Goal: Task Accomplishment & Management: Manage account settings

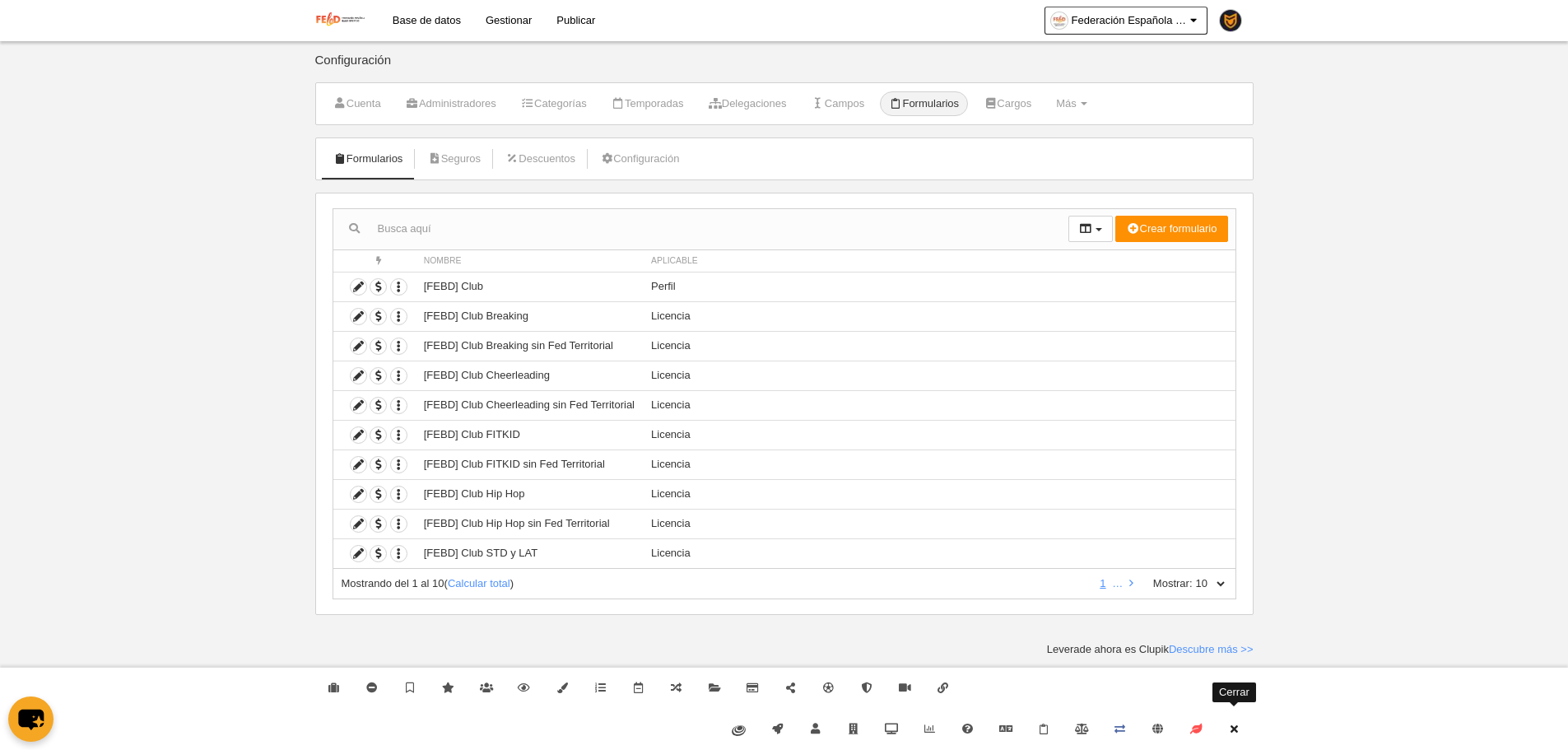
click at [1247, 710] on link "Cerrar" at bounding box center [1234, 730] width 38 height 41
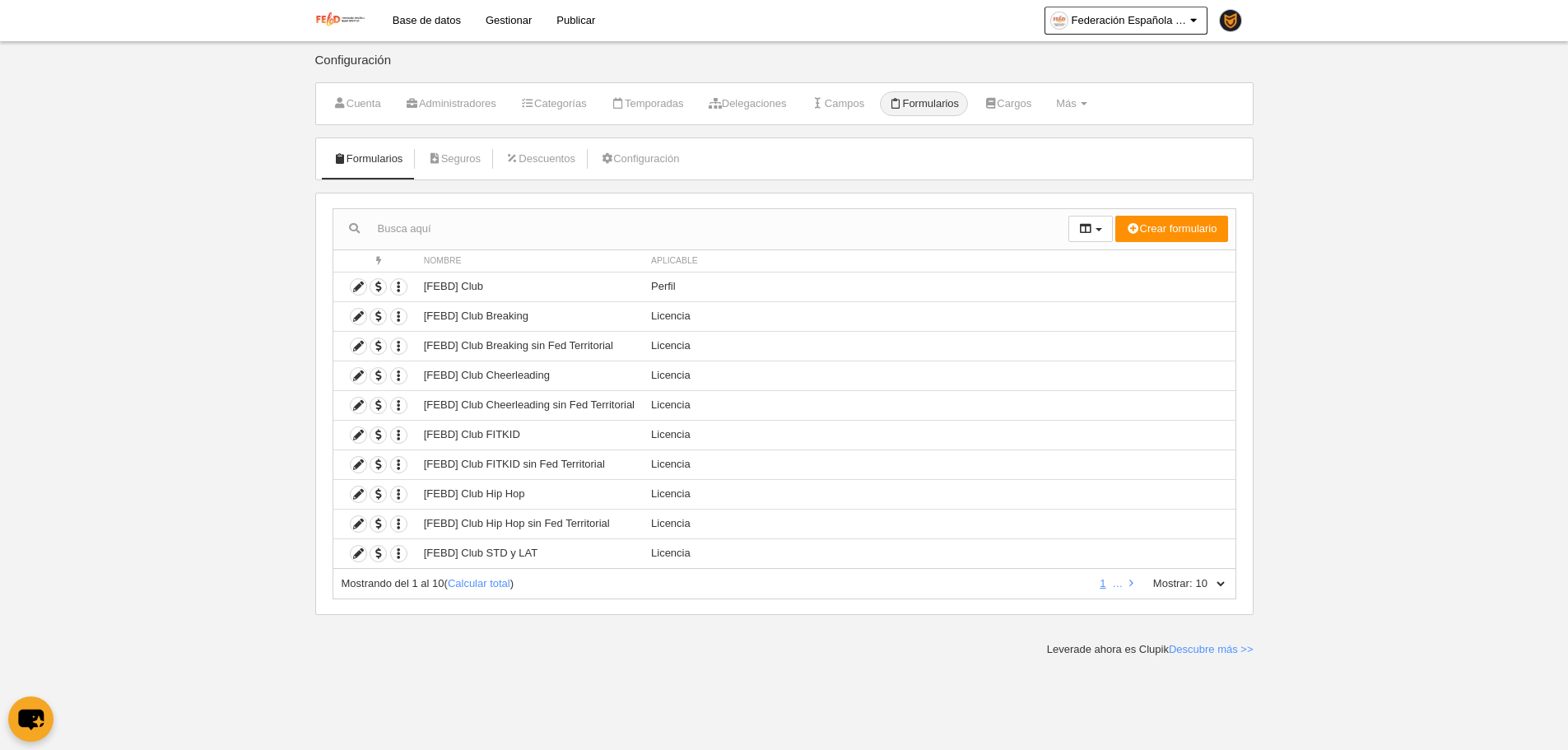
click at [1173, 583] on label "Mostrar:" at bounding box center [1164, 584] width 56 height 15
click at [1192, 583] on select "10 25 50 100 500" at bounding box center [1210, 584] width 34 height 15
click at [1212, 586] on select "10 25 50 100 500" at bounding box center [1210, 584] width 34 height 15
select select "500"
click at [1192, 577] on select "10 25 50 100 500" at bounding box center [1210, 584] width 34 height 15
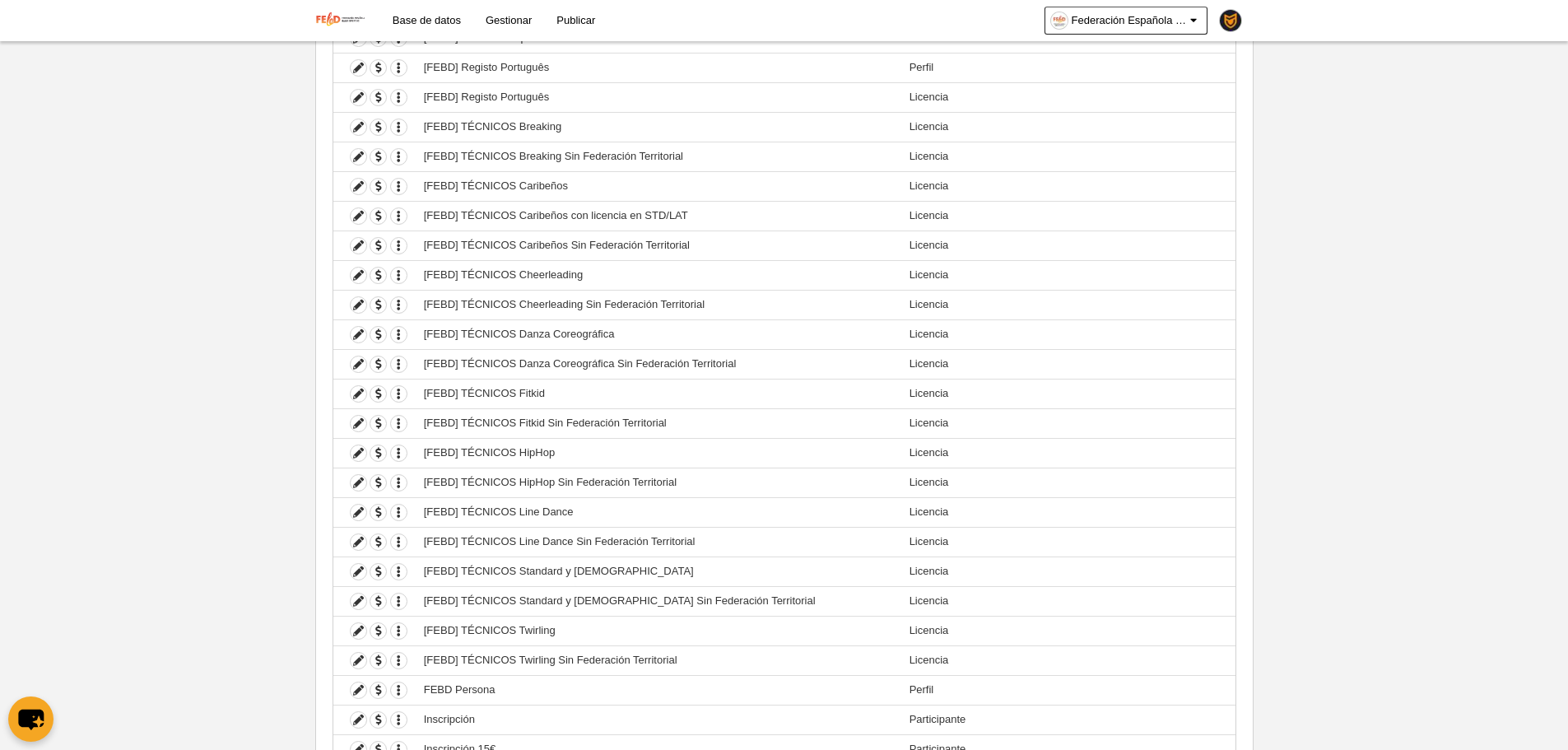
scroll to position [2605, 0]
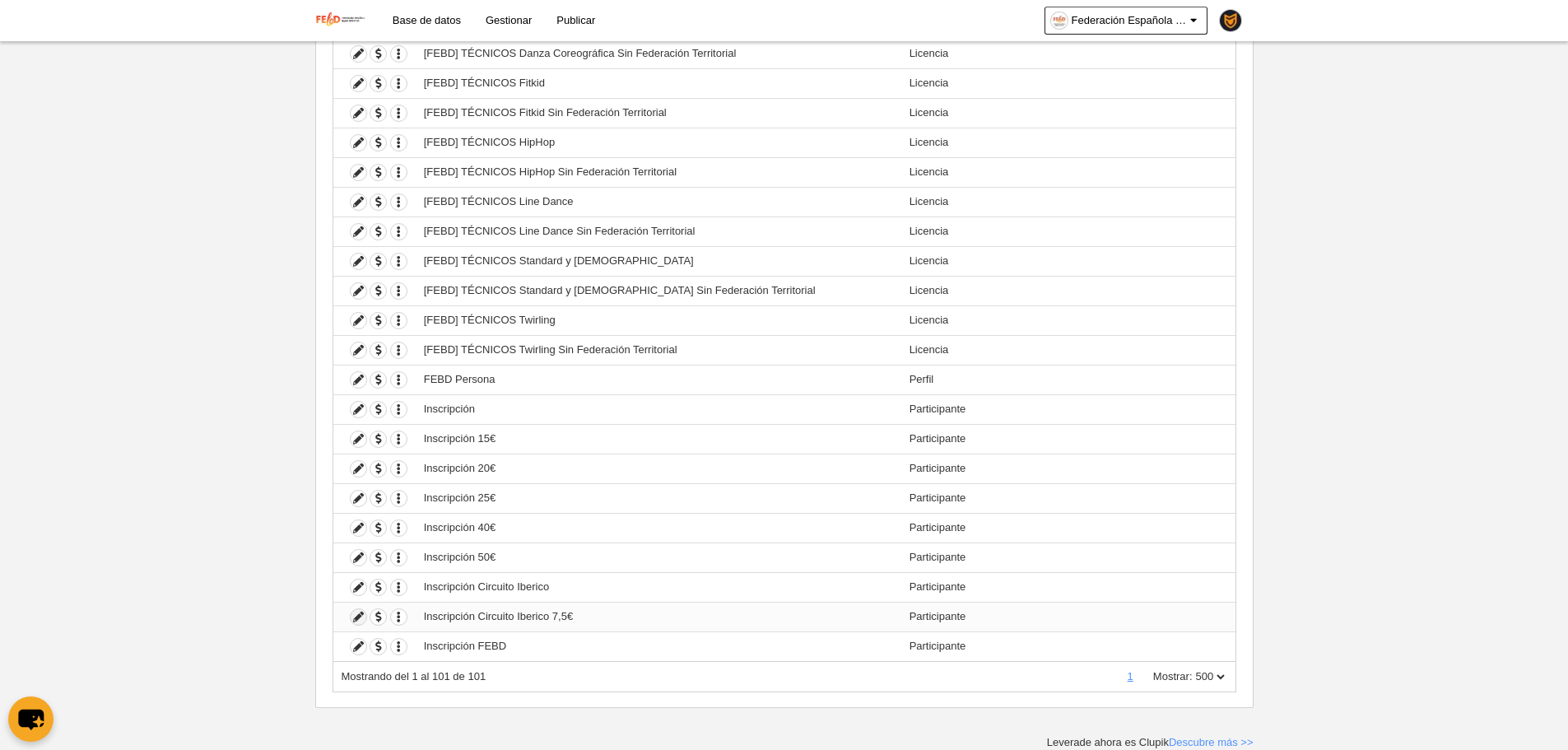
click at [354, 616] on icon at bounding box center [358, 617] width 16 height 16
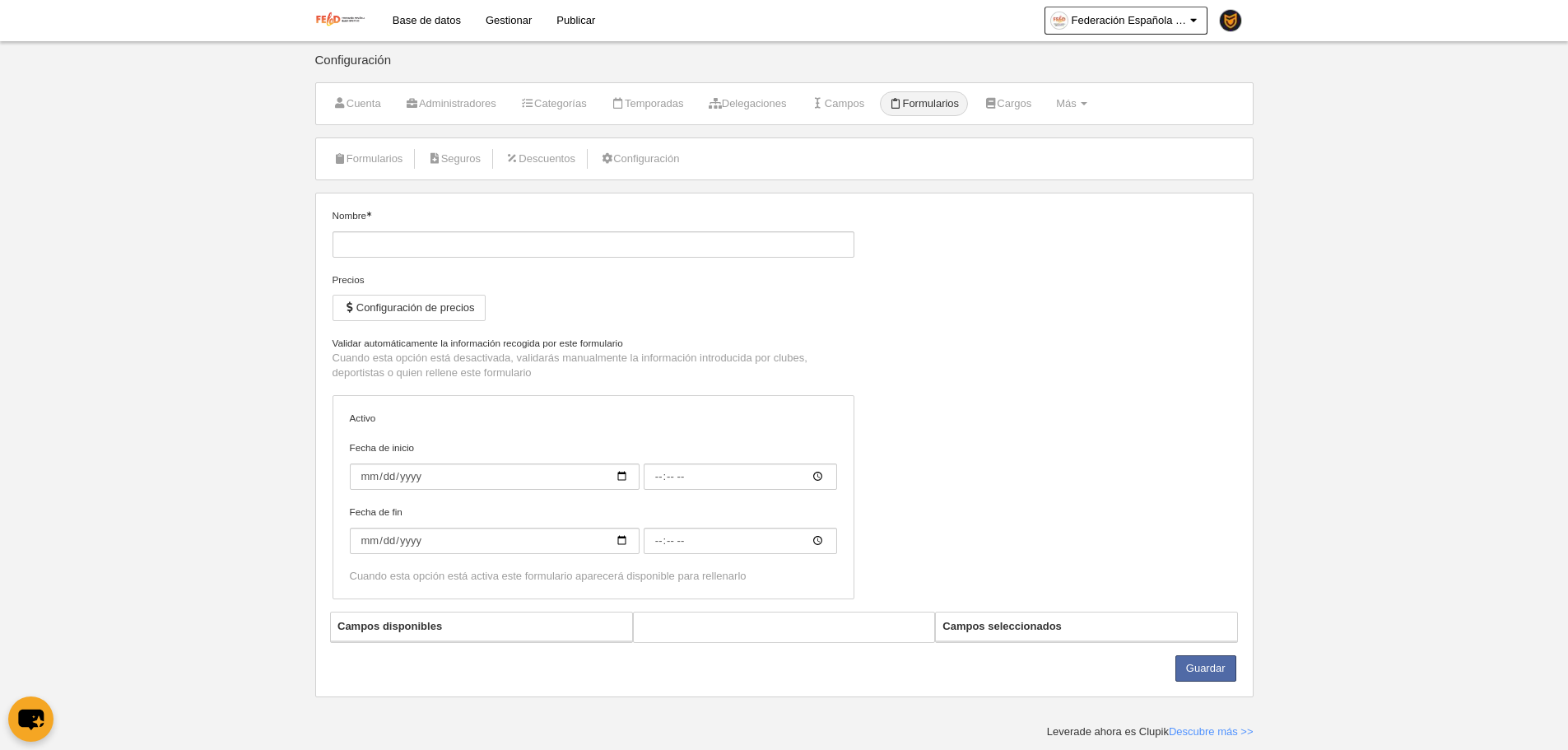
type input "Inscripción Circuito Iberico 7,5€"
checkbox input "true"
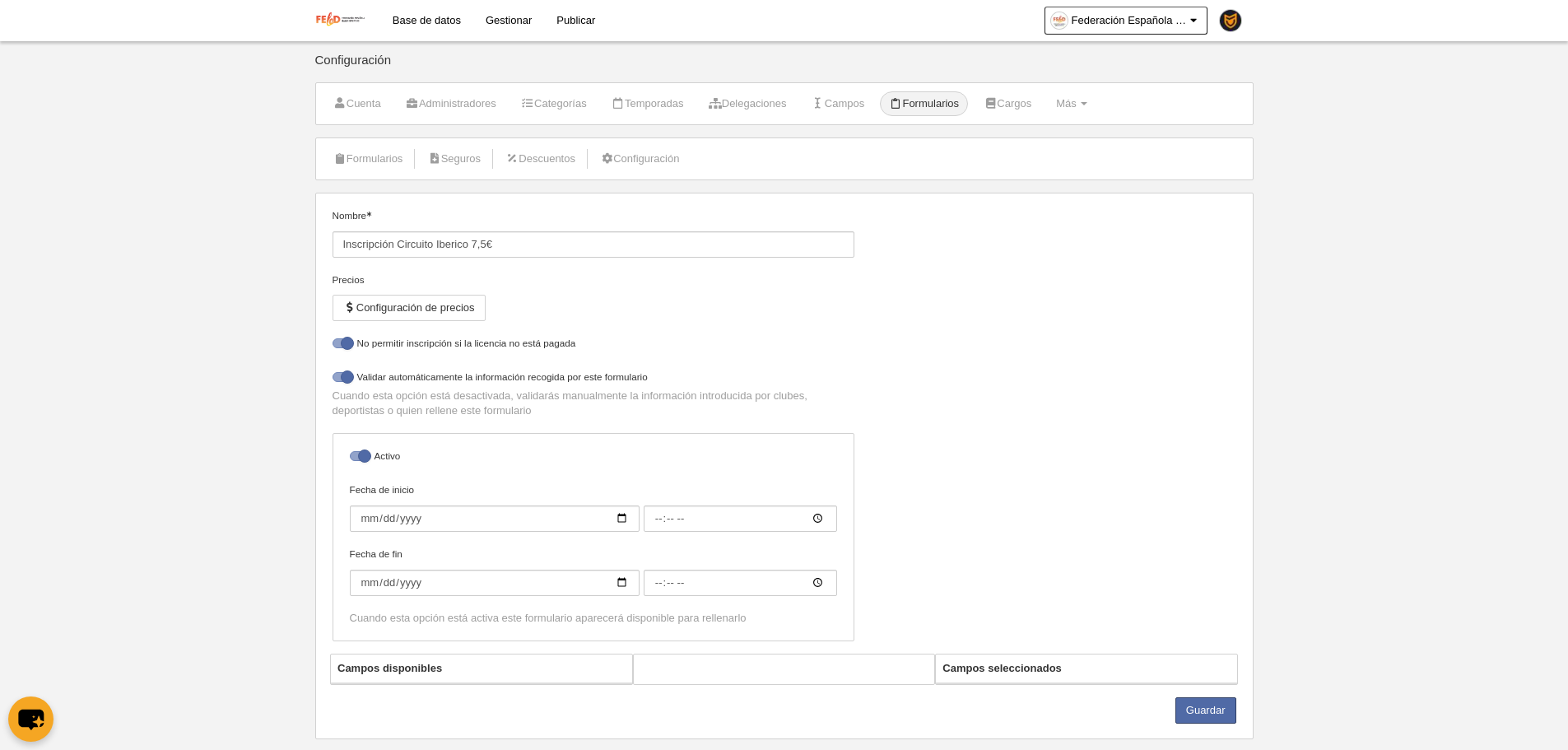
select select "selected"
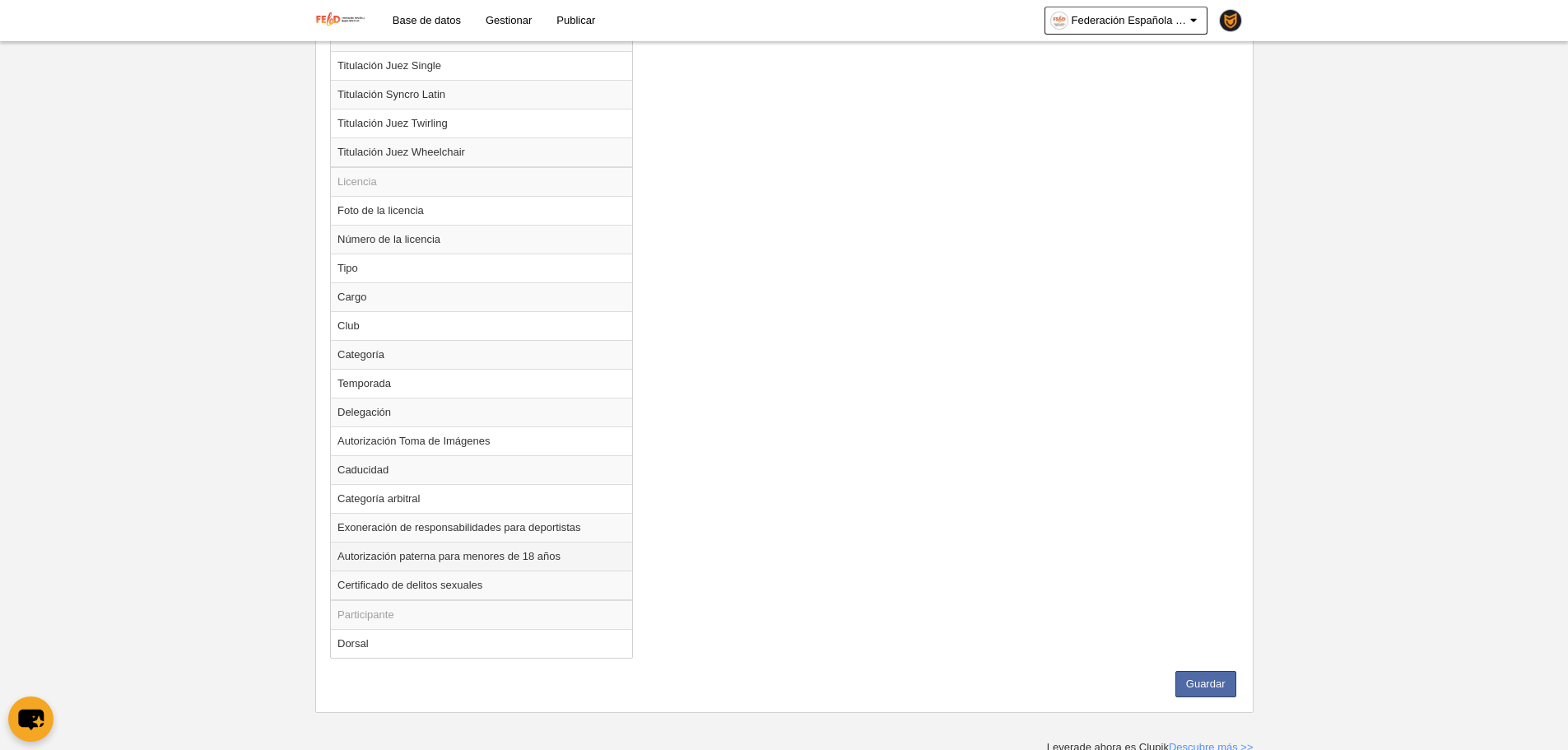
scroll to position [1941, 0]
click at [369, 378] on td "Temporada" at bounding box center [482, 378] width 302 height 28
radio input "true"
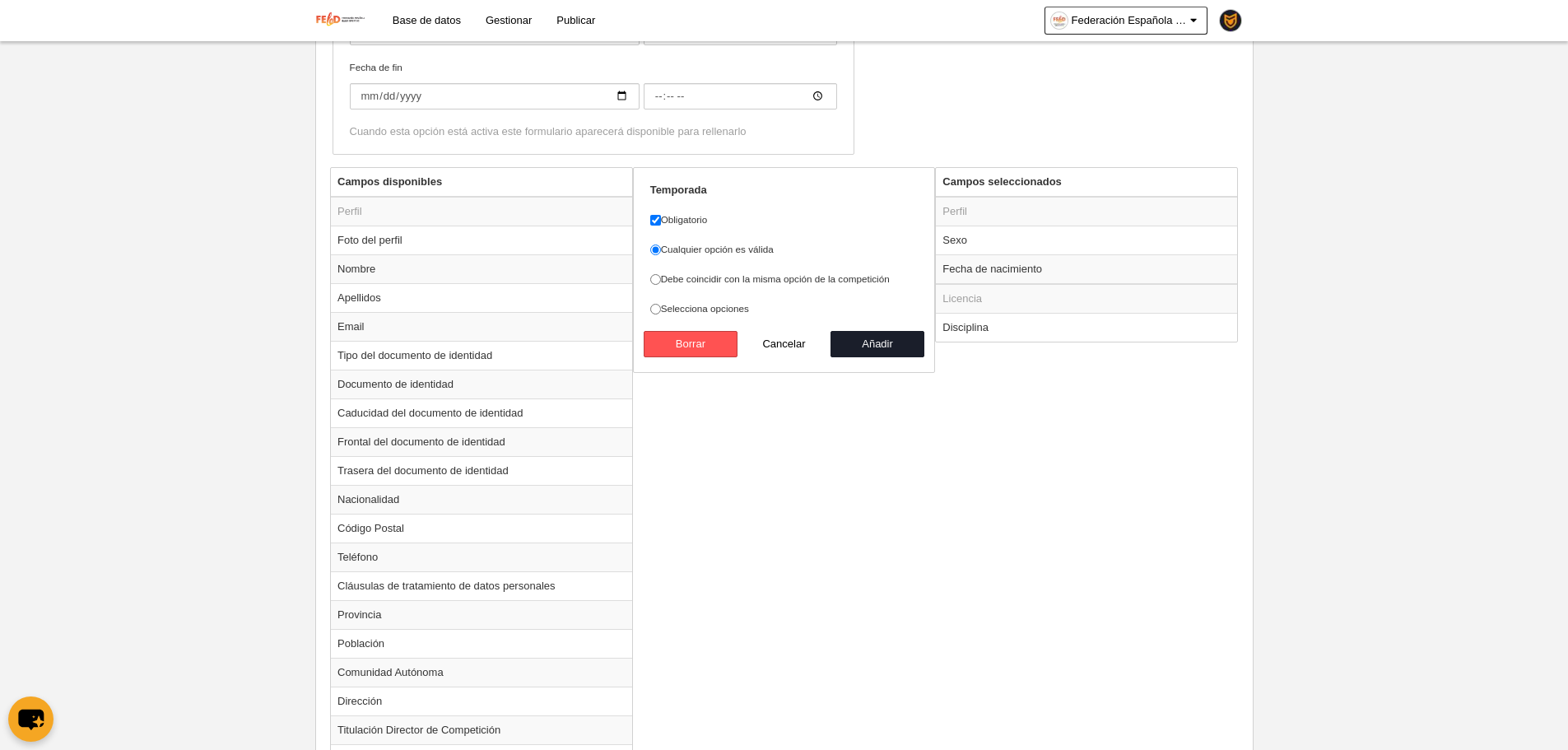
scroll to position [541, 0]
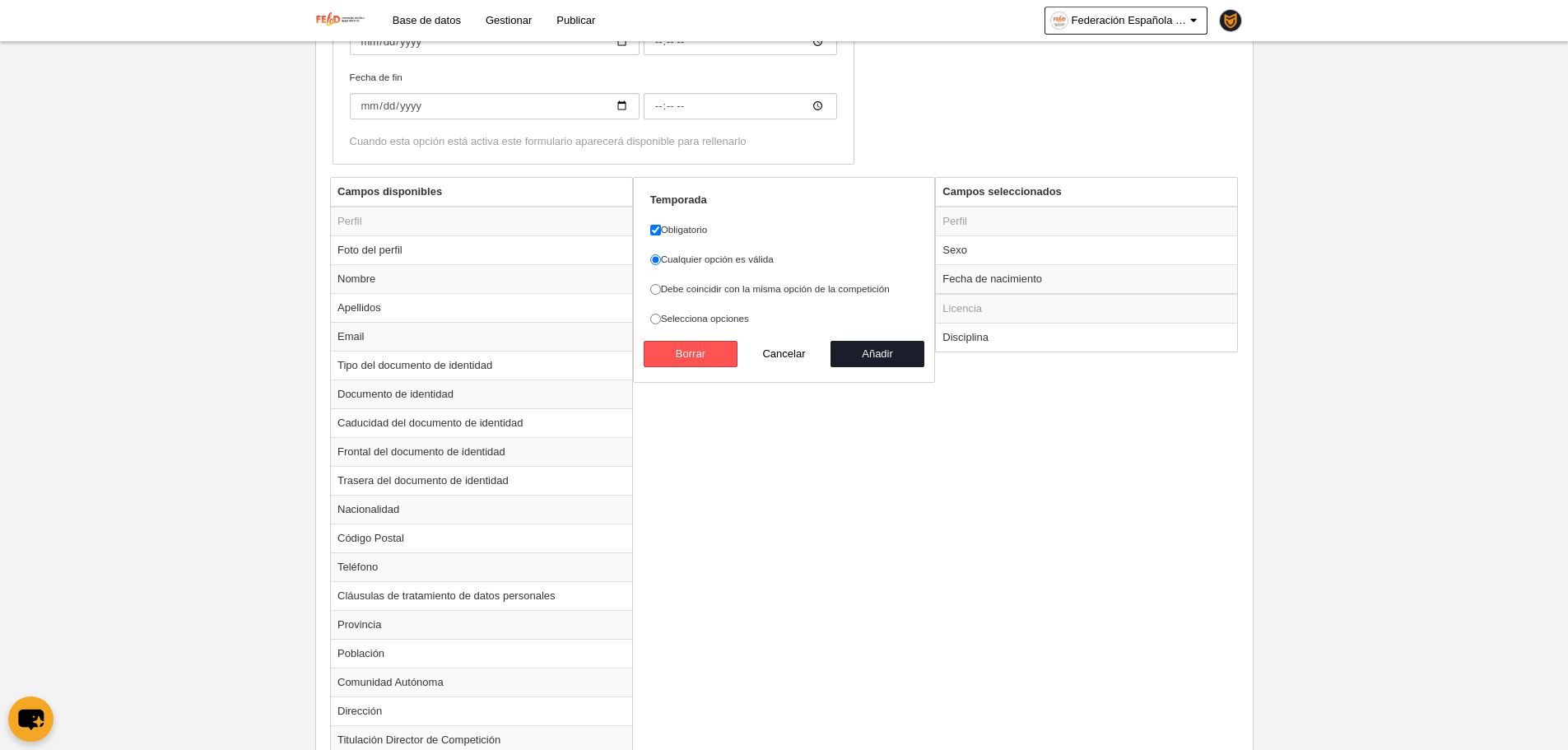
drag, startPoint x: 737, startPoint y: 291, endPoint x: 1067, endPoint y: 520, distance: 401.7
click at [737, 291] on label "Debe coincidir con la misma opción de la competición" at bounding box center [784, 289] width 268 height 15
click at [661, 291] on input "Debe coincidir con la misma opción de la competición" at bounding box center [656, 290] width 10 height 10
radio input "true"
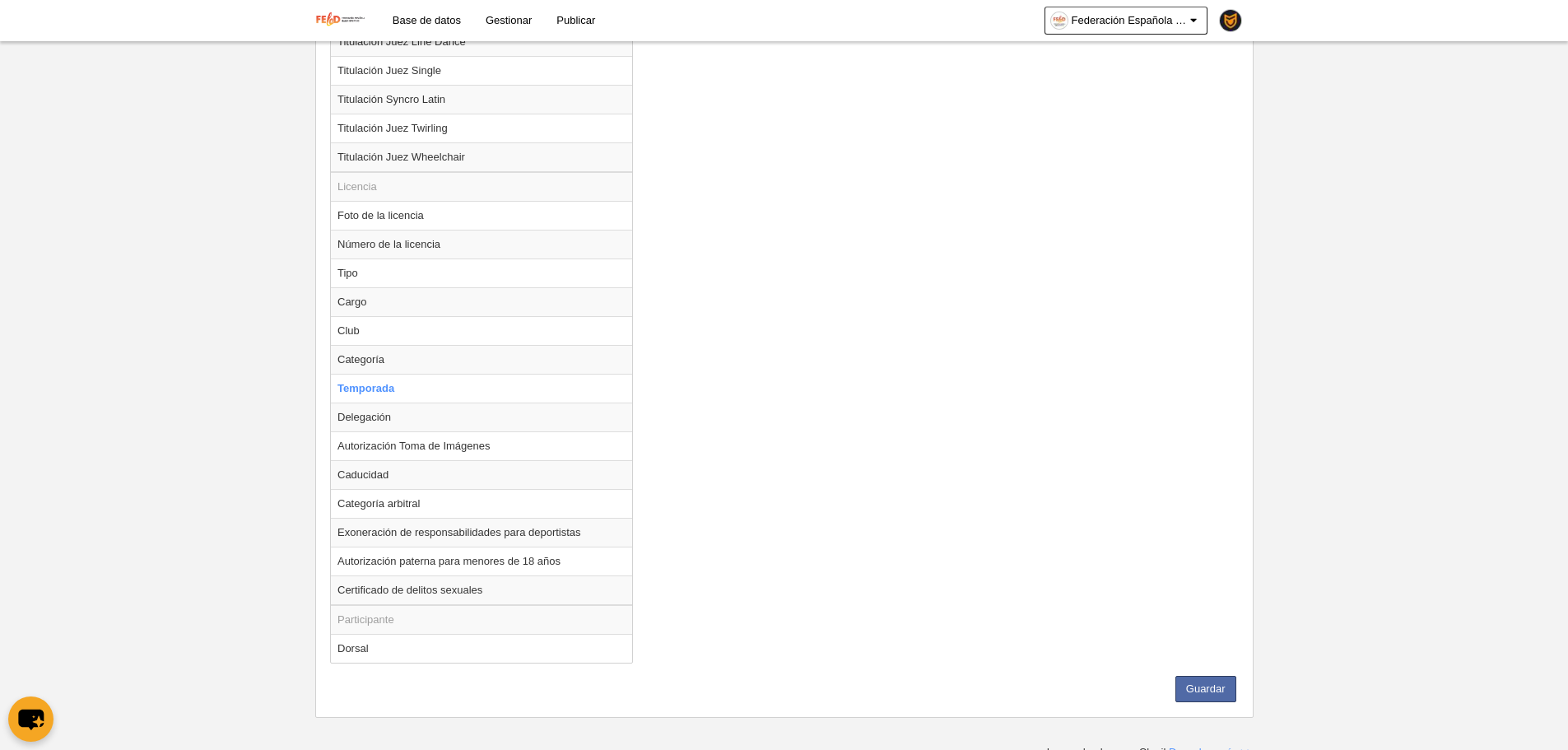
scroll to position [1941, 0]
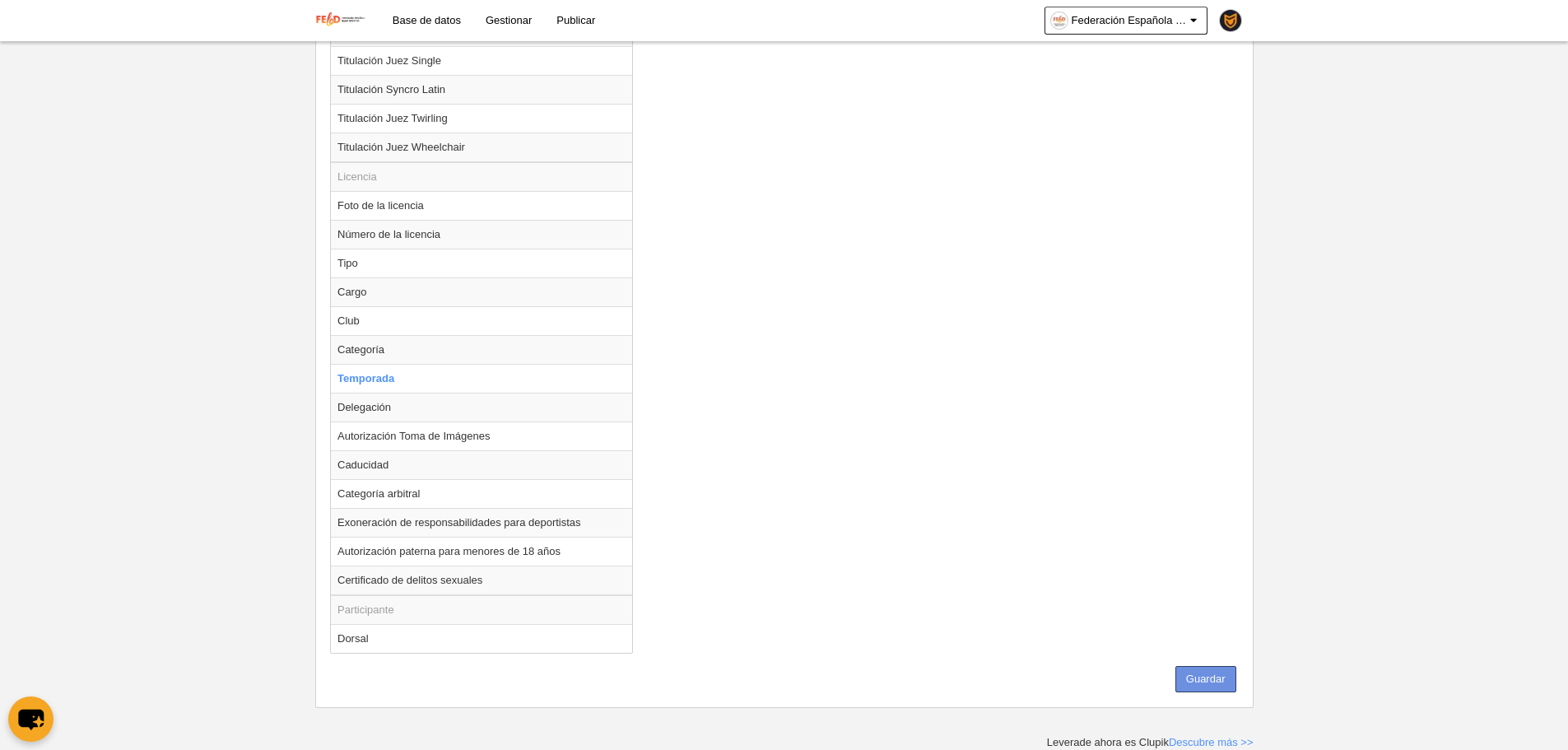
click at [1216, 686] on button "Guardar" at bounding box center [1205, 679] width 61 height 27
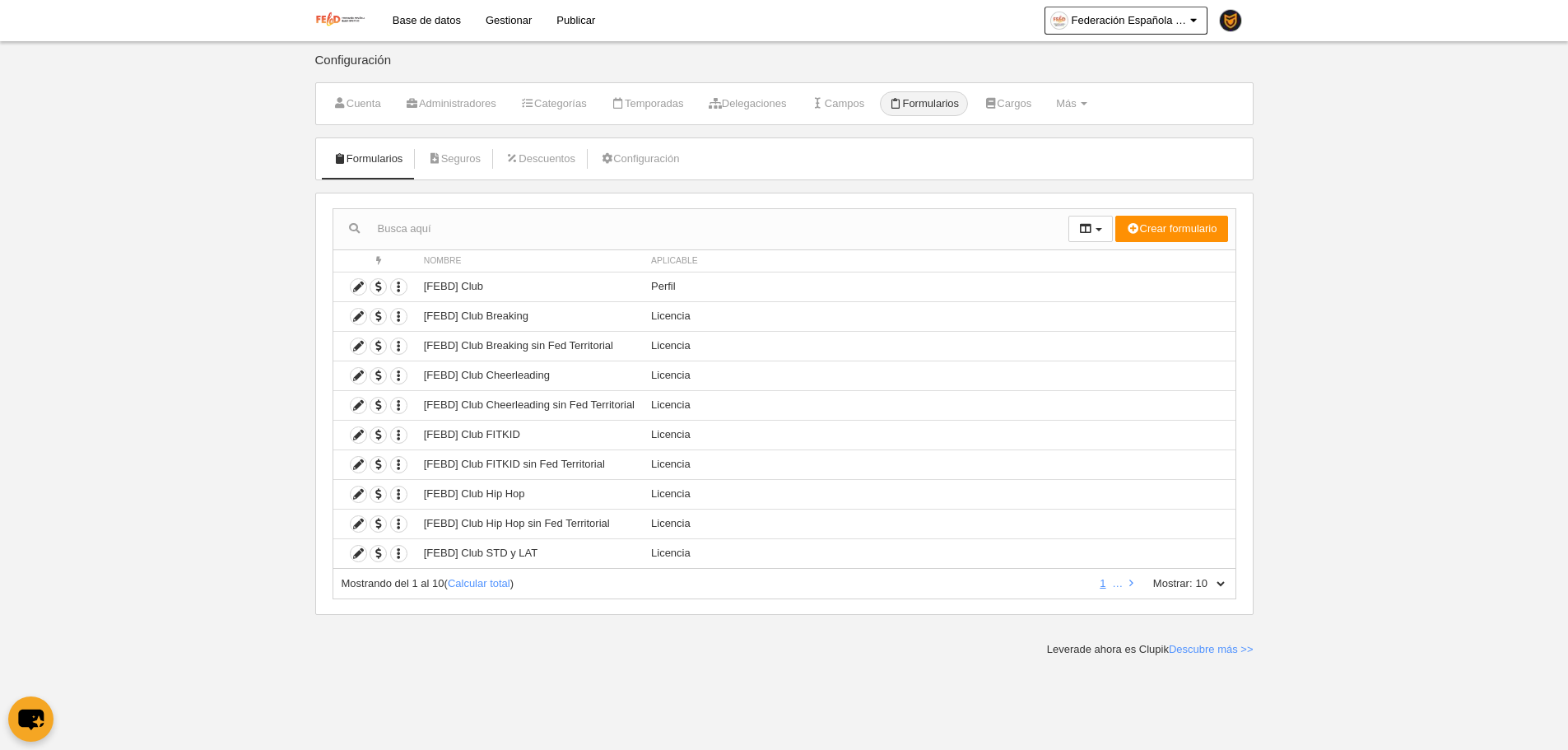
click at [1222, 583] on select "10 25 50 100 500" at bounding box center [1210, 584] width 34 height 15
select select "500"
click at [1192, 577] on select "10 25 50 100 500" at bounding box center [1210, 584] width 34 height 15
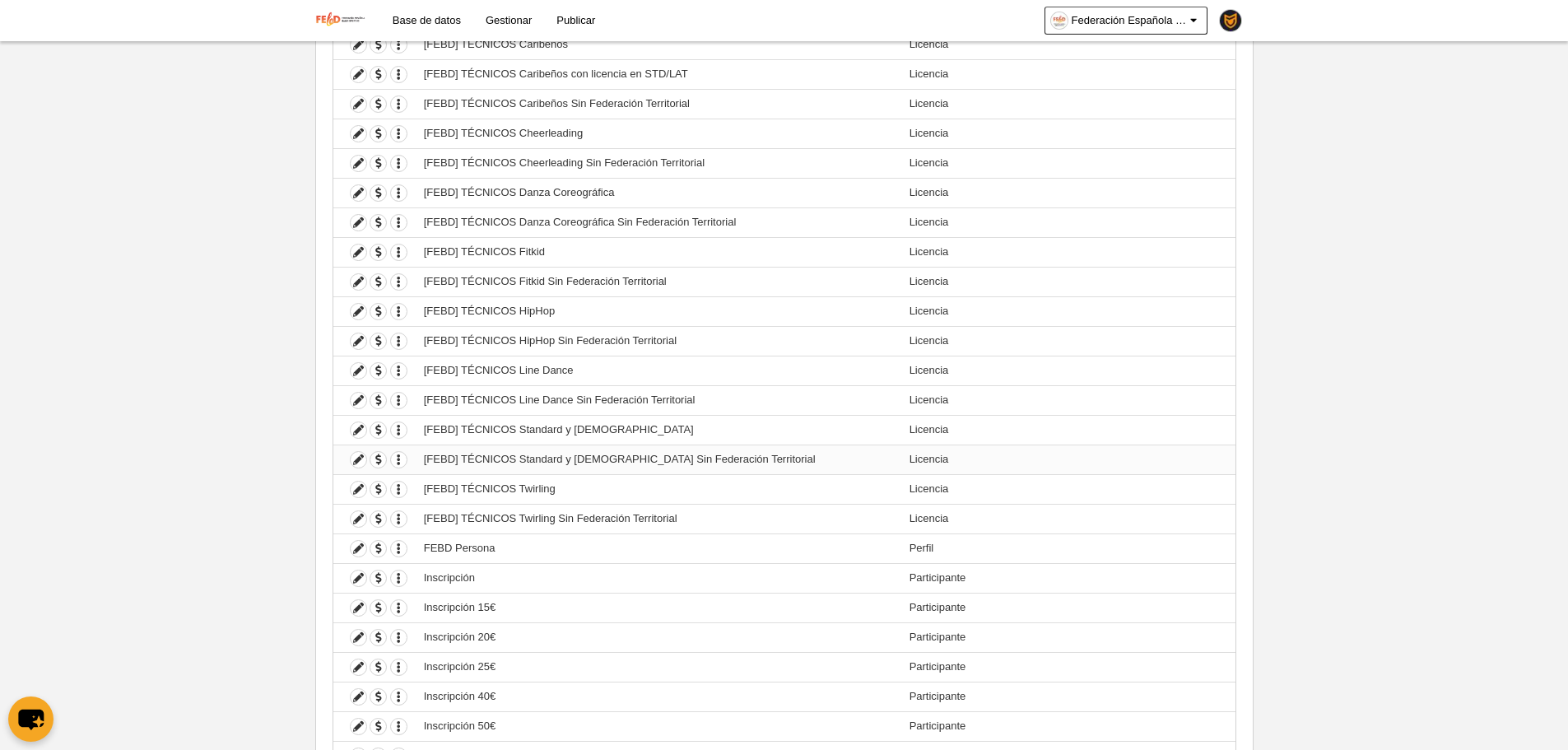
scroll to position [2605, 0]
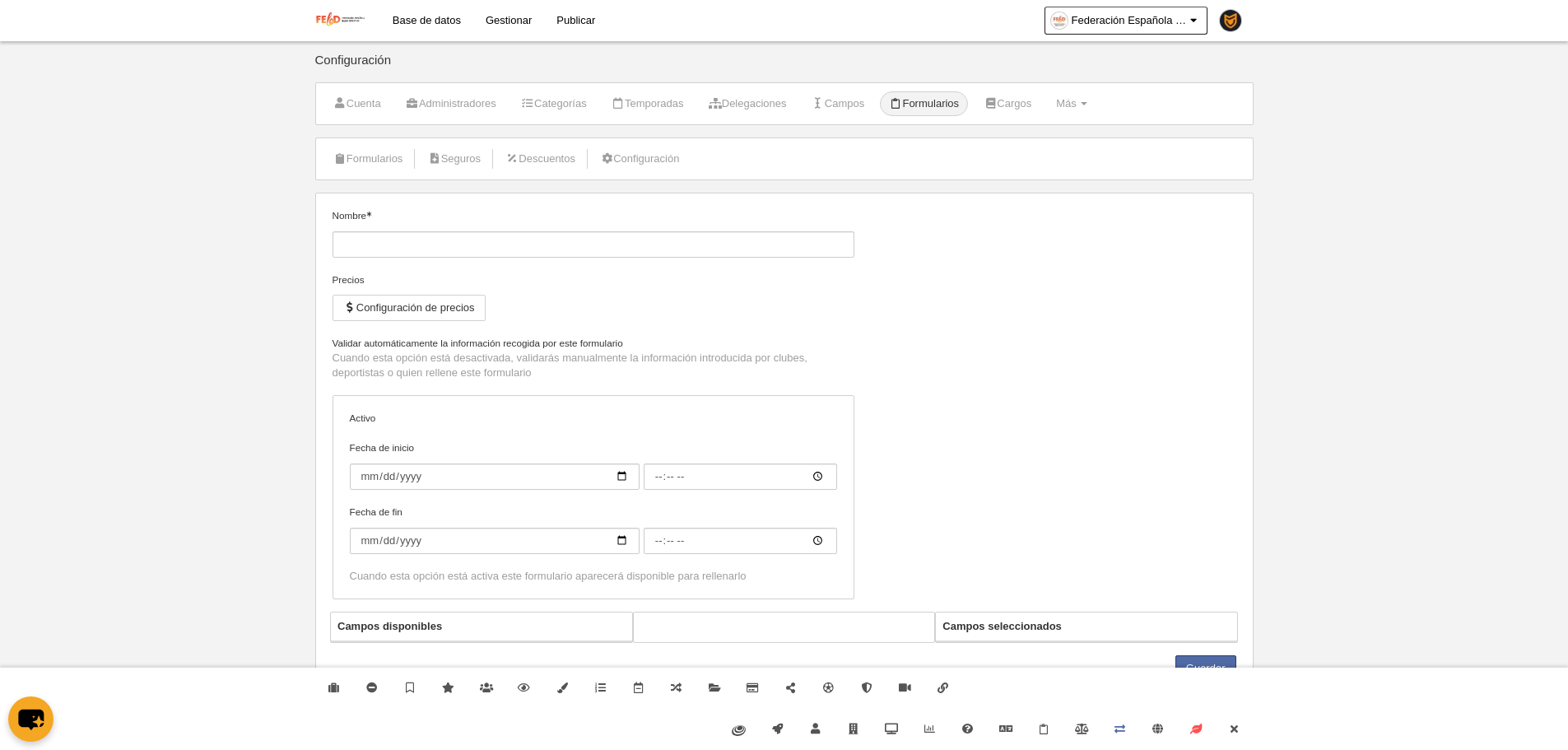
type input "Inscripción Circuito Iberico 7,5€"
checkbox input "true"
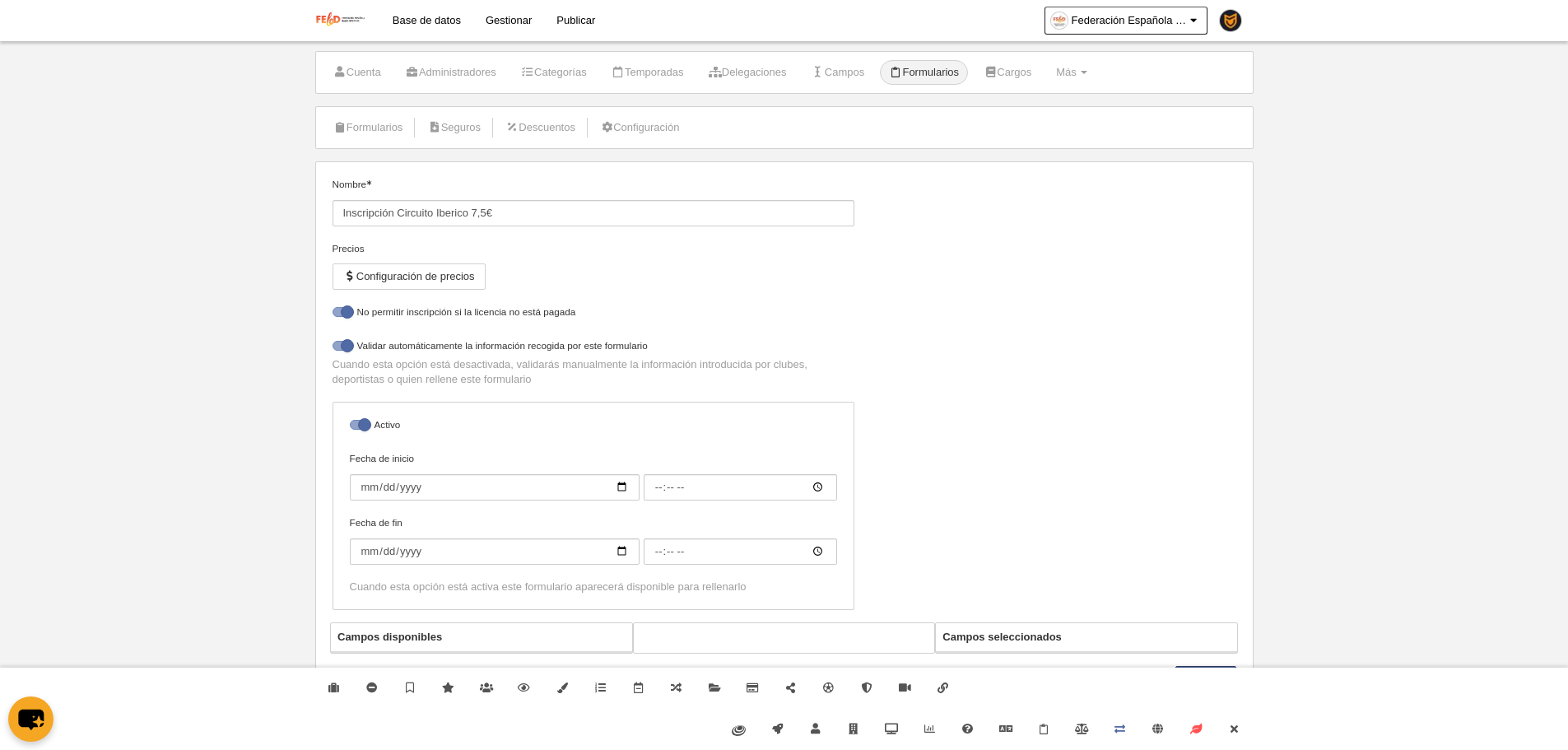
select select "selected"
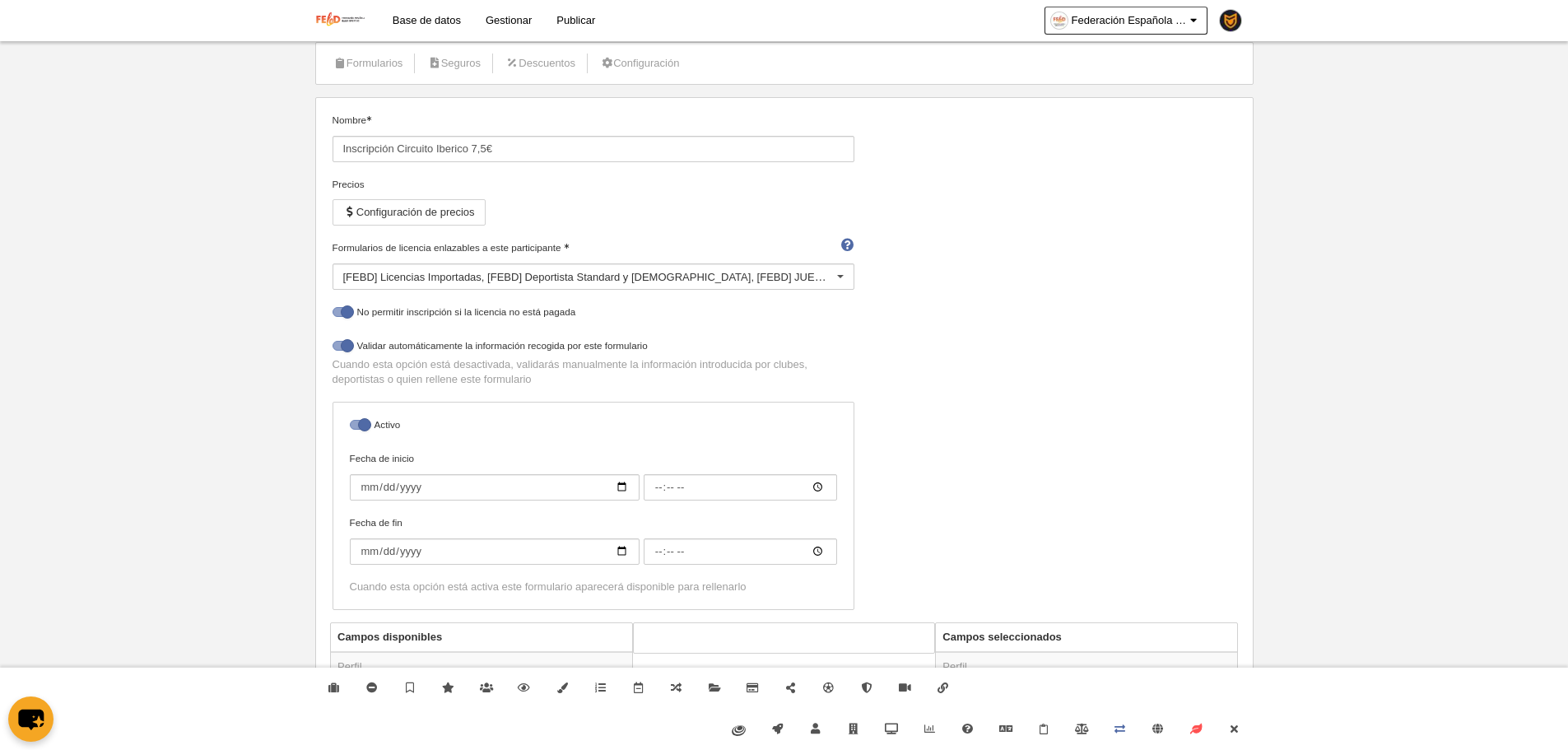
scroll to position [508, 0]
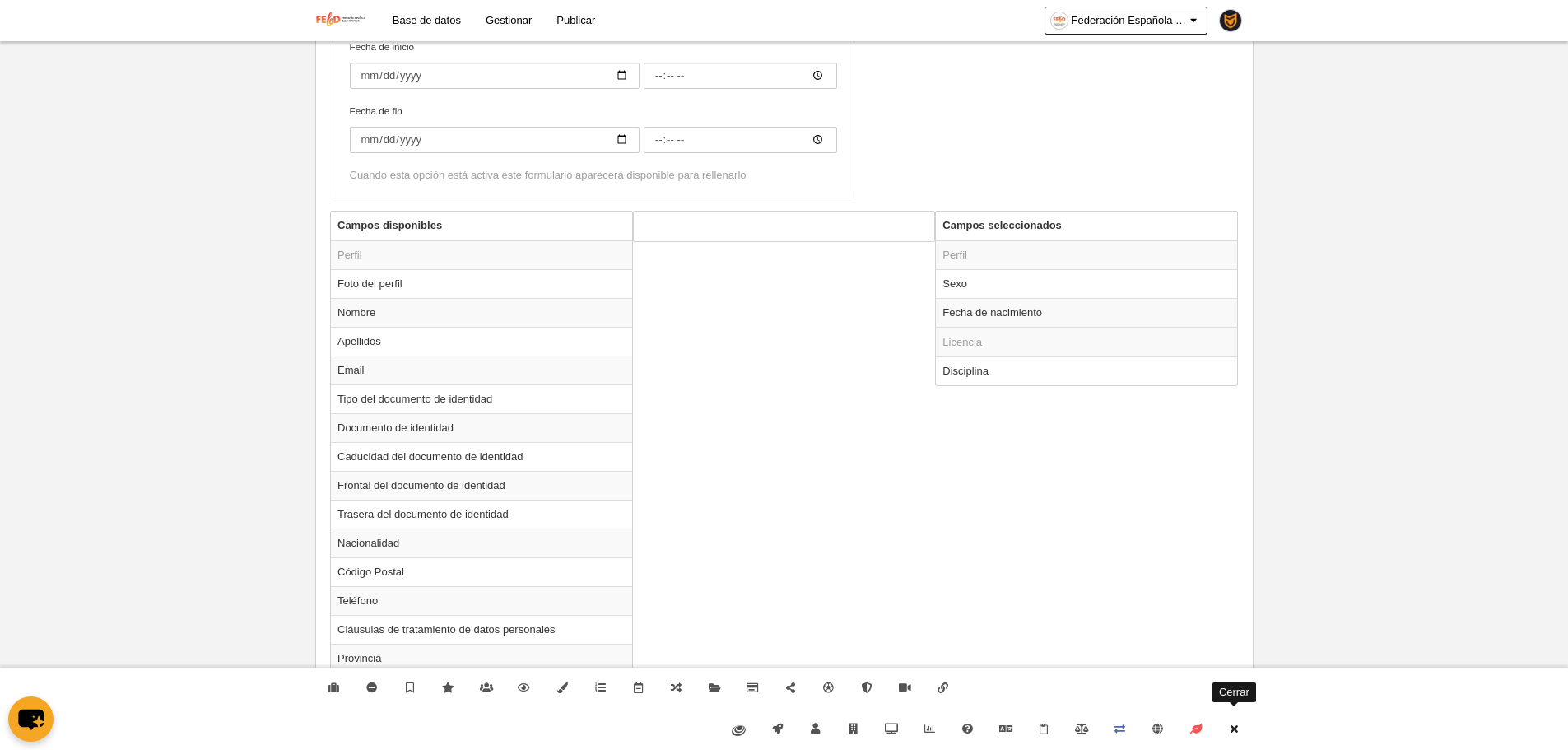
click at [1235, 734] on icon at bounding box center [1234, 729] width 13 height 10
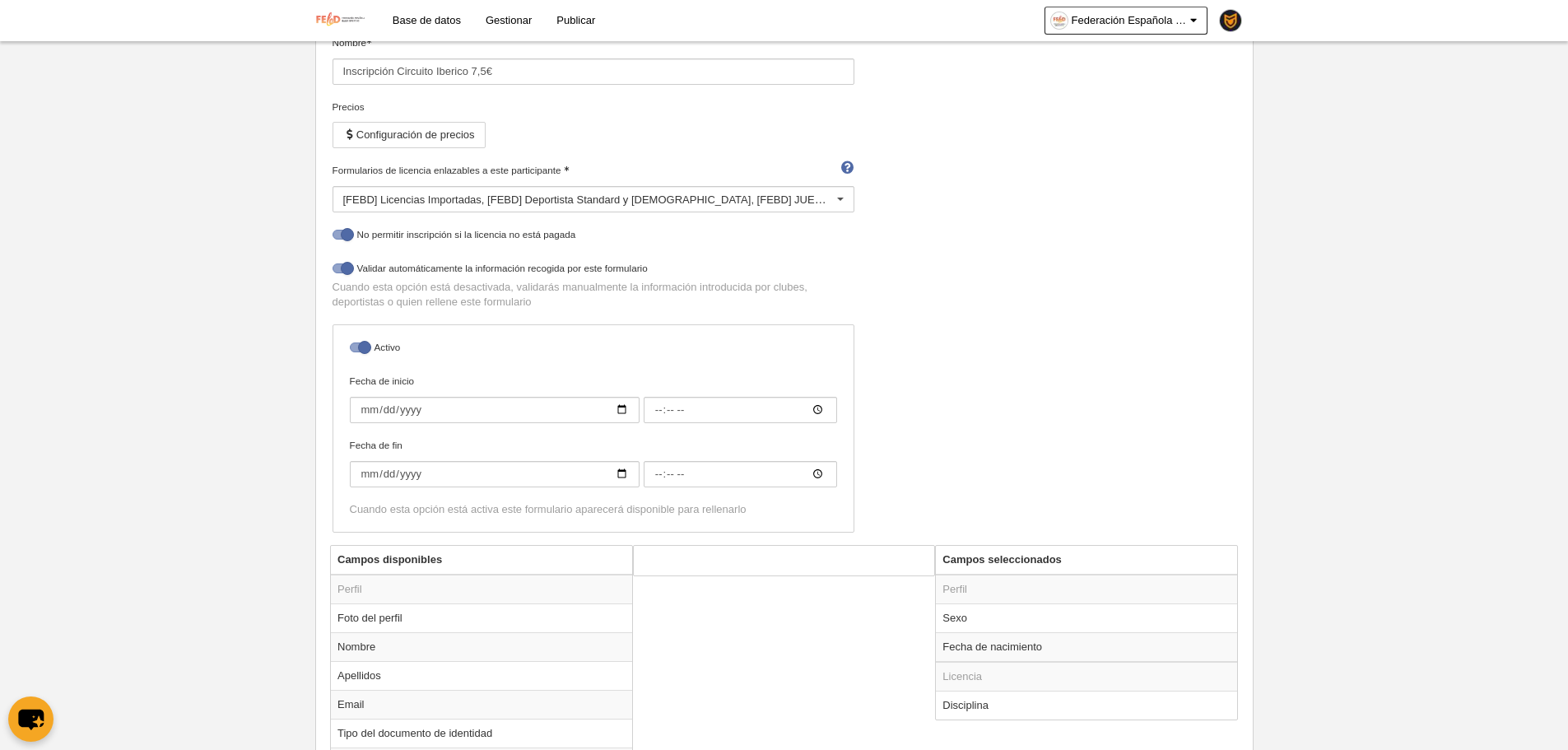
scroll to position [13, 0]
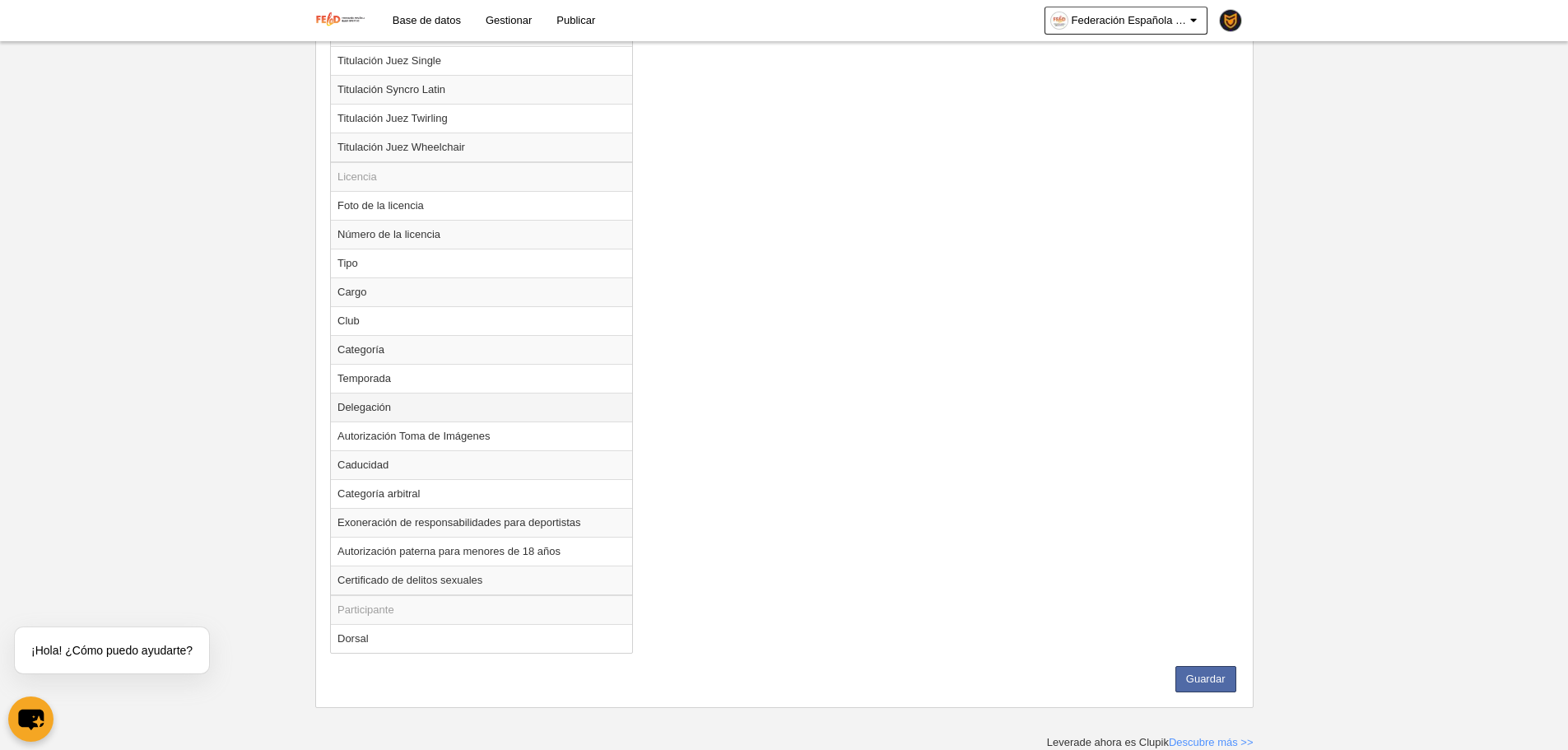
drag, startPoint x: 371, startPoint y: 389, endPoint x: 379, endPoint y: 394, distance: 9.4
click at [371, 389] on td "Temporada" at bounding box center [482, 378] width 302 height 28
radio input "true"
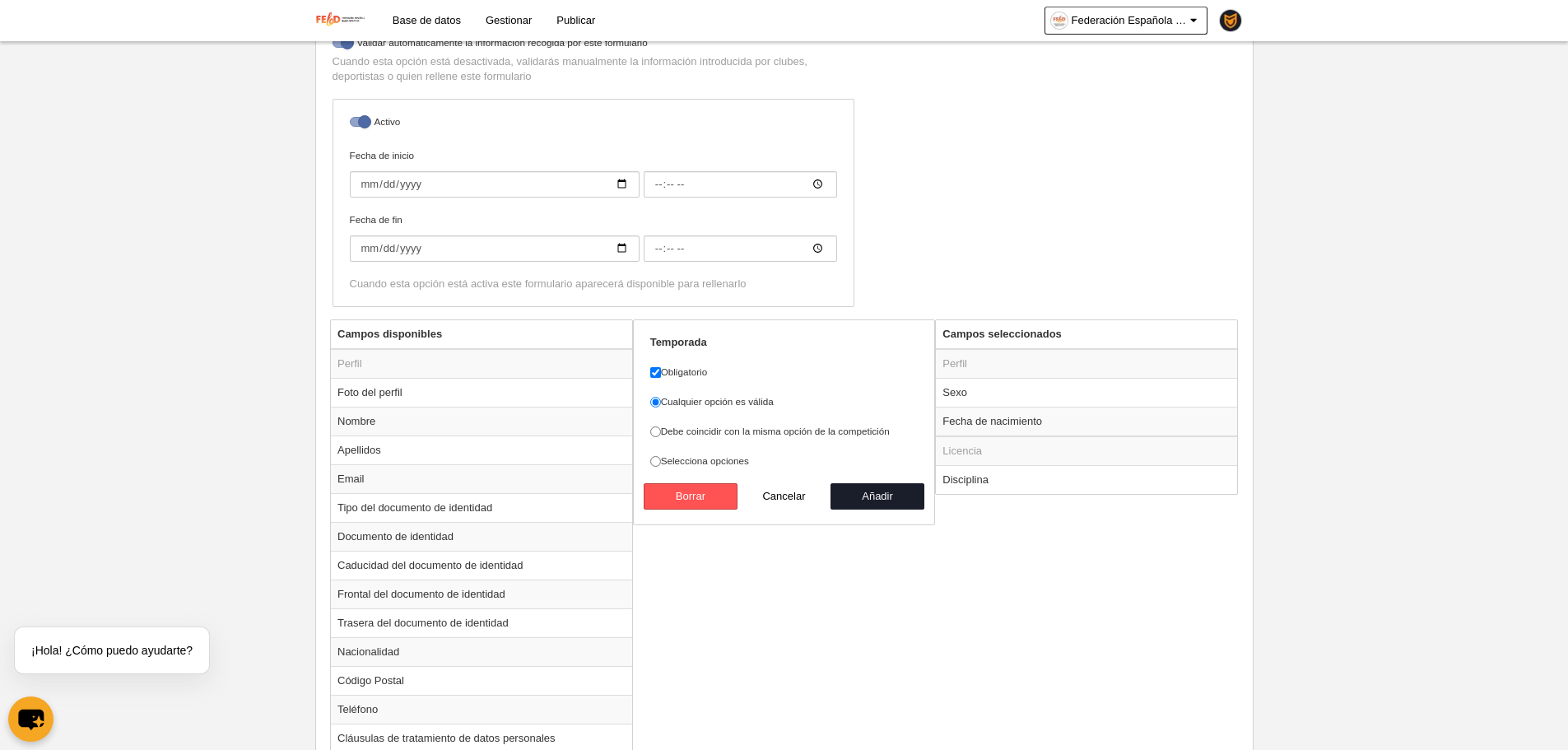
scroll to position [459, 0]
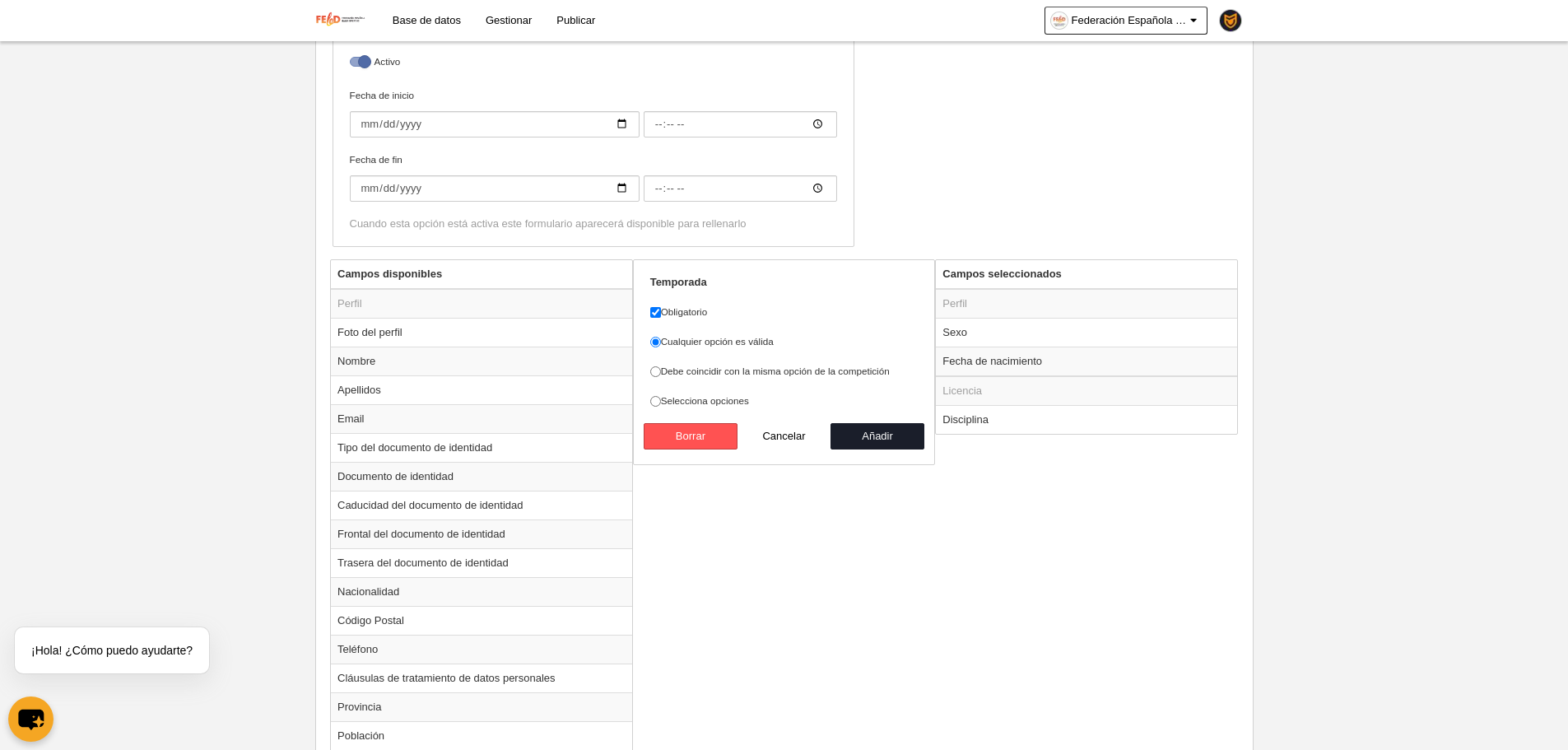
click at [757, 379] on div "Cualquier opción es válida Debe coincidir con la misma opción de la competición…" at bounding box center [784, 372] width 268 height 74
click at [817, 364] on label "Debe coincidir con la misma opción de la competición" at bounding box center [784, 371] width 268 height 15
click at [661, 366] on input "Debe coincidir con la misma opción de la competición" at bounding box center [656, 372] width 10 height 10
radio input "true"
click at [877, 459] on div "Temporada Obligatorio Cualquier opción es válida Debe coincidir con la misma op…" at bounding box center [785, 362] width 303 height 206
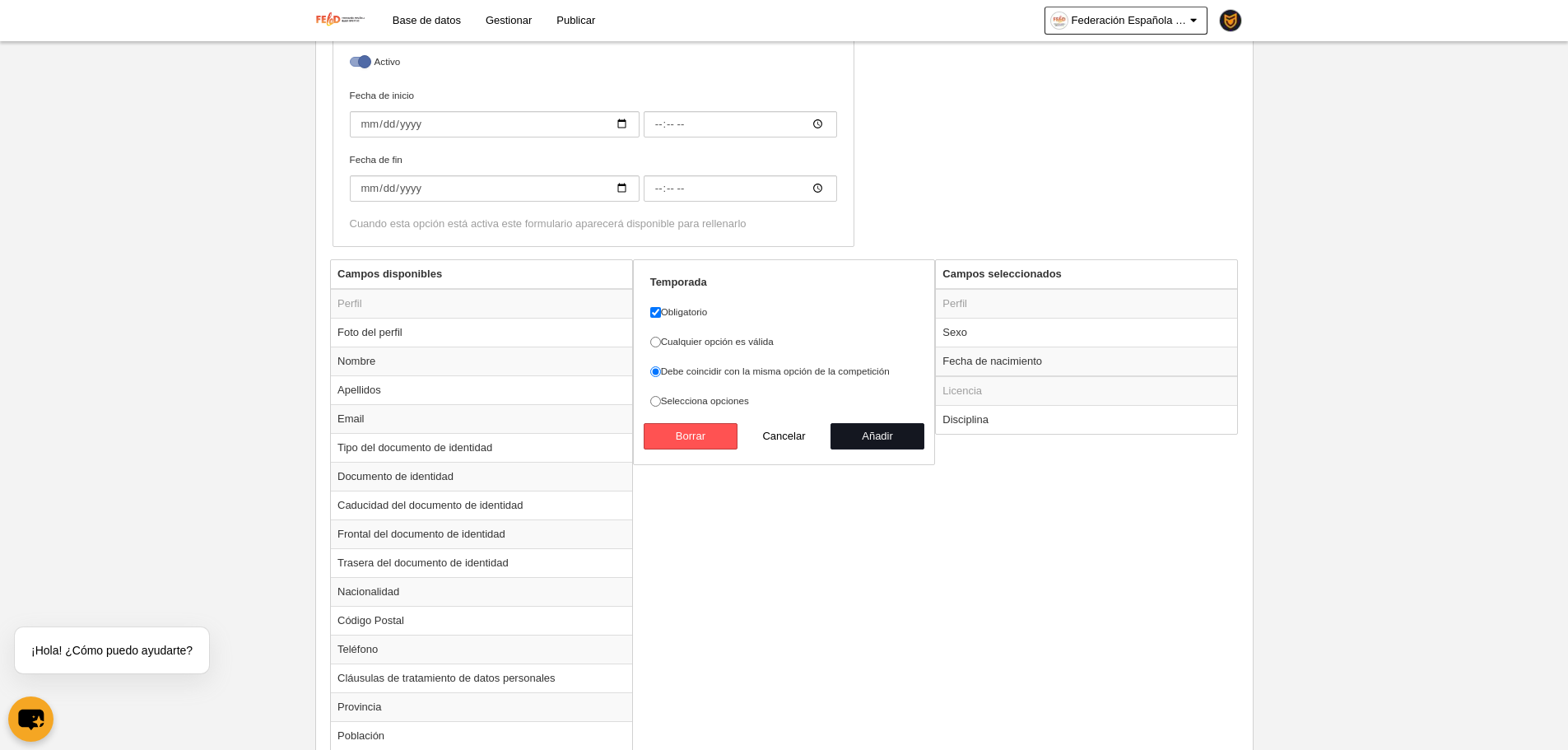
click at [879, 439] on button "Añadir" at bounding box center [877, 436] width 94 height 27
radio input "false"
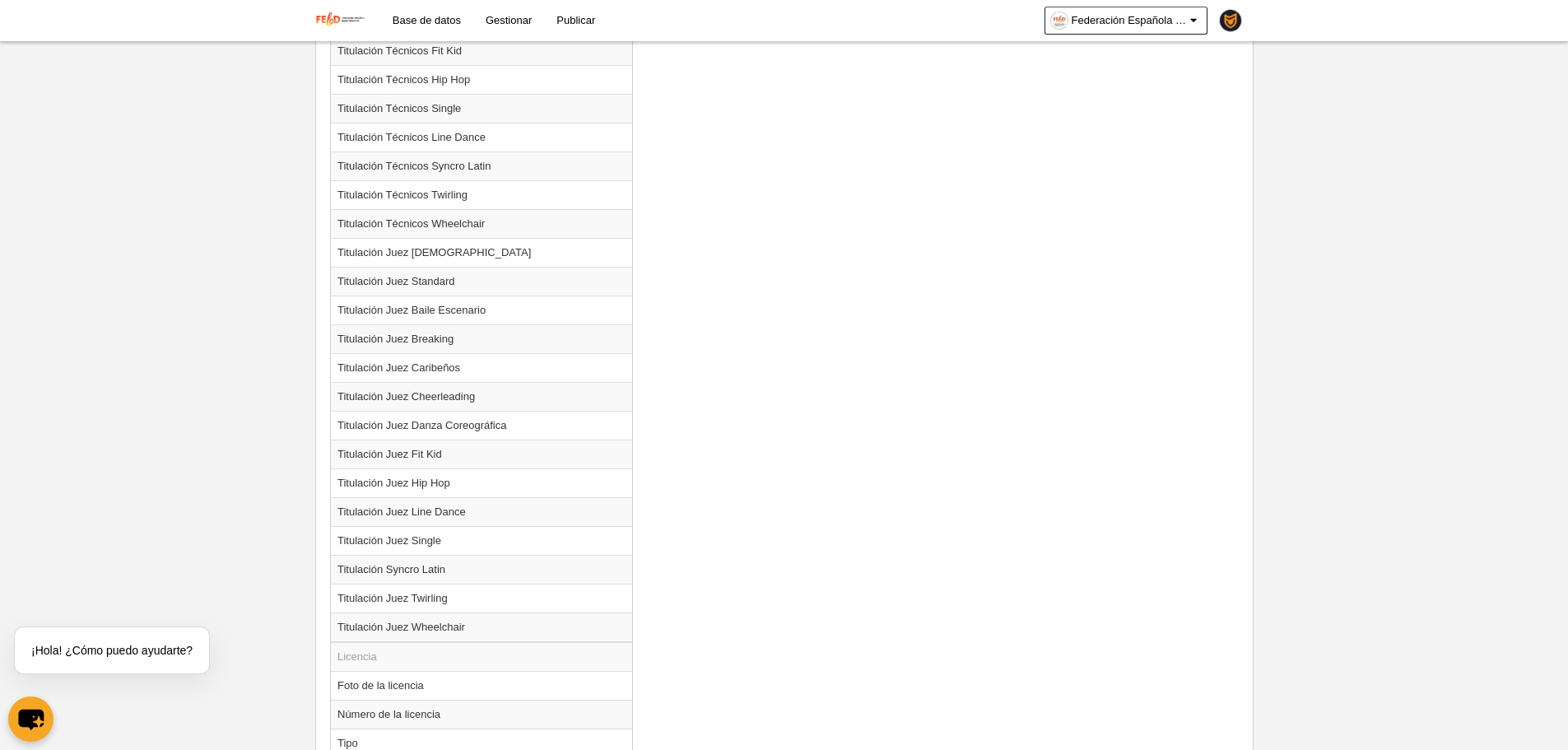
scroll to position [1913, 0]
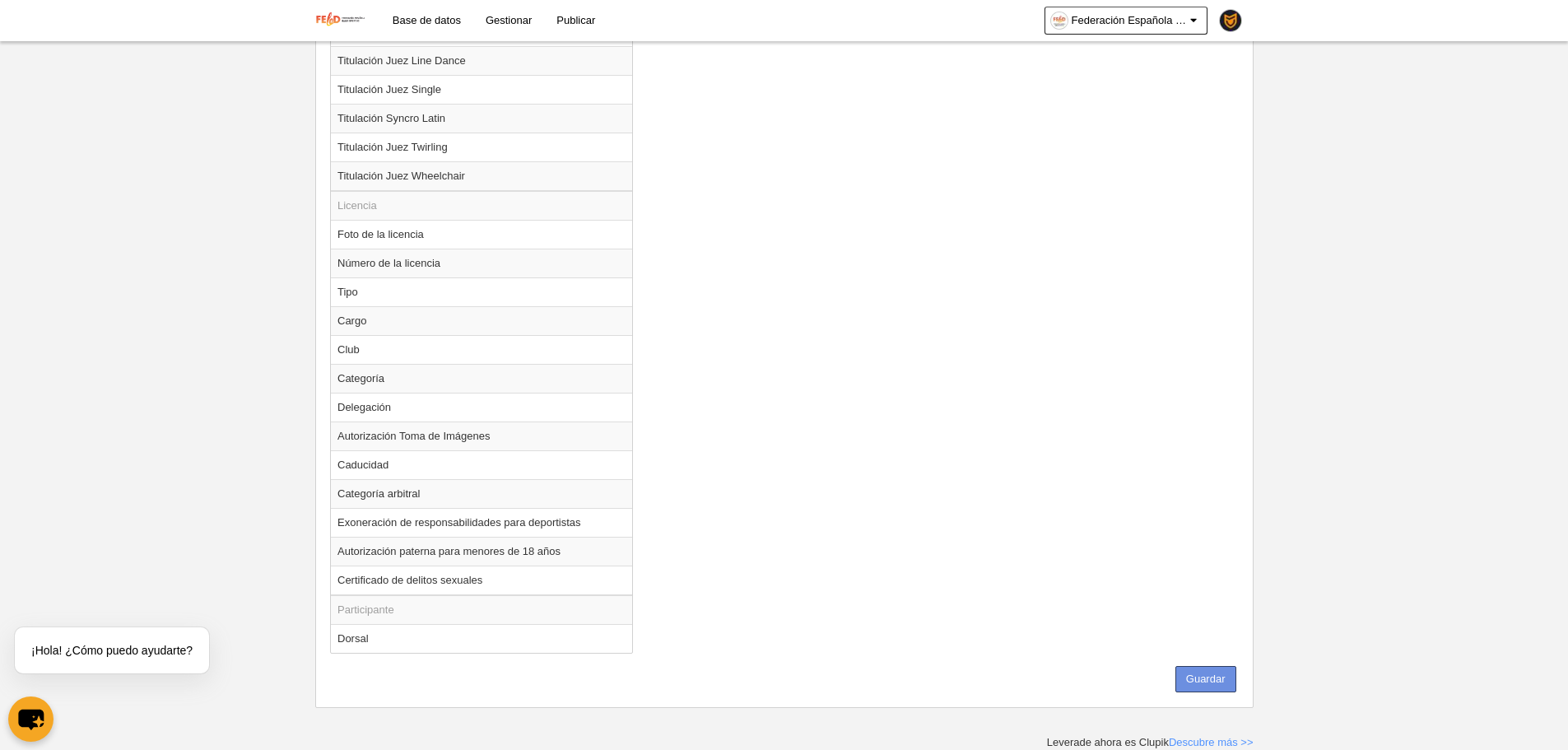
click at [1221, 680] on button "Guardar" at bounding box center [1205, 679] width 61 height 27
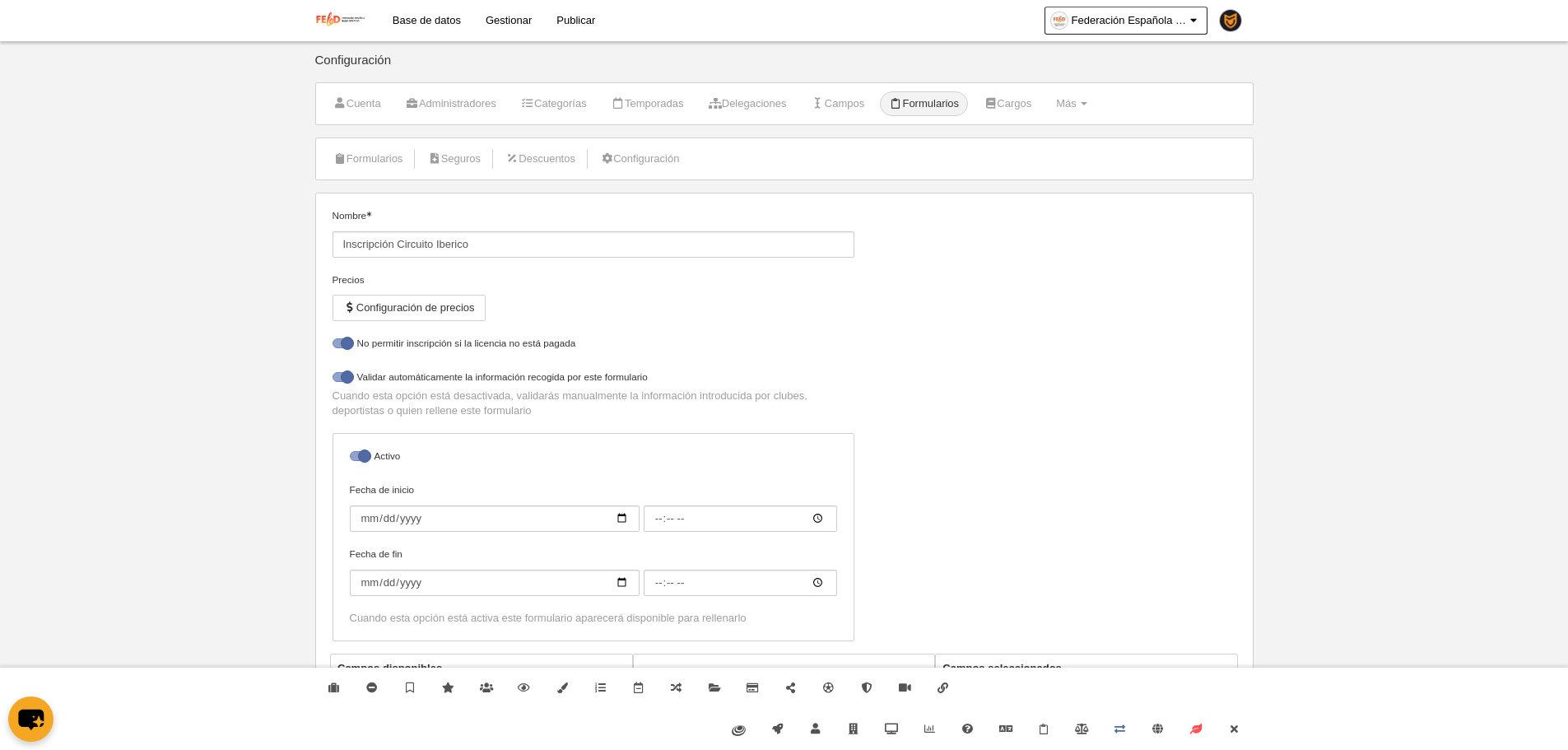
select select "selected"
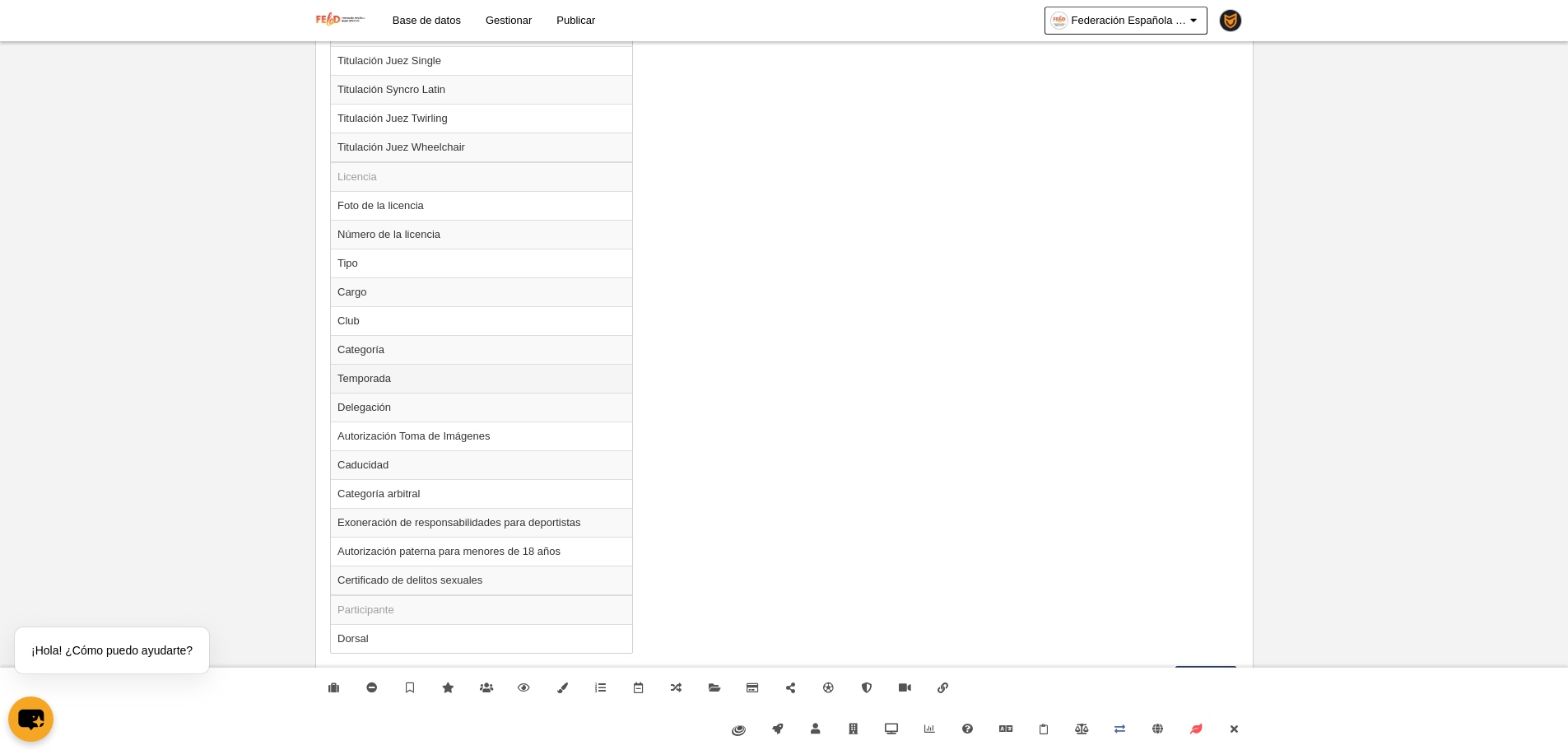
click at [417, 387] on td "Temporada" at bounding box center [482, 378] width 302 height 28
radio input "true"
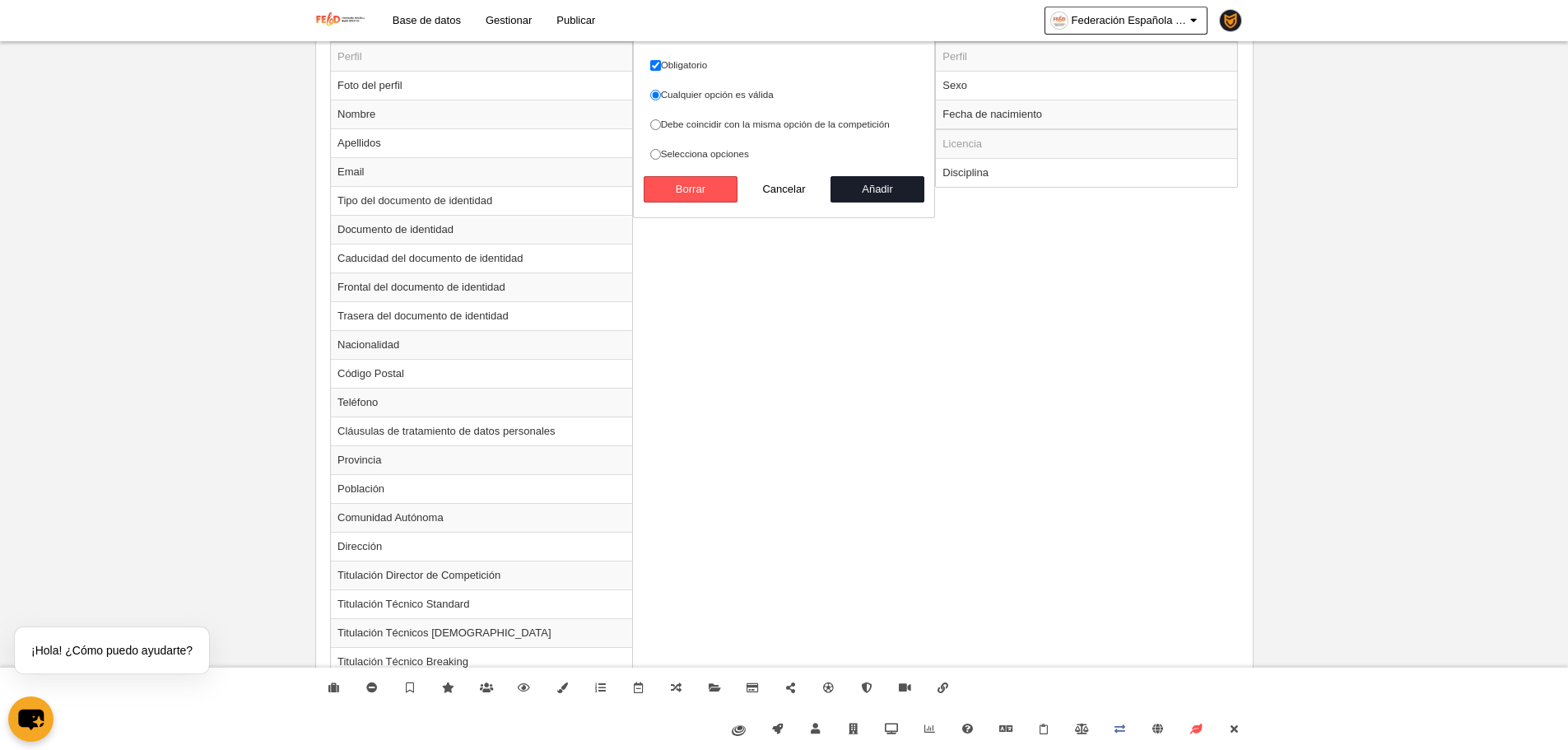
scroll to position [294, 0]
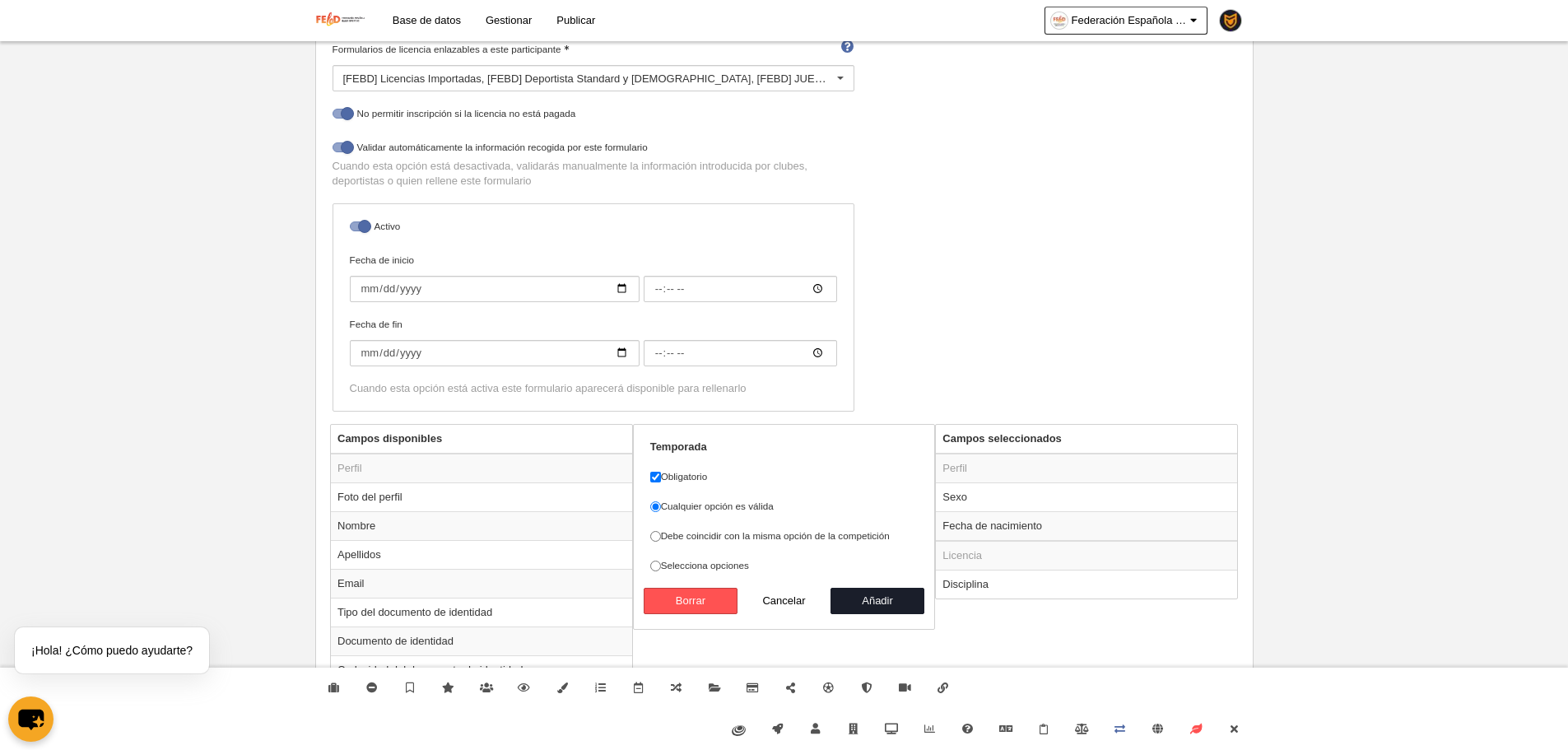
click at [807, 538] on label "Debe coincidir con la misma opción de la competición" at bounding box center [784, 535] width 268 height 15
click at [661, 538] on input "Debe coincidir con la misma opción de la competición" at bounding box center [656, 536] width 10 height 10
radio input "true"
click at [881, 602] on button "Añadir" at bounding box center [877, 601] width 94 height 27
radio input "false"
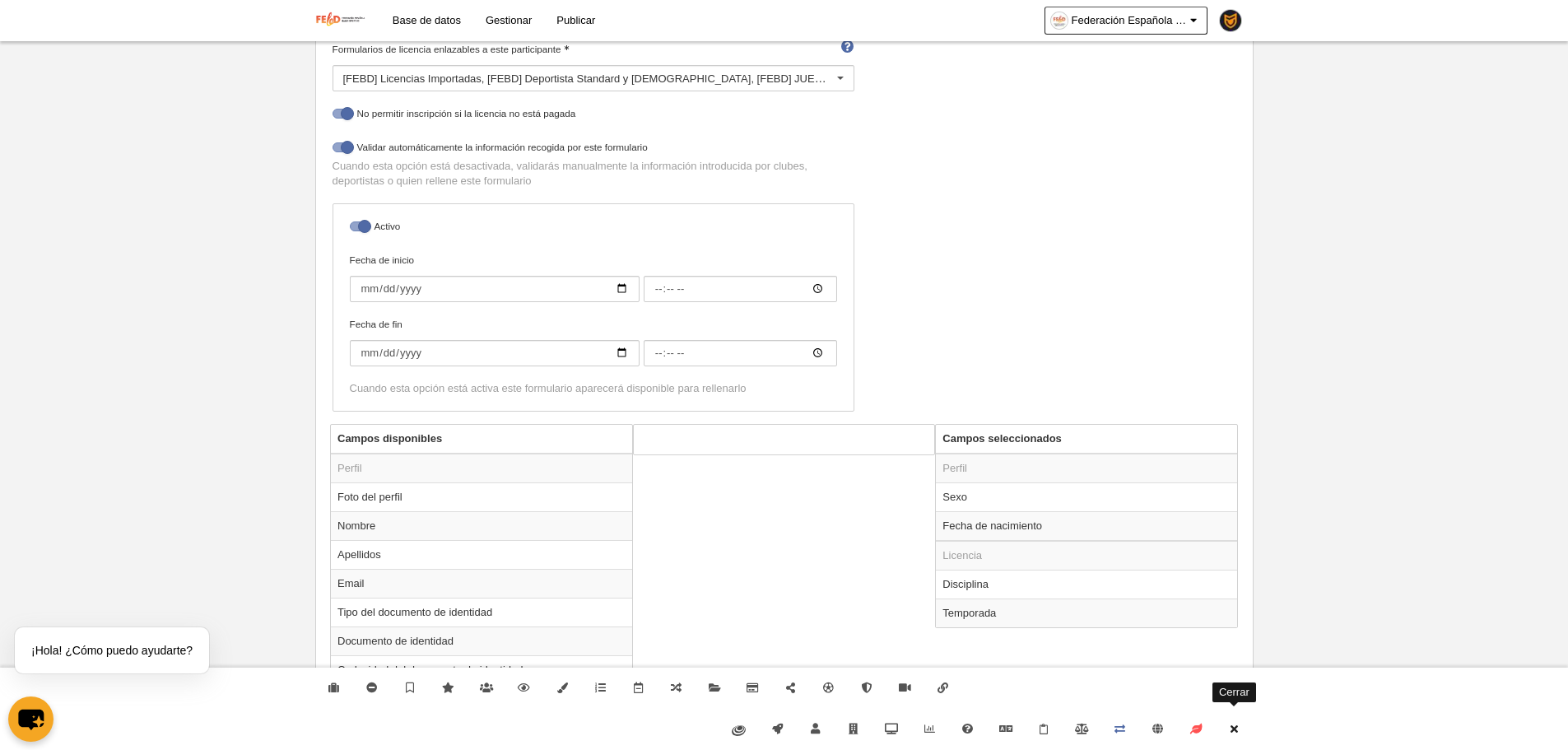
click at [1241, 721] on link "Cerrar" at bounding box center [1234, 730] width 38 height 41
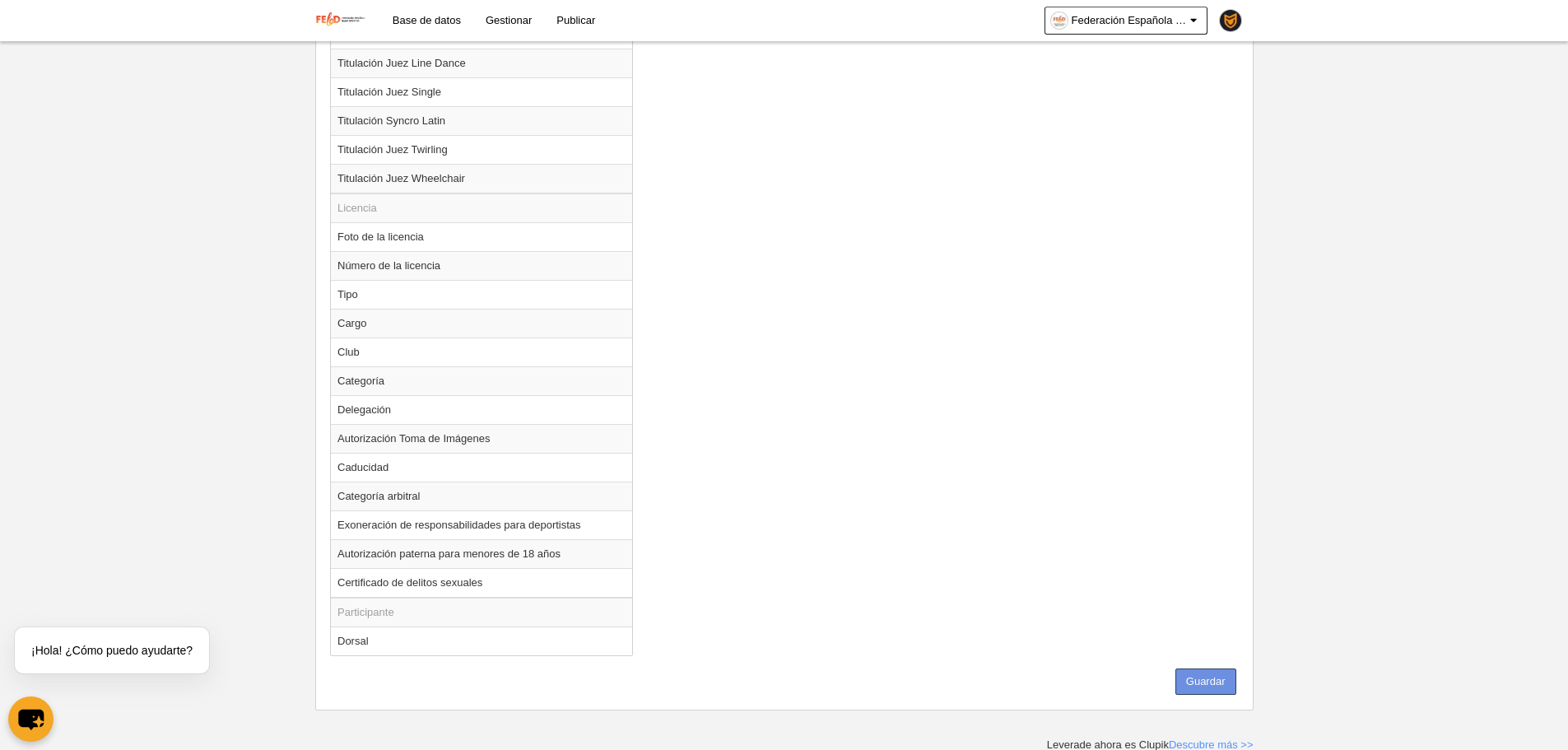
scroll to position [1913, 0]
click at [1206, 678] on button "Guardar" at bounding box center [1205, 679] width 61 height 27
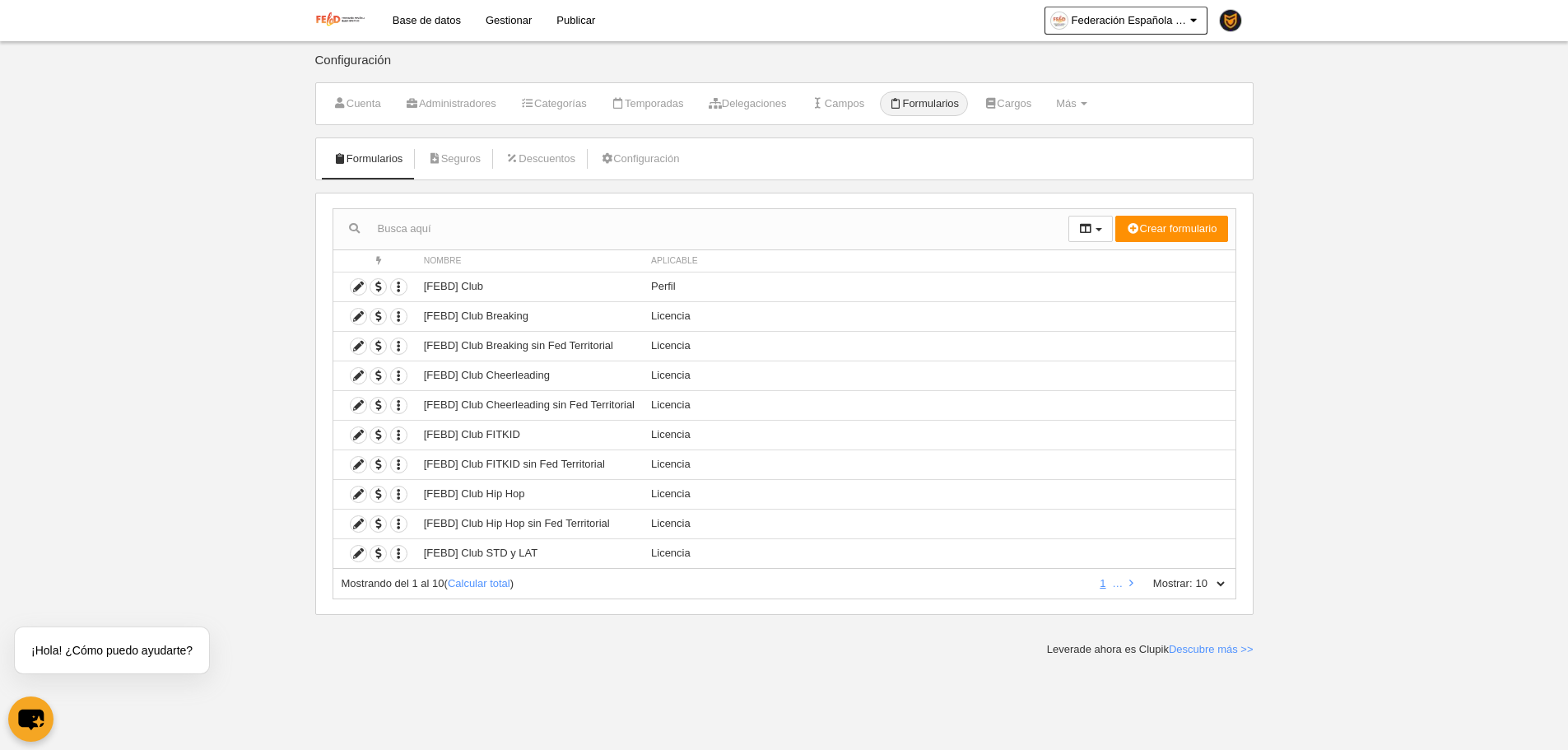
click at [1228, 578] on div "Mostrando del 1 al 10 ( Calcular total ) 1 … Mostrar: 10 25 50 100 500" at bounding box center [784, 584] width 904 height 30
click at [1222, 593] on div "Mostrando del 1 al 10 ( Calcular total ) 1 … Mostrar: 10 25 50 100 500" at bounding box center [784, 584] width 904 height 30
click at [1223, 587] on select "10 25 50 100 500" at bounding box center [1210, 584] width 34 height 15
select select "500"
click at [1192, 577] on select "10 25 50 100 500" at bounding box center [1210, 584] width 34 height 15
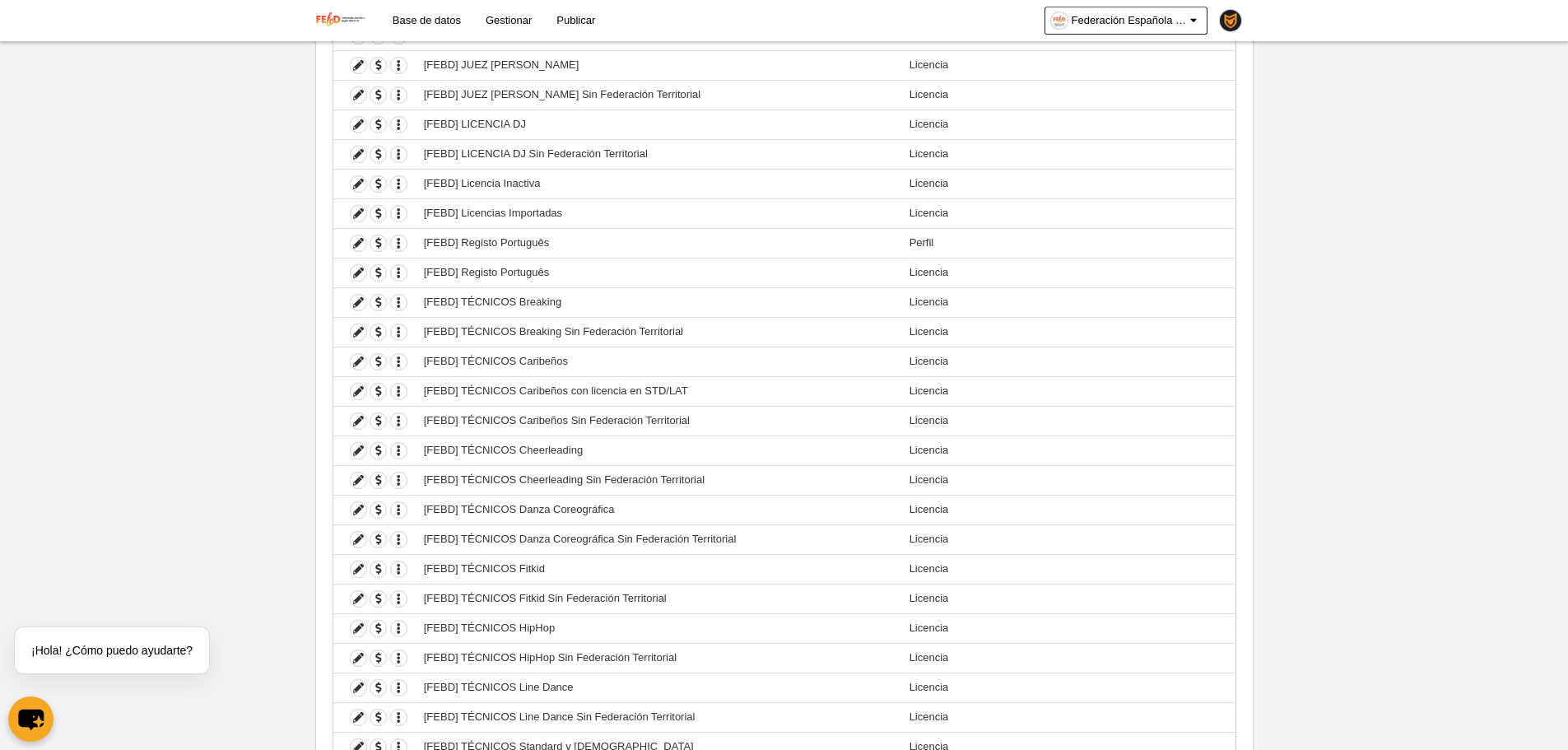
scroll to position [2111, 0]
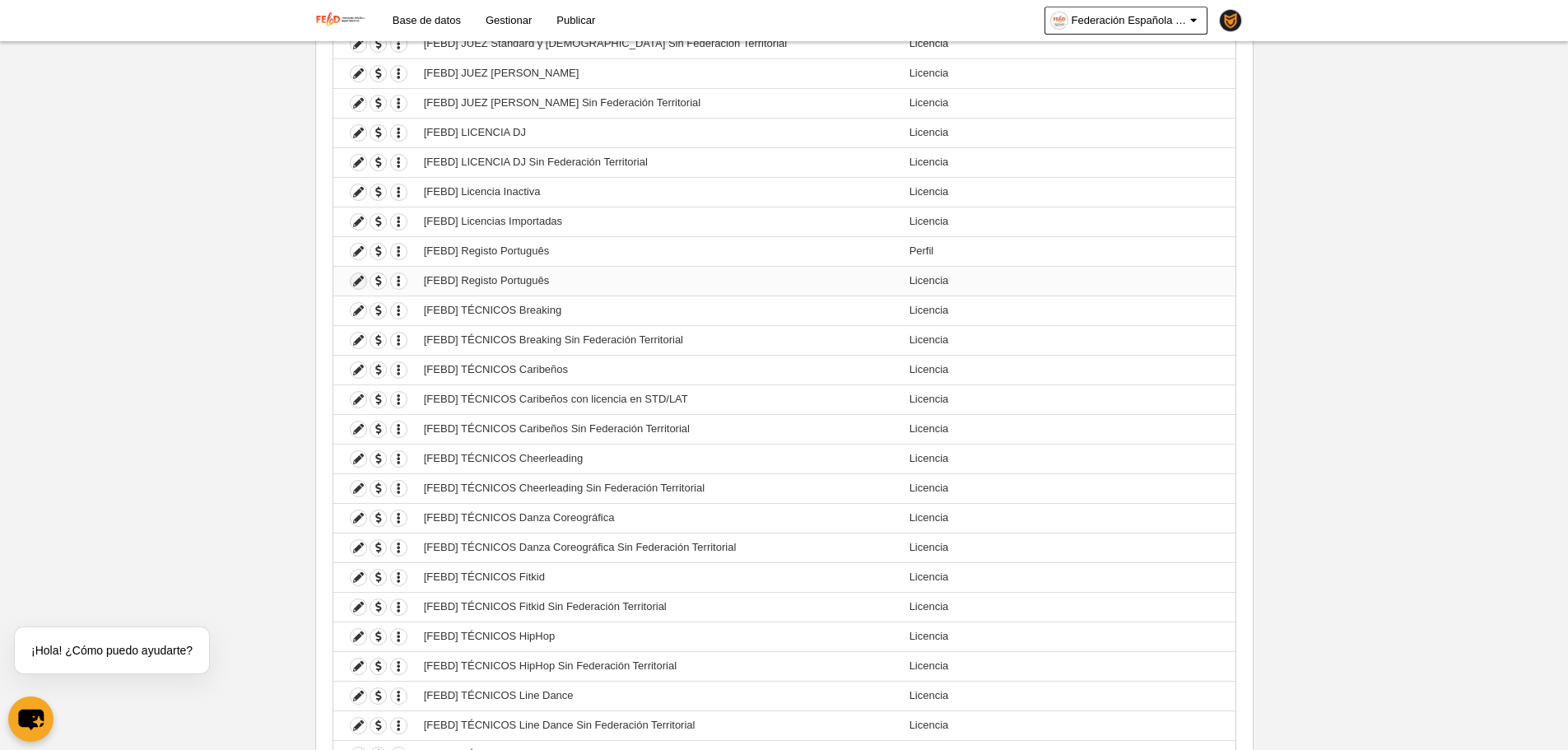
click at [360, 281] on icon at bounding box center [358, 281] width 16 height 16
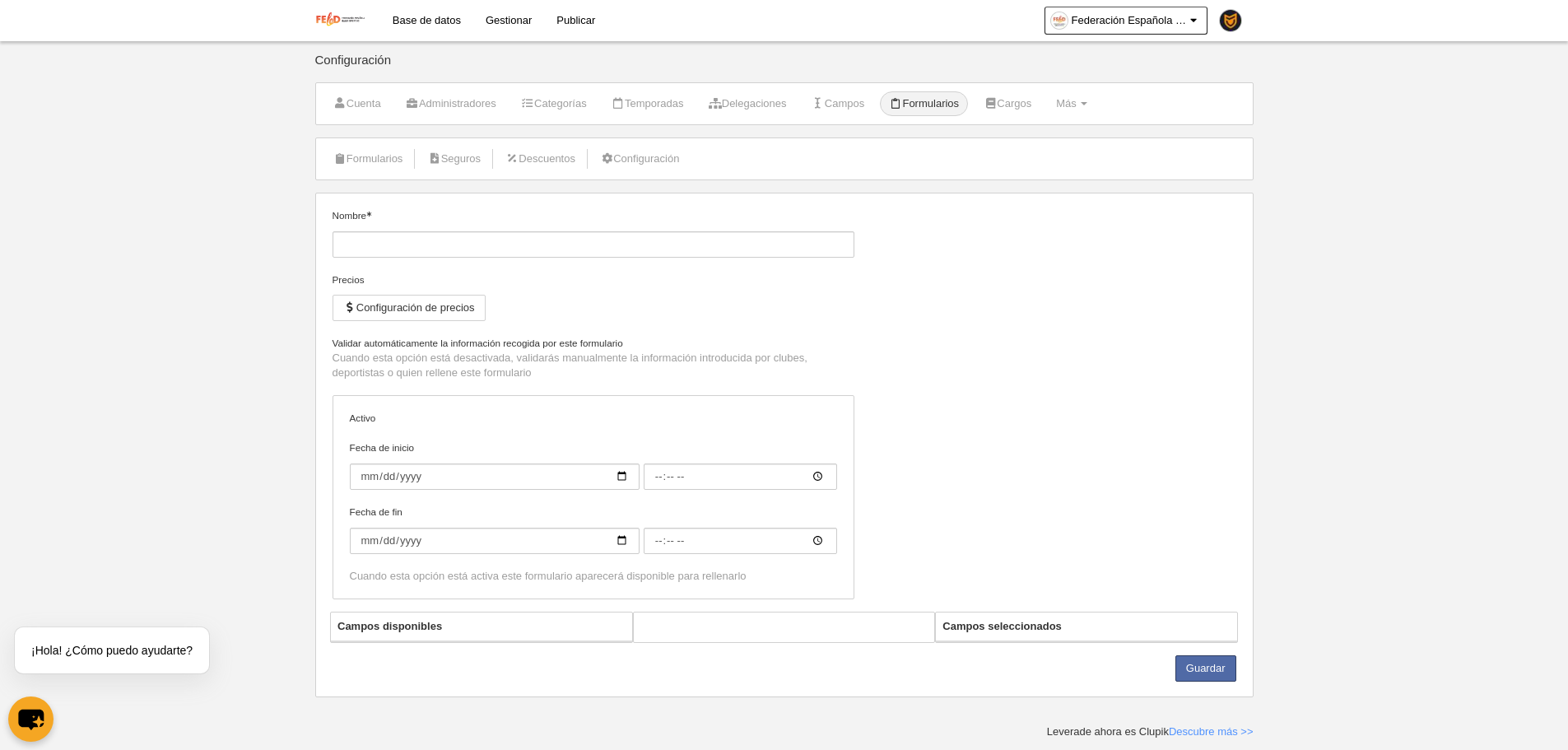
type input "[FEBD] Registo Português"
checkbox input "true"
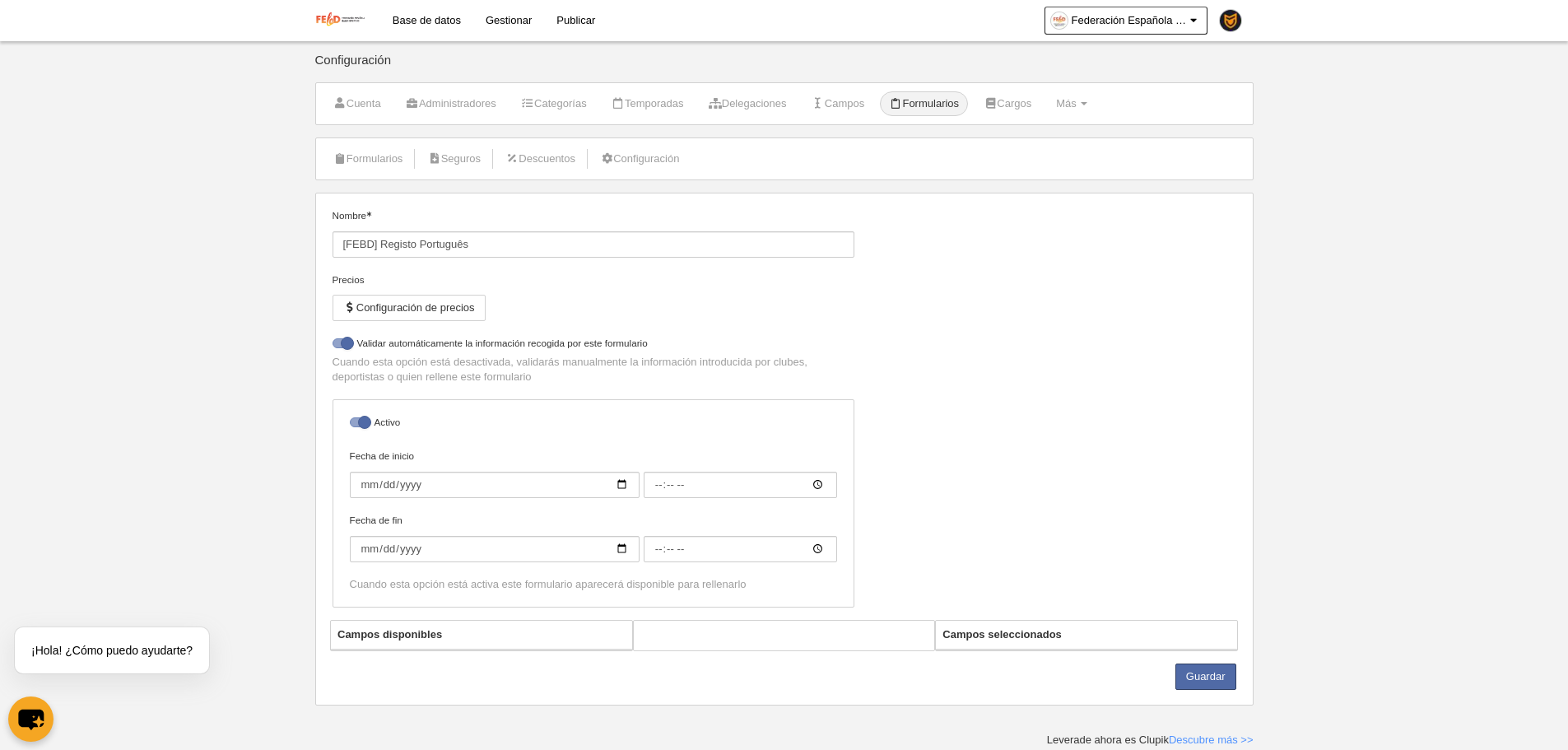
select select "selected"
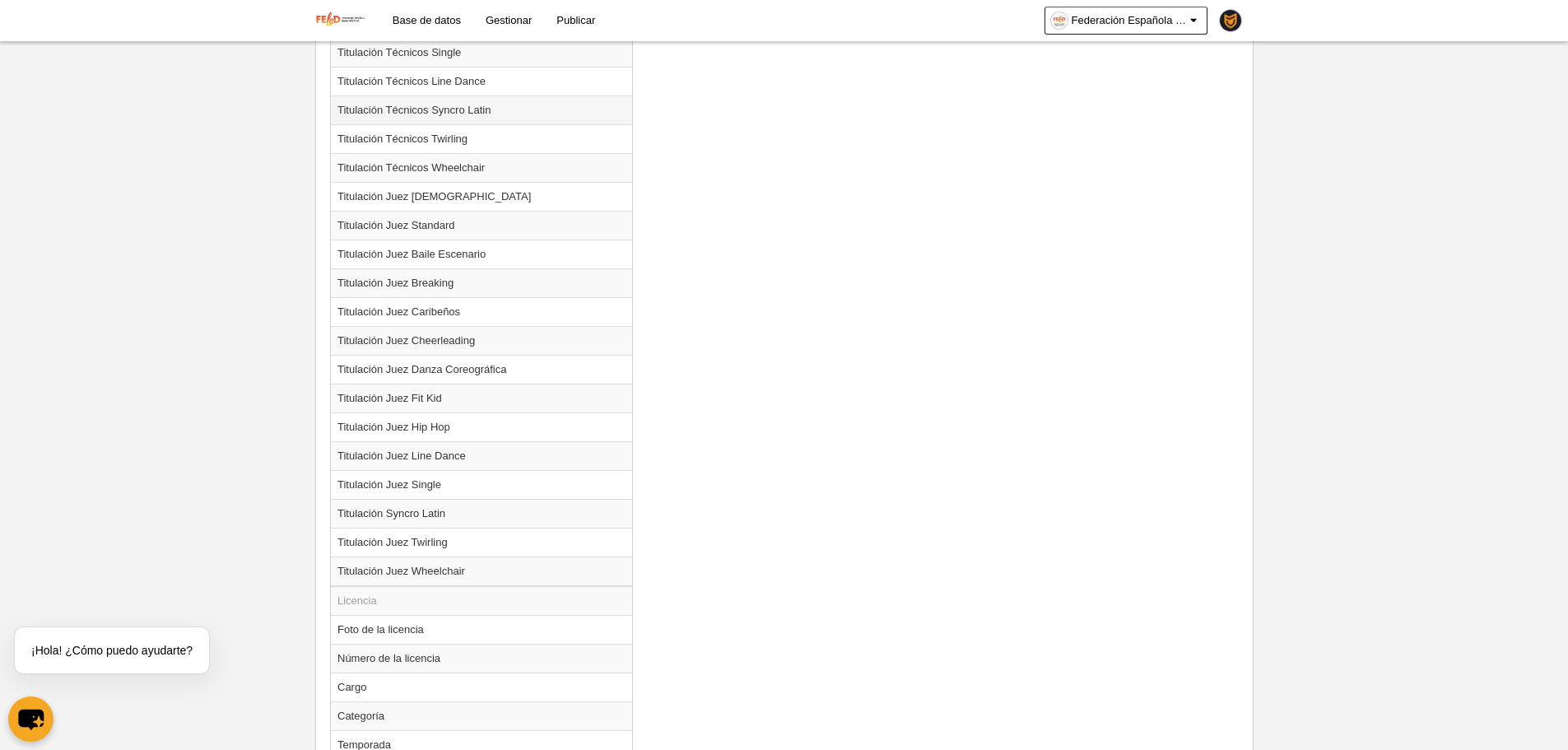
scroll to position [1849, 0]
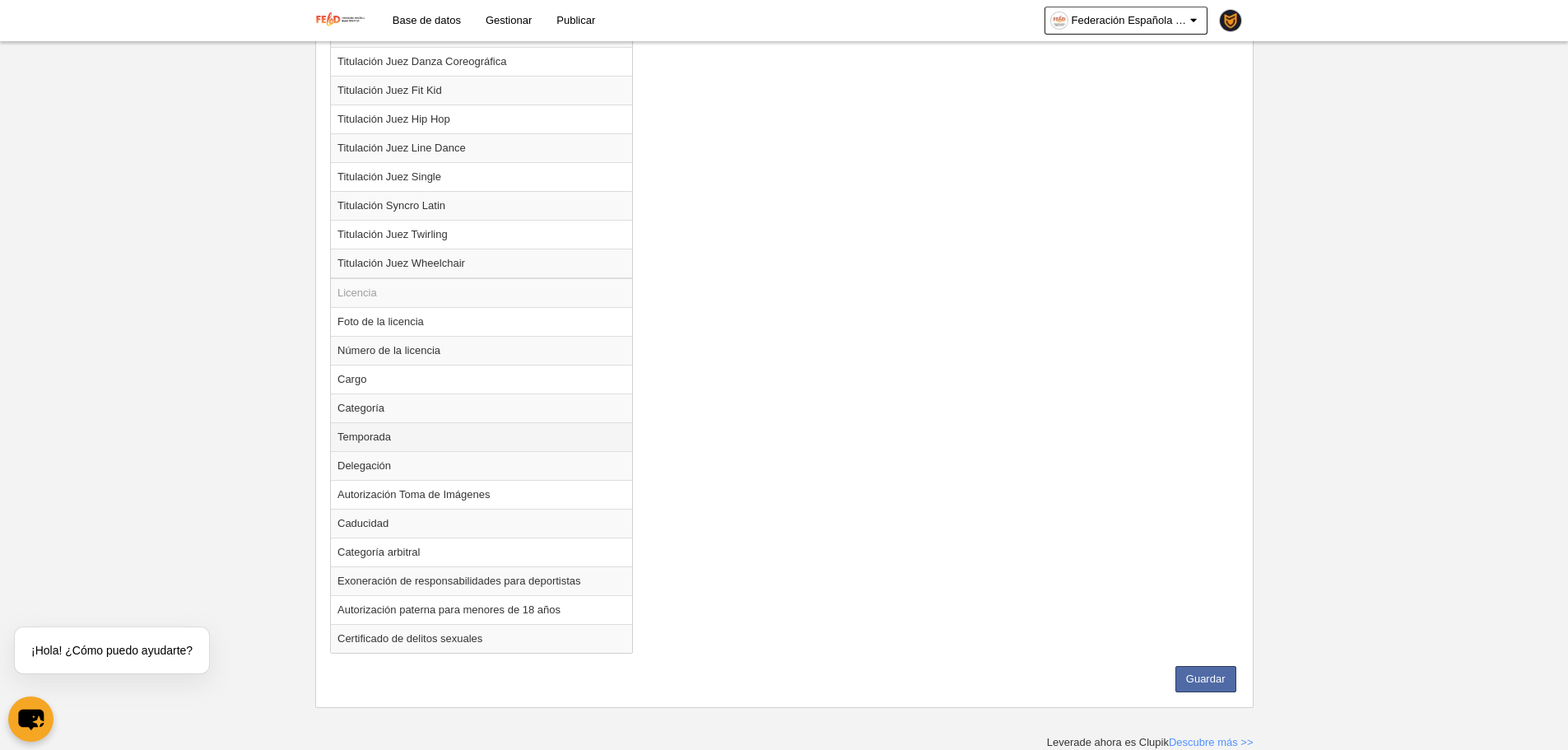
click at [369, 446] on td "Temporada" at bounding box center [482, 436] width 302 height 28
radio input "true"
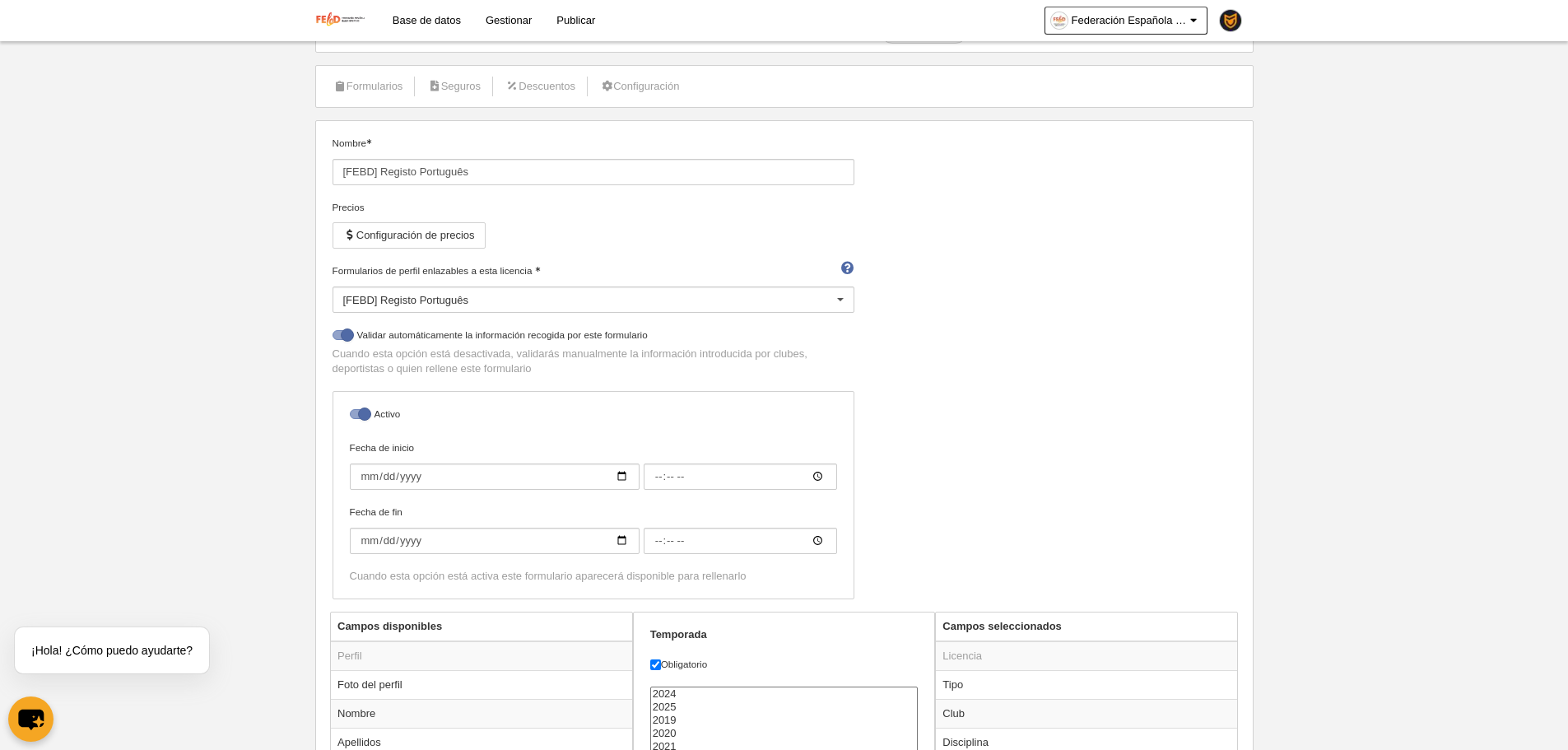
scroll to position [120, 0]
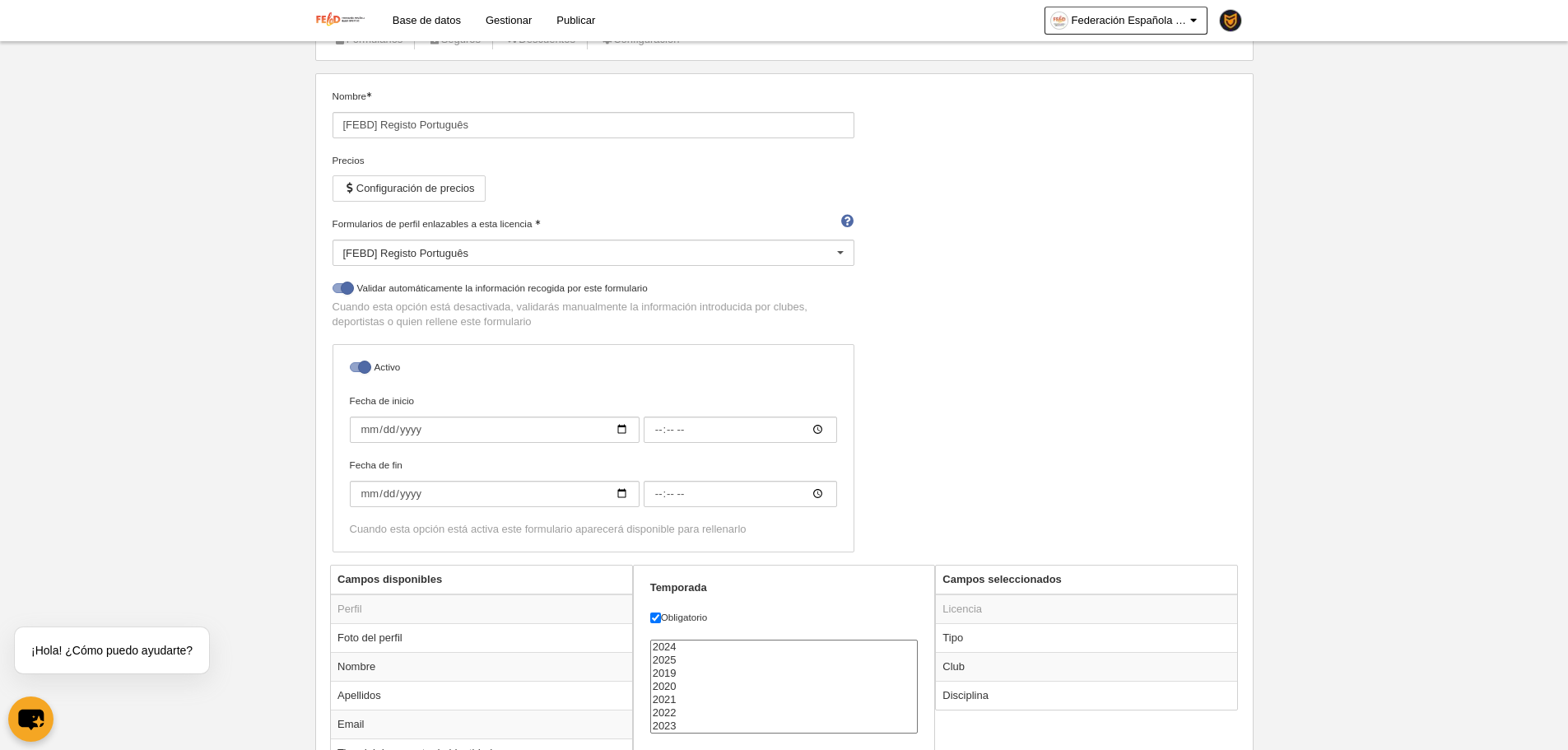
select select "7964"
click at [665, 659] on option "2025" at bounding box center [785, 660] width 267 height 13
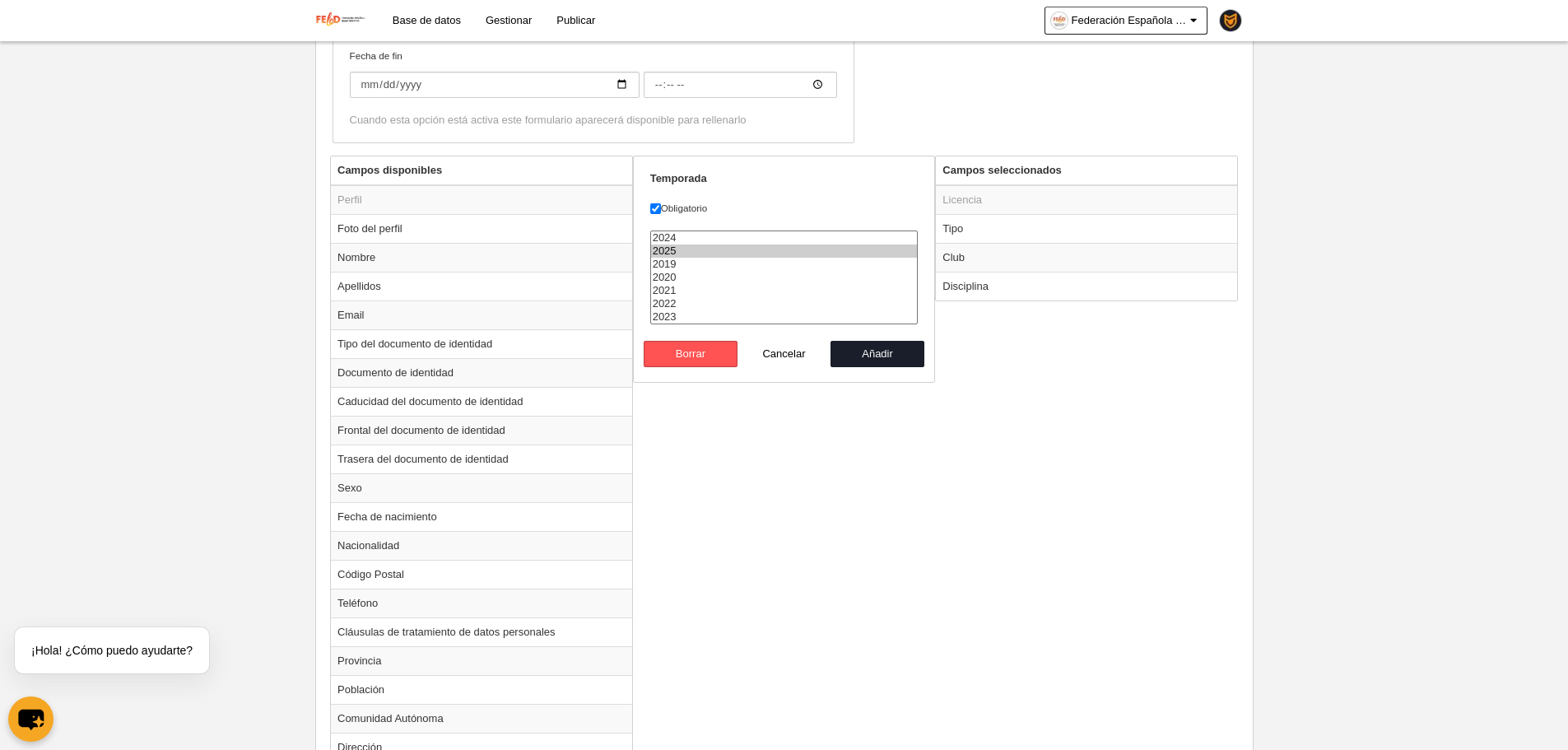
scroll to position [531, 0]
click at [893, 334] on div "2024 2025 2019 2020 2021 2022 2023" at bounding box center [784, 284] width 268 height 110
click at [893, 364] on button "Añadir" at bounding box center [877, 352] width 94 height 27
radio input "false"
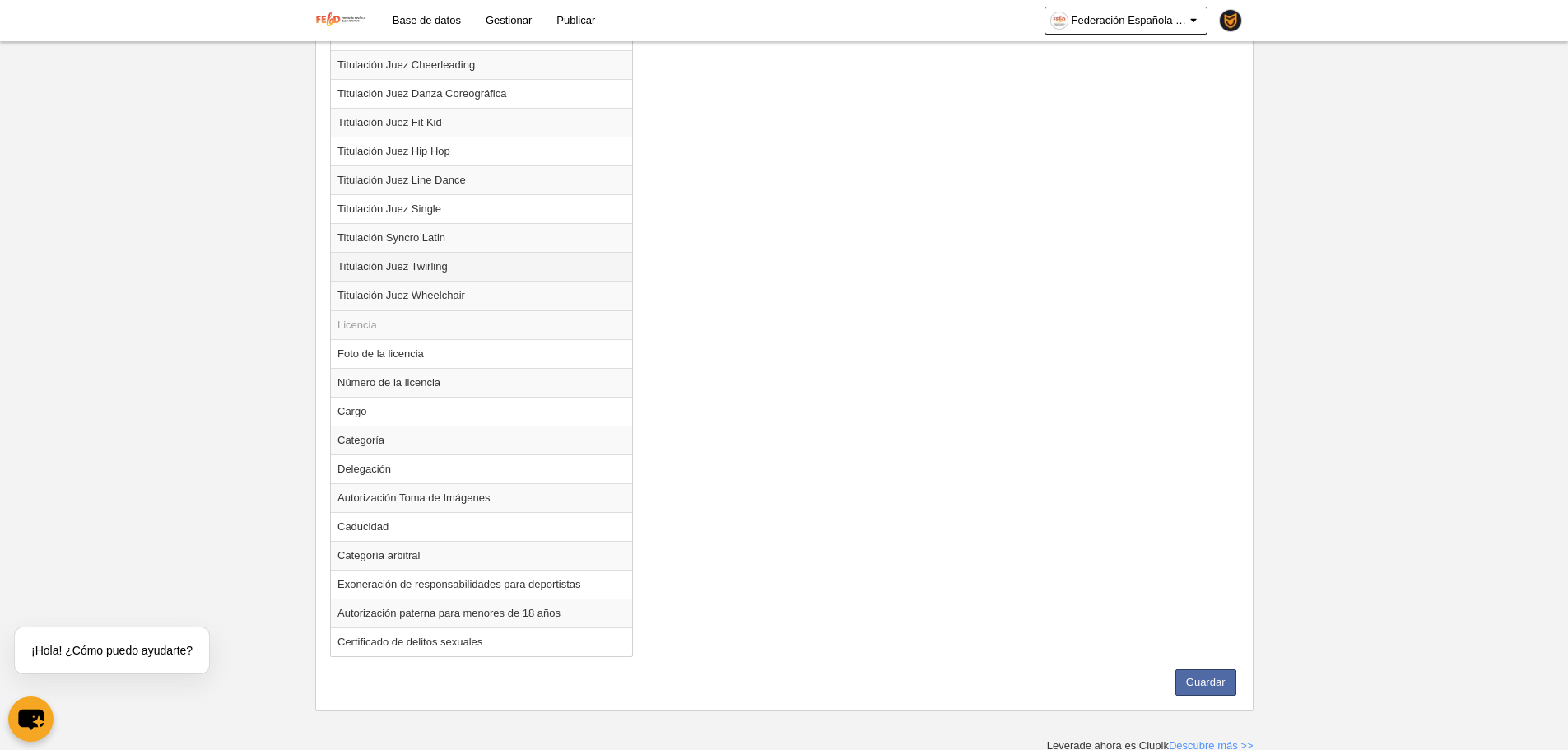
scroll to position [1821, 0]
click at [414, 530] on td "Caducidad" at bounding box center [482, 522] width 302 height 28
radio input "true"
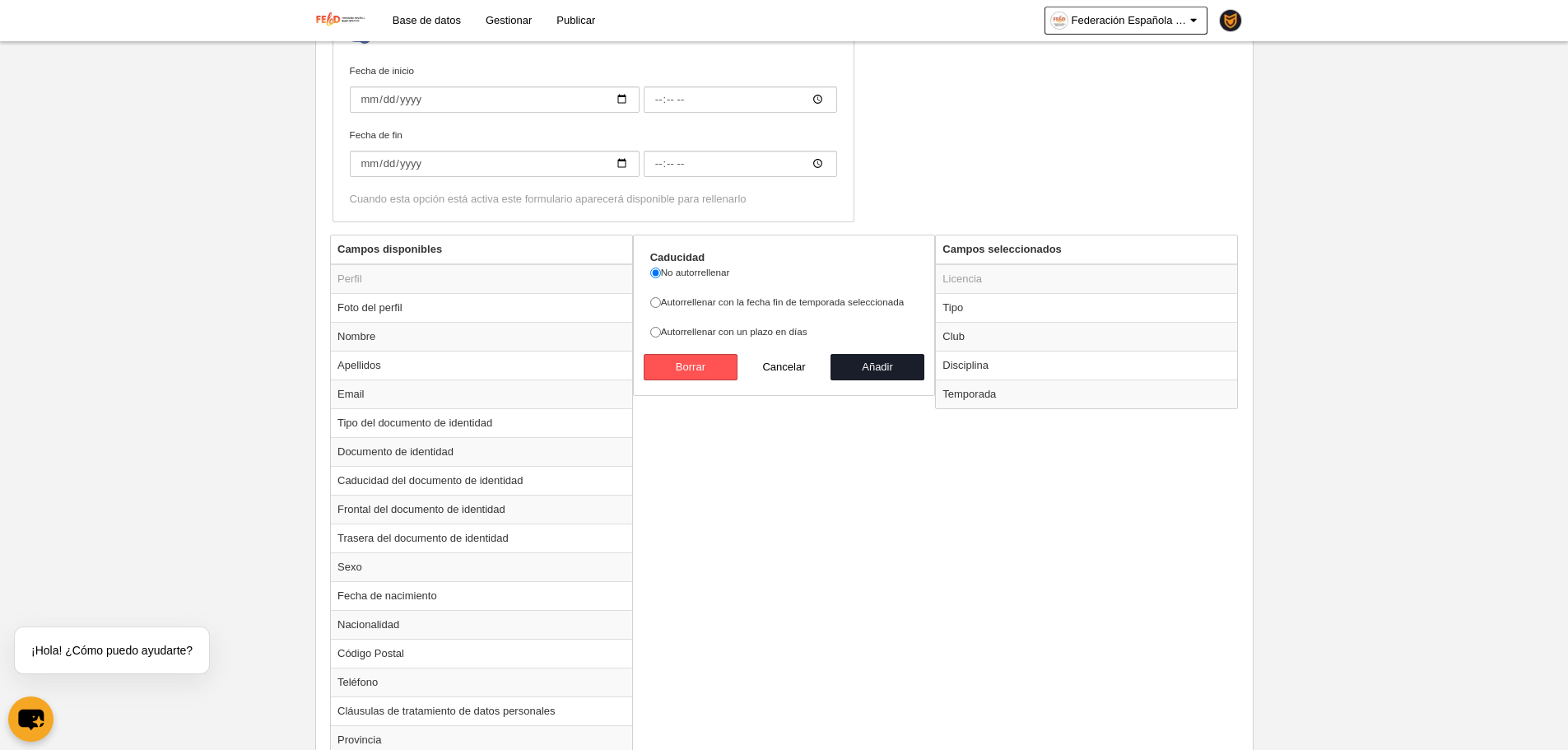
scroll to position [173, 0]
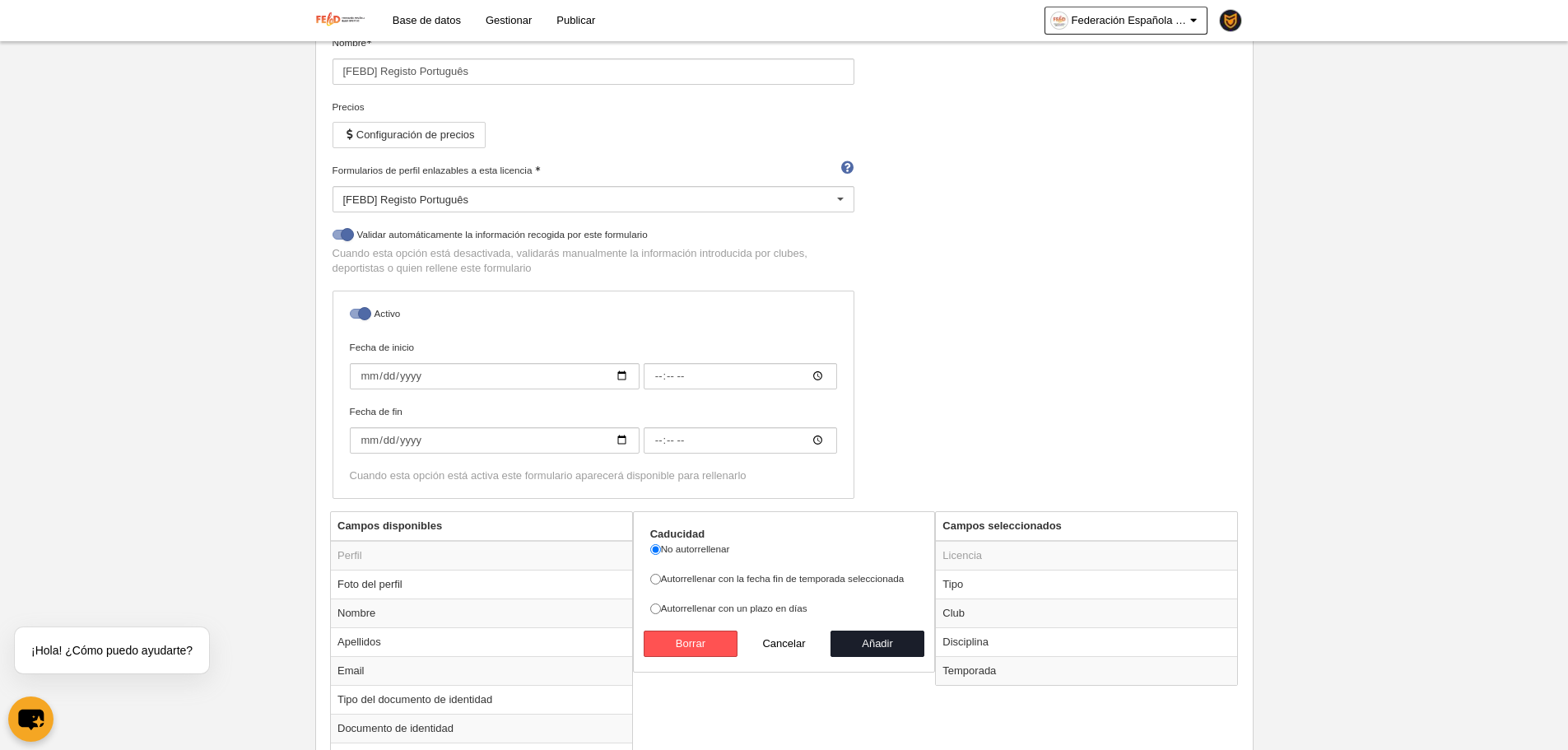
click at [696, 584] on label "Autorrellenar con la fecha fin de temporada seleccionada" at bounding box center [784, 578] width 268 height 15
click at [661, 584] on input "Autorrellenar con la fecha fin de temporada seleccionada" at bounding box center [656, 579] width 10 height 10
radio input "true"
click at [860, 632] on button "Añadir" at bounding box center [877, 644] width 94 height 27
radio input "false"
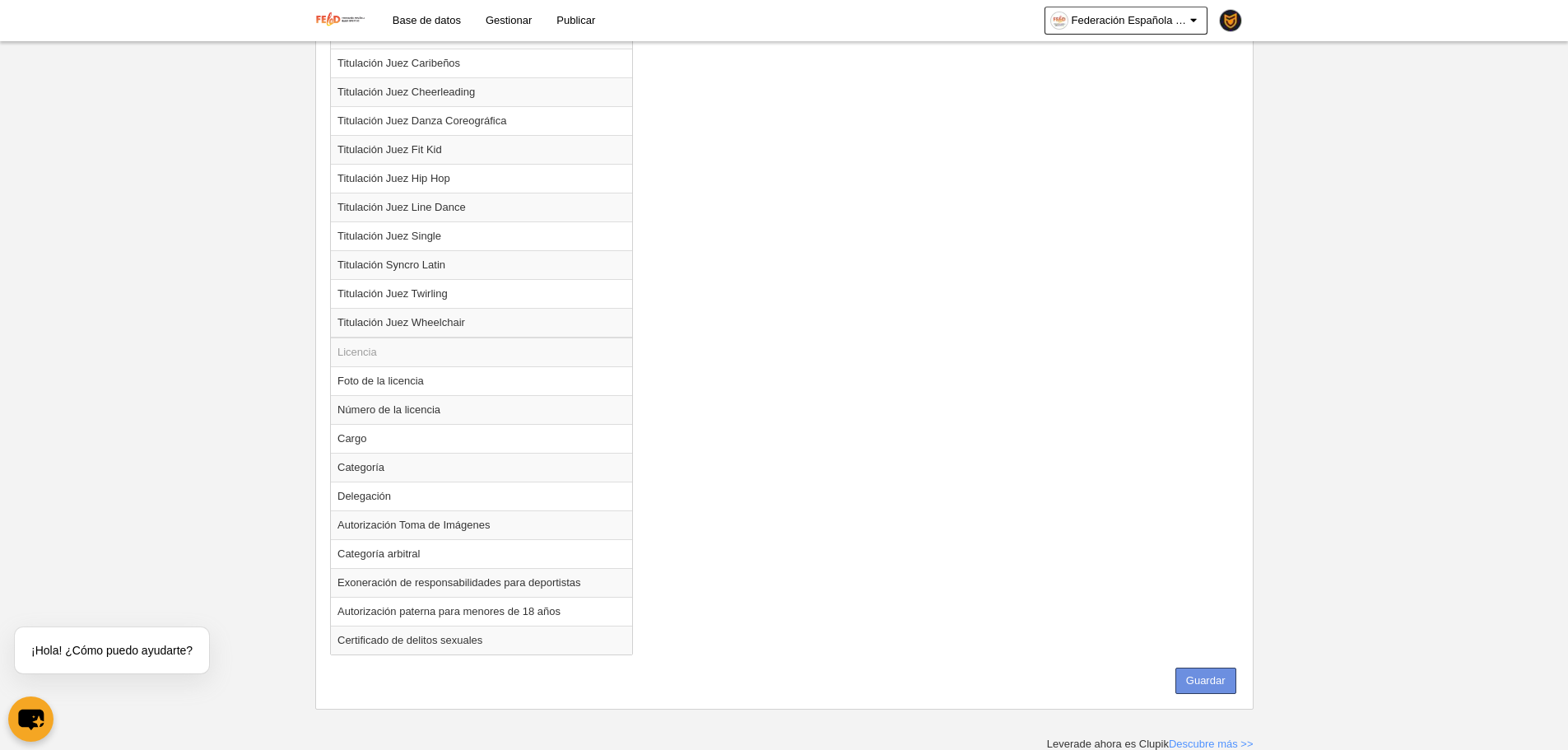
scroll to position [1791, 0]
click at [1211, 678] on button "Guardar" at bounding box center [1205, 679] width 61 height 27
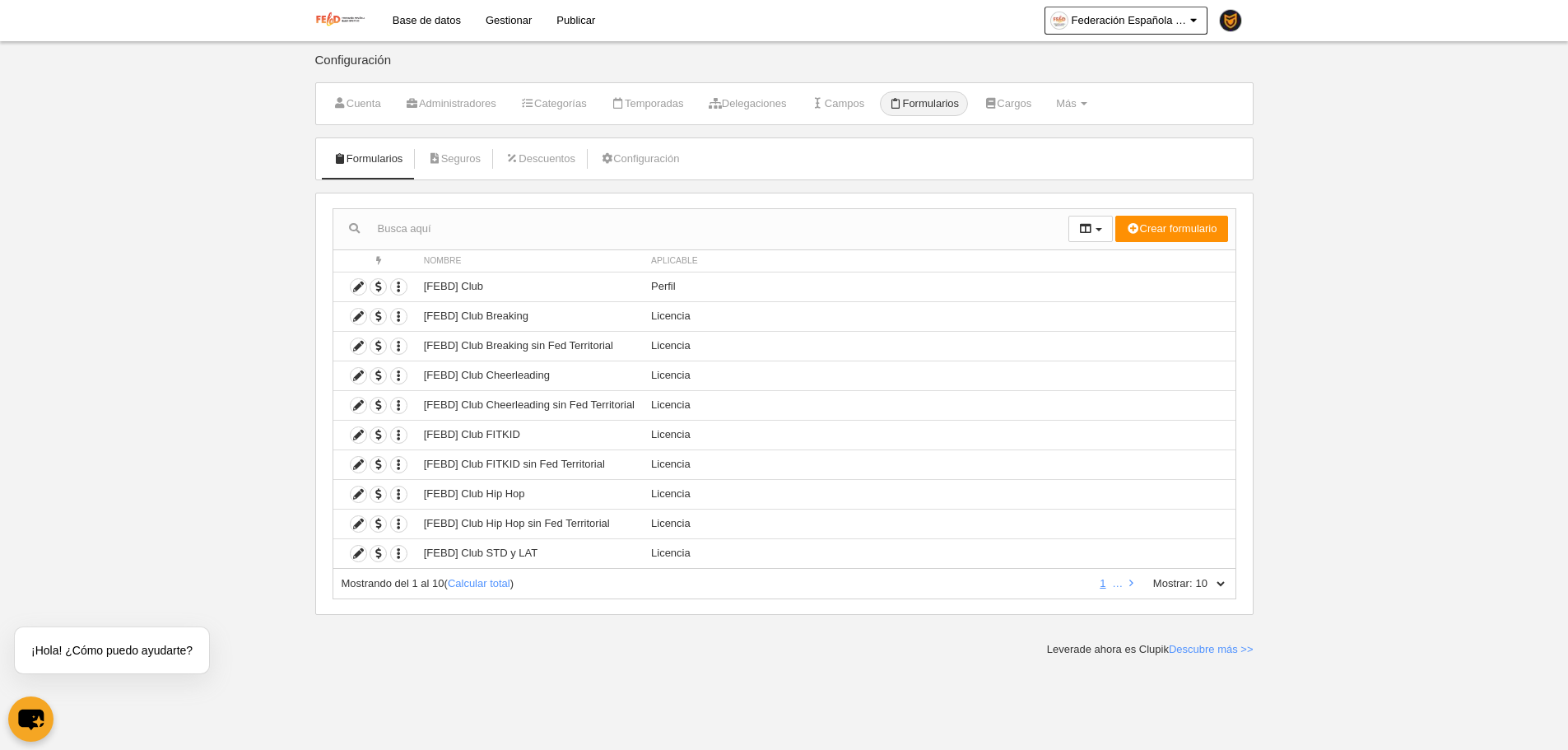
click at [500, 6] on link "Gestionar" at bounding box center [508, 21] width 71 height 41
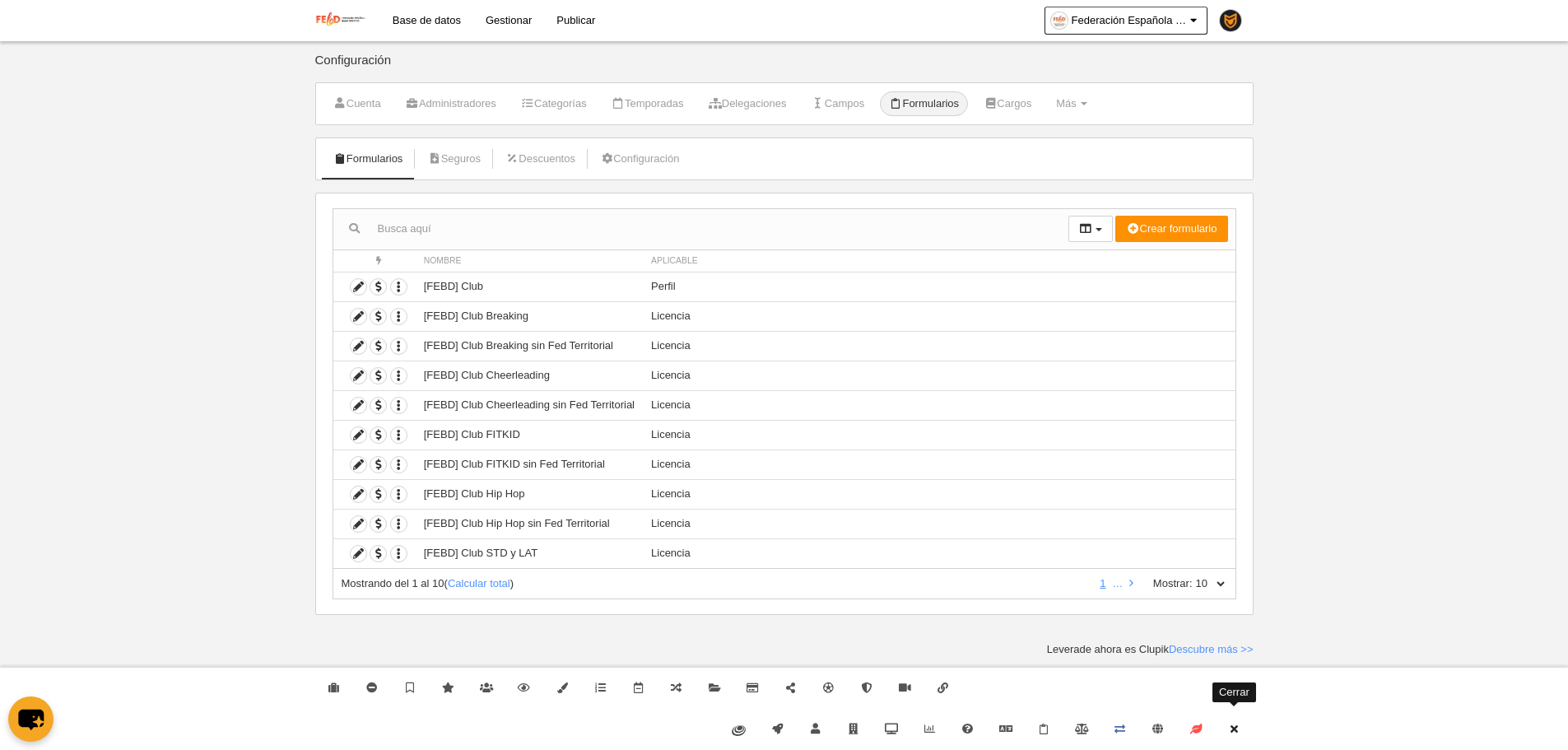
click at [1244, 713] on link "Cerrar" at bounding box center [1234, 730] width 38 height 41
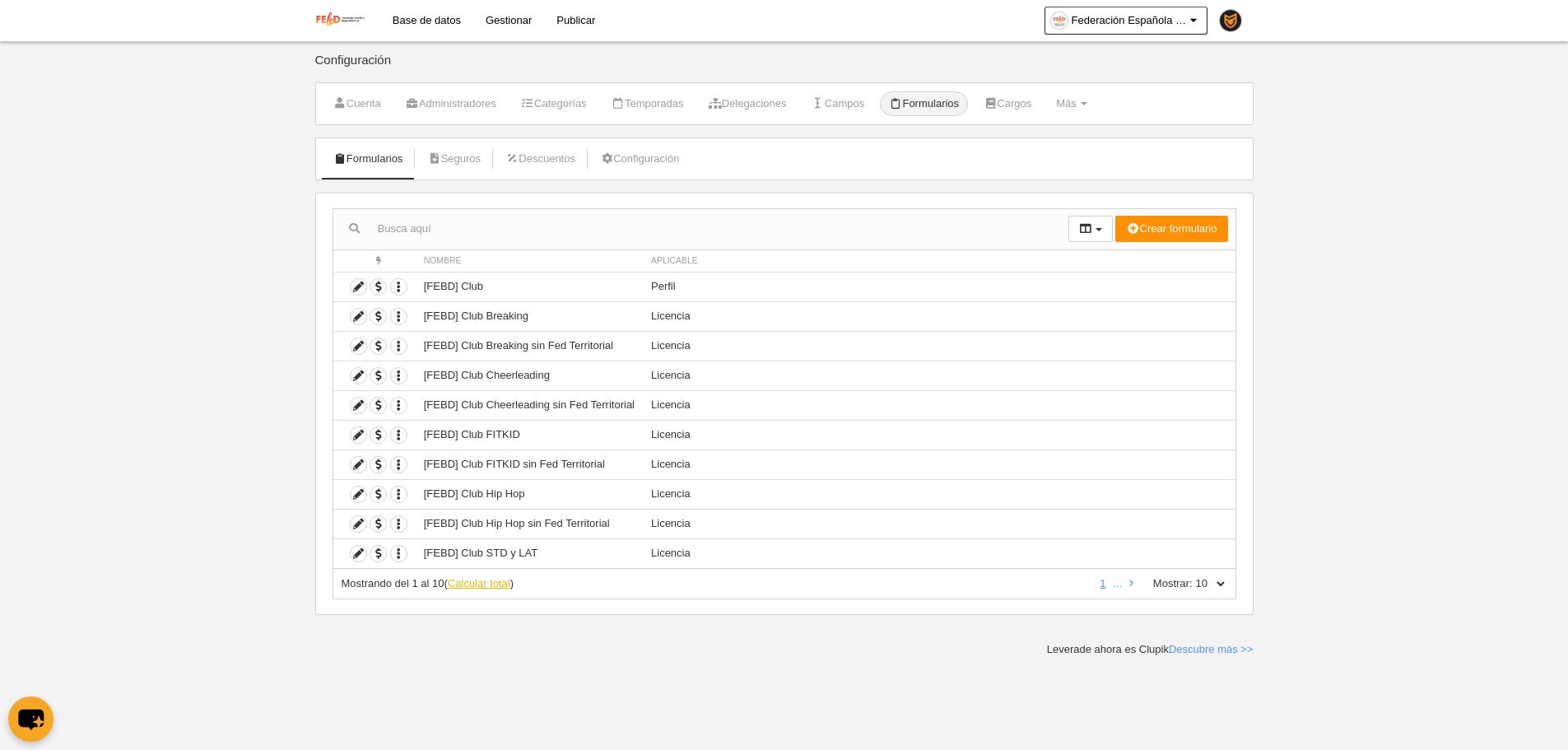
click at [501, 583] on link "Calcular total" at bounding box center [479, 584] width 63 height 12
click at [585, 105] on link "Categorías" at bounding box center [553, 103] width 84 height 25
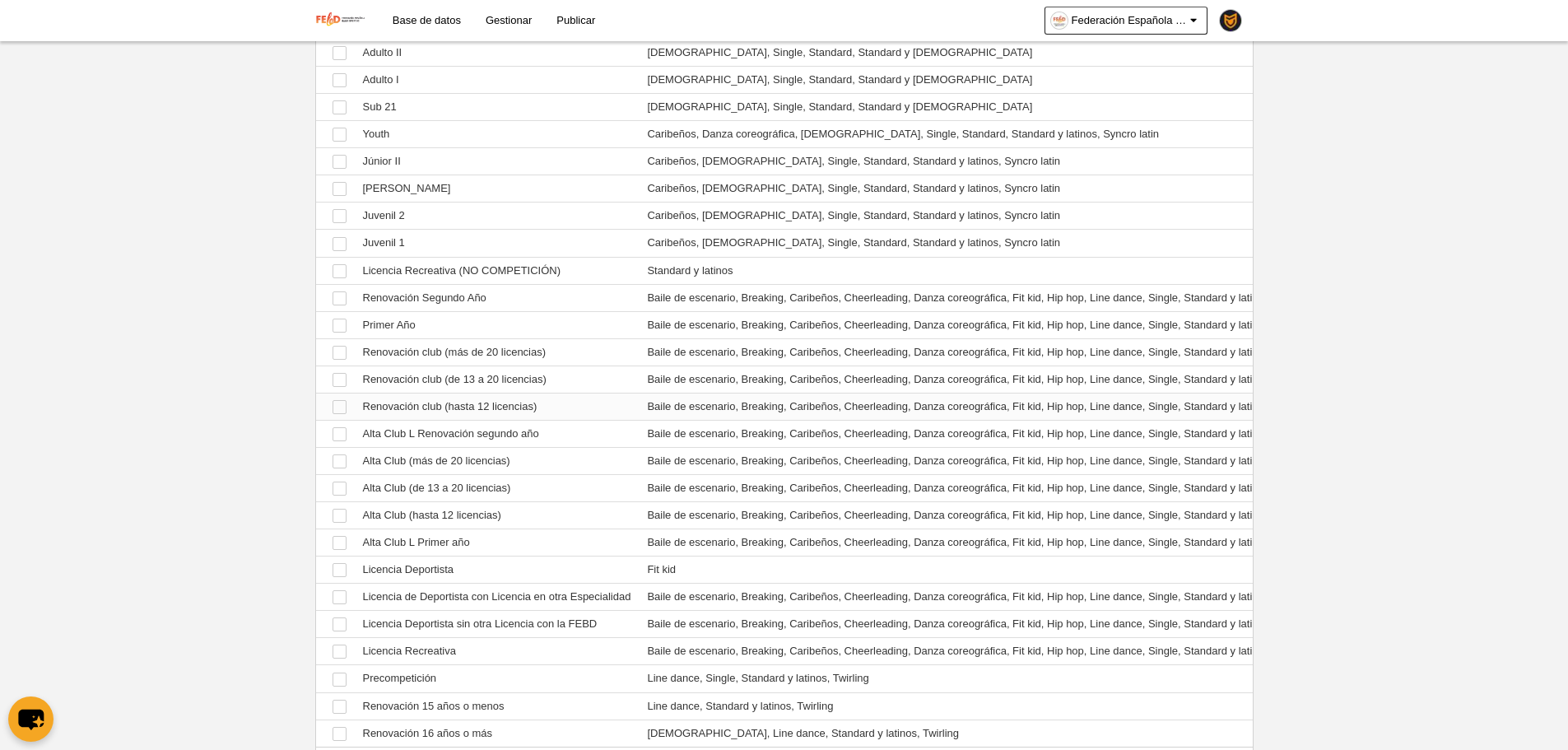
scroll to position [900, 0]
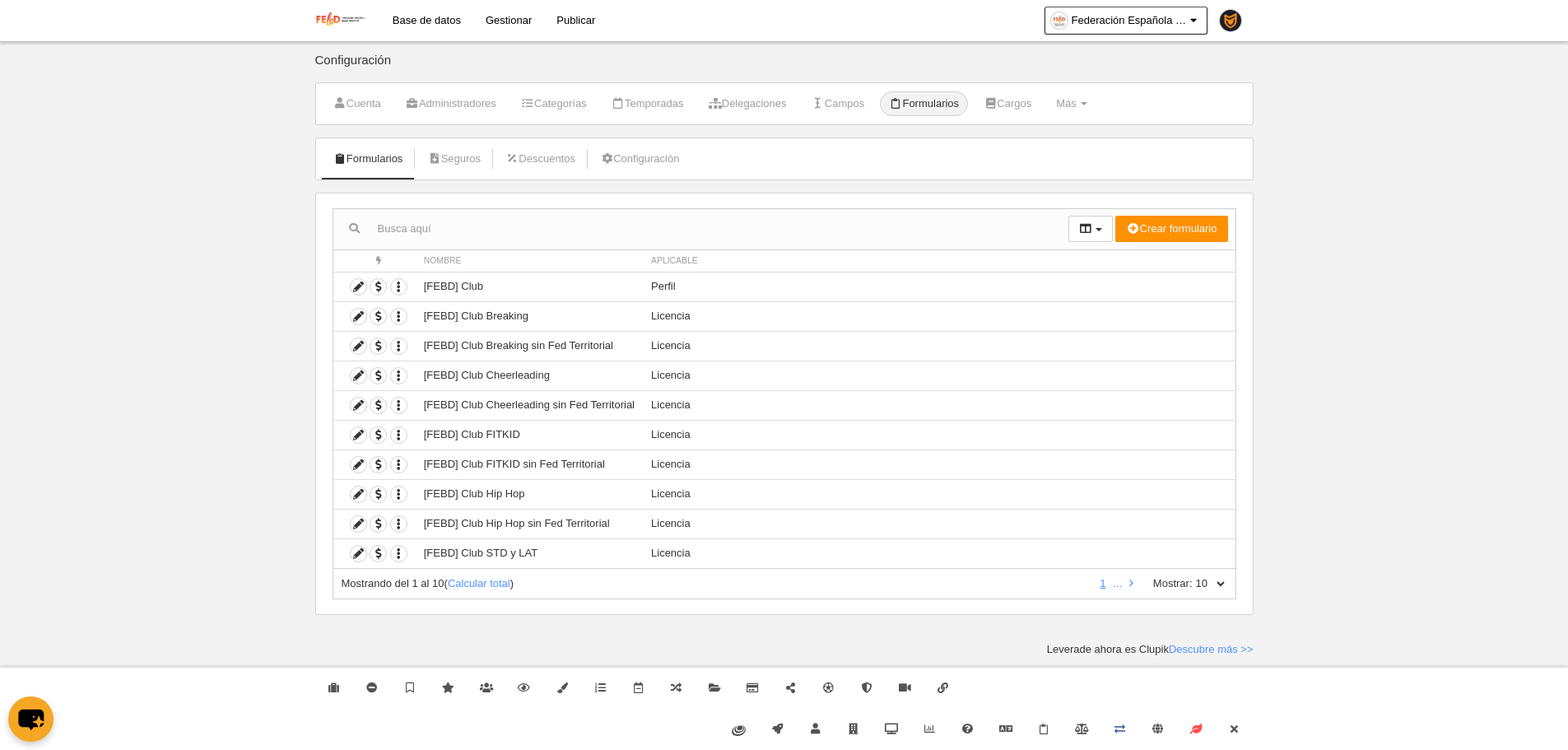
click at [1250, 728] on link "Cerrar" at bounding box center [1234, 730] width 38 height 41
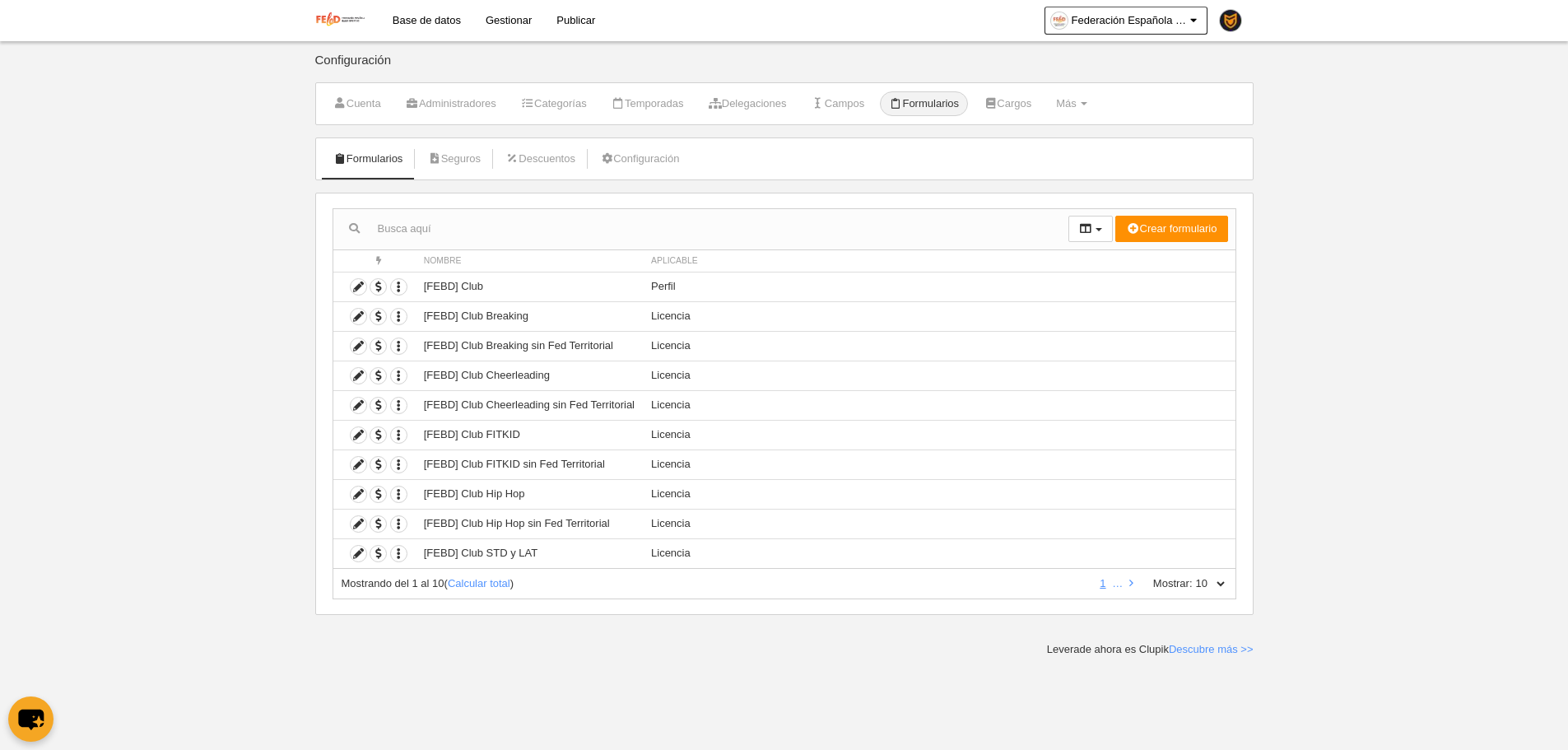
click at [508, 229] on input "text" at bounding box center [700, 228] width 735 height 25
click at [1224, 585] on select "10 25 50 100 500" at bounding box center [1210, 584] width 34 height 15
select select "500"
click at [1192, 577] on select "10 25 50 100 500" at bounding box center [1210, 584] width 34 height 15
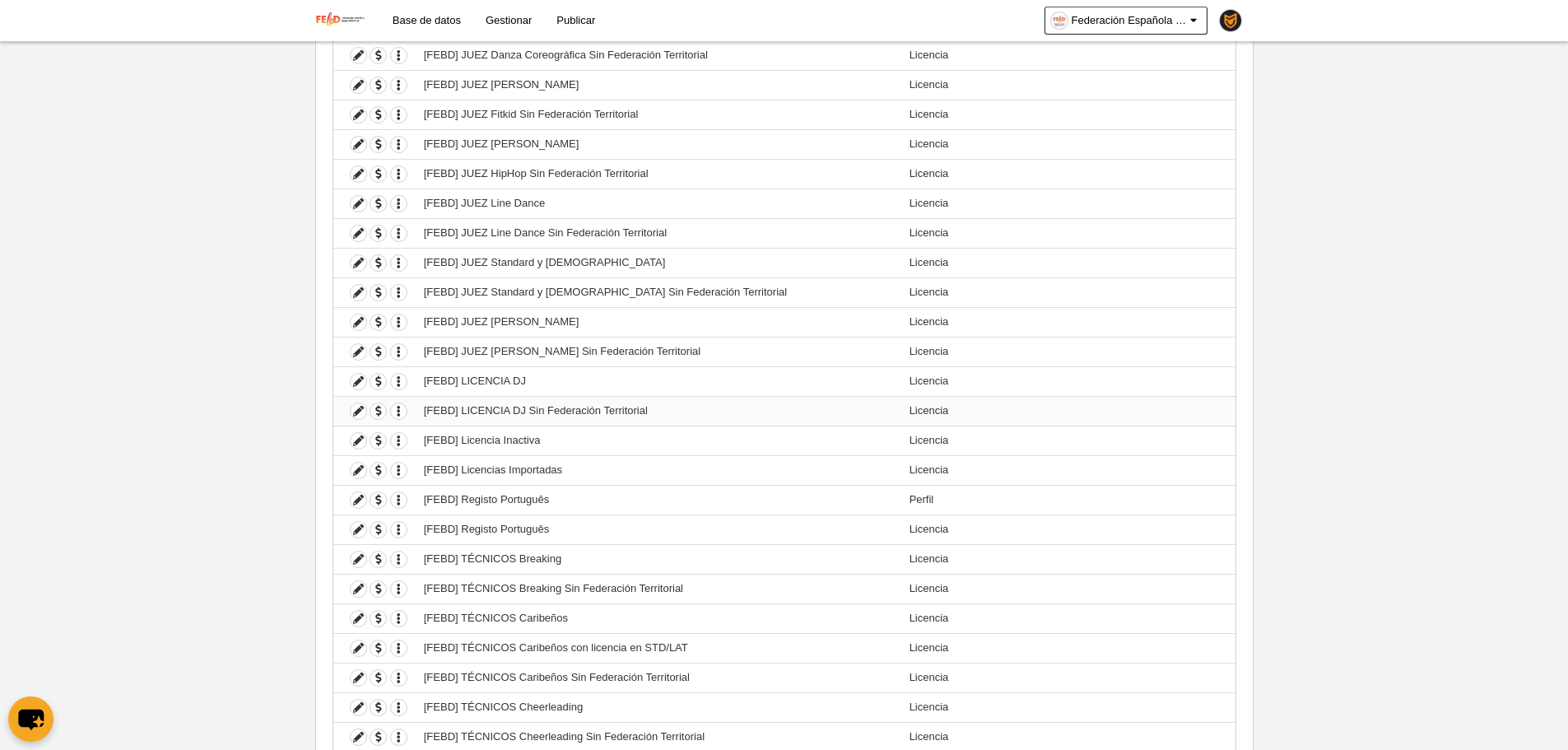
scroll to position [1782, 0]
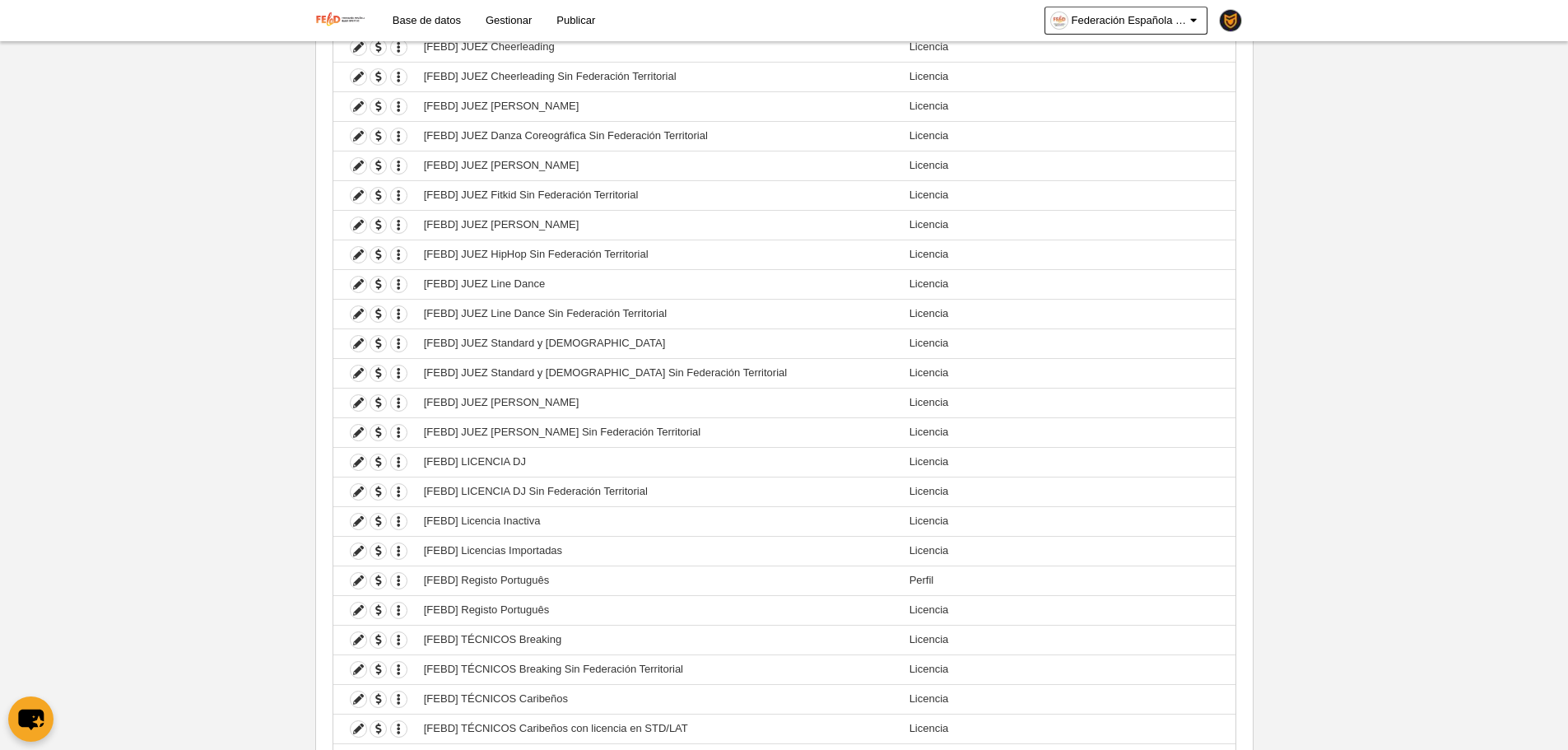
click at [357, 28] on img at bounding box center [341, 19] width 52 height 20
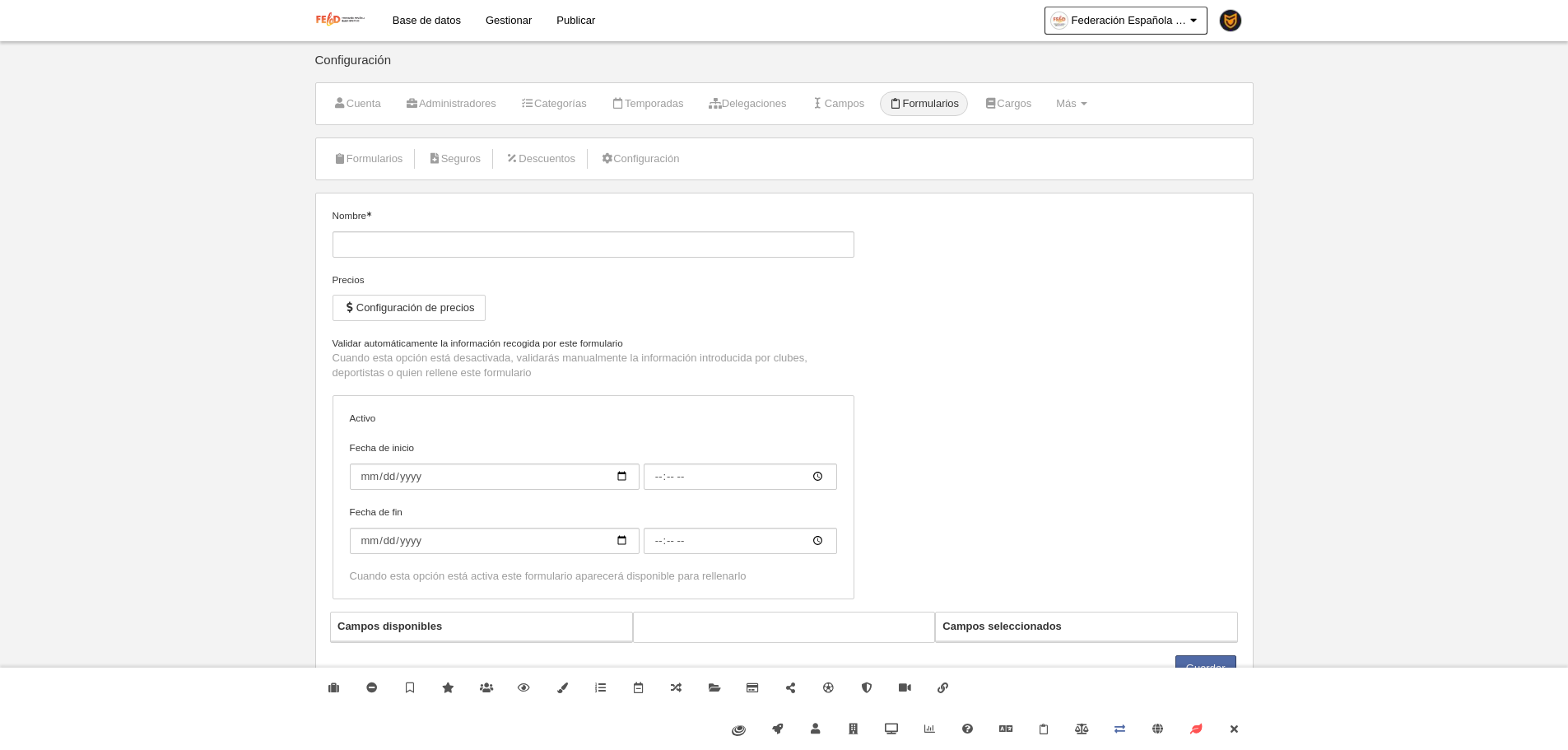
type input "[FEBD] Registo Português"
checkbox input "true"
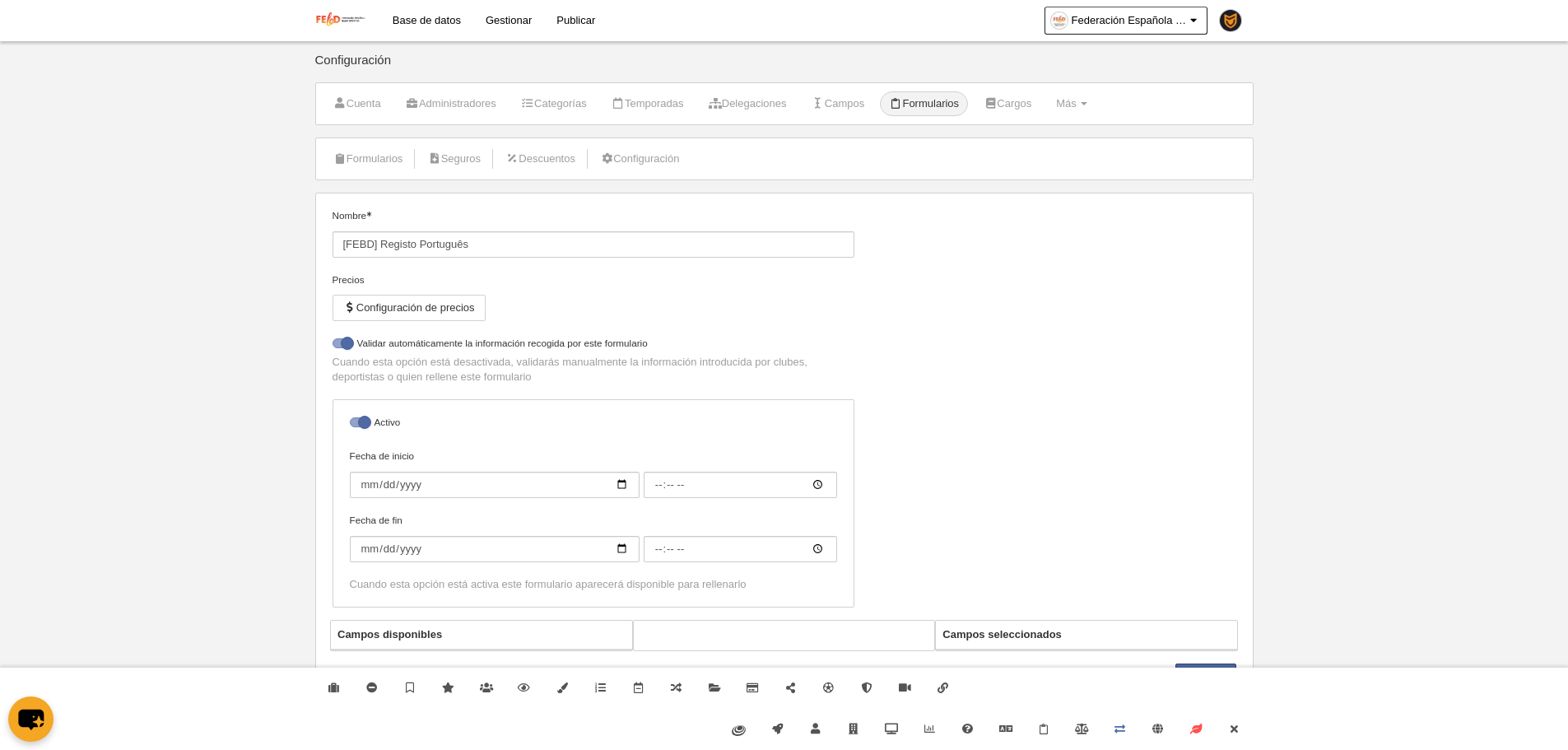
select select "selected"
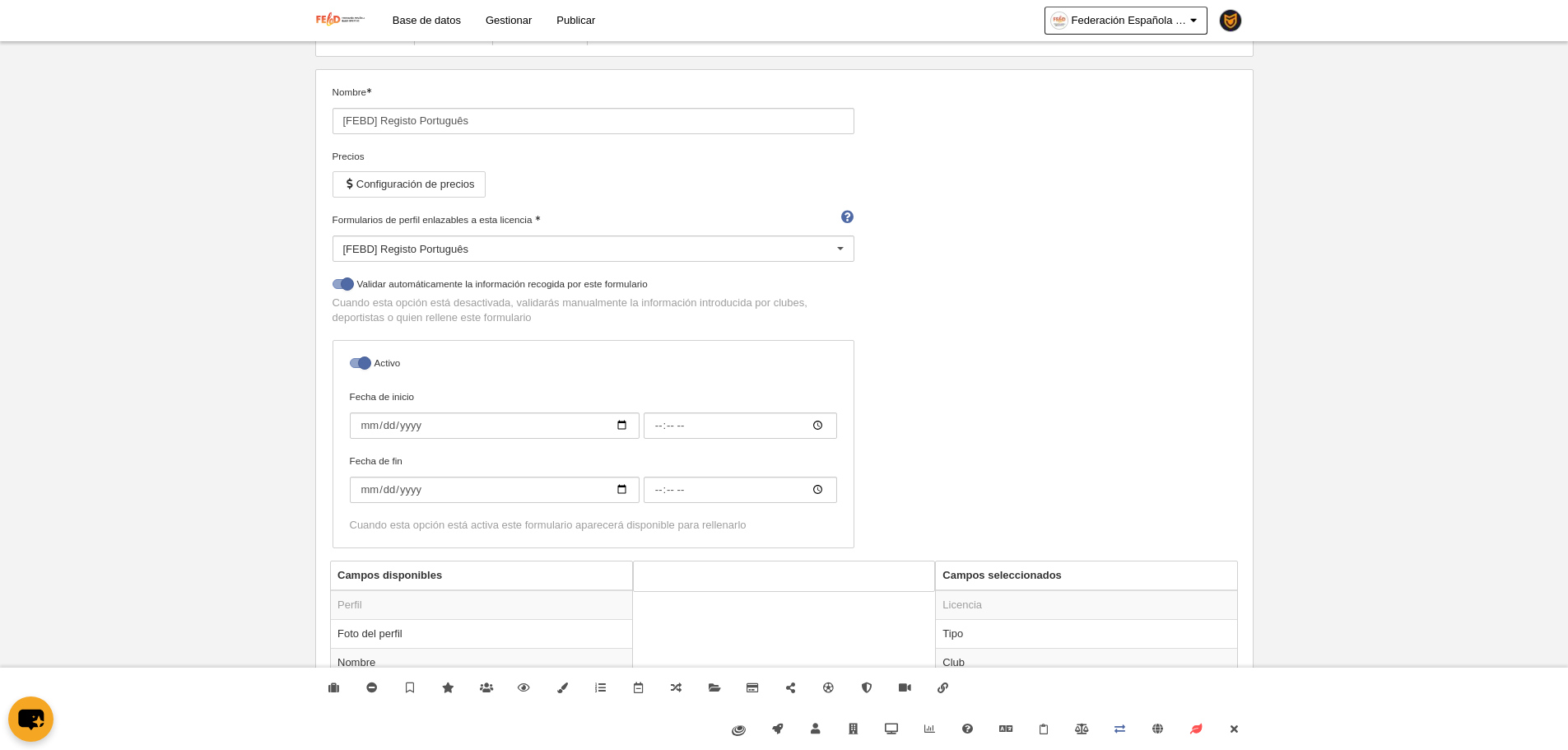
scroll to position [391, 0]
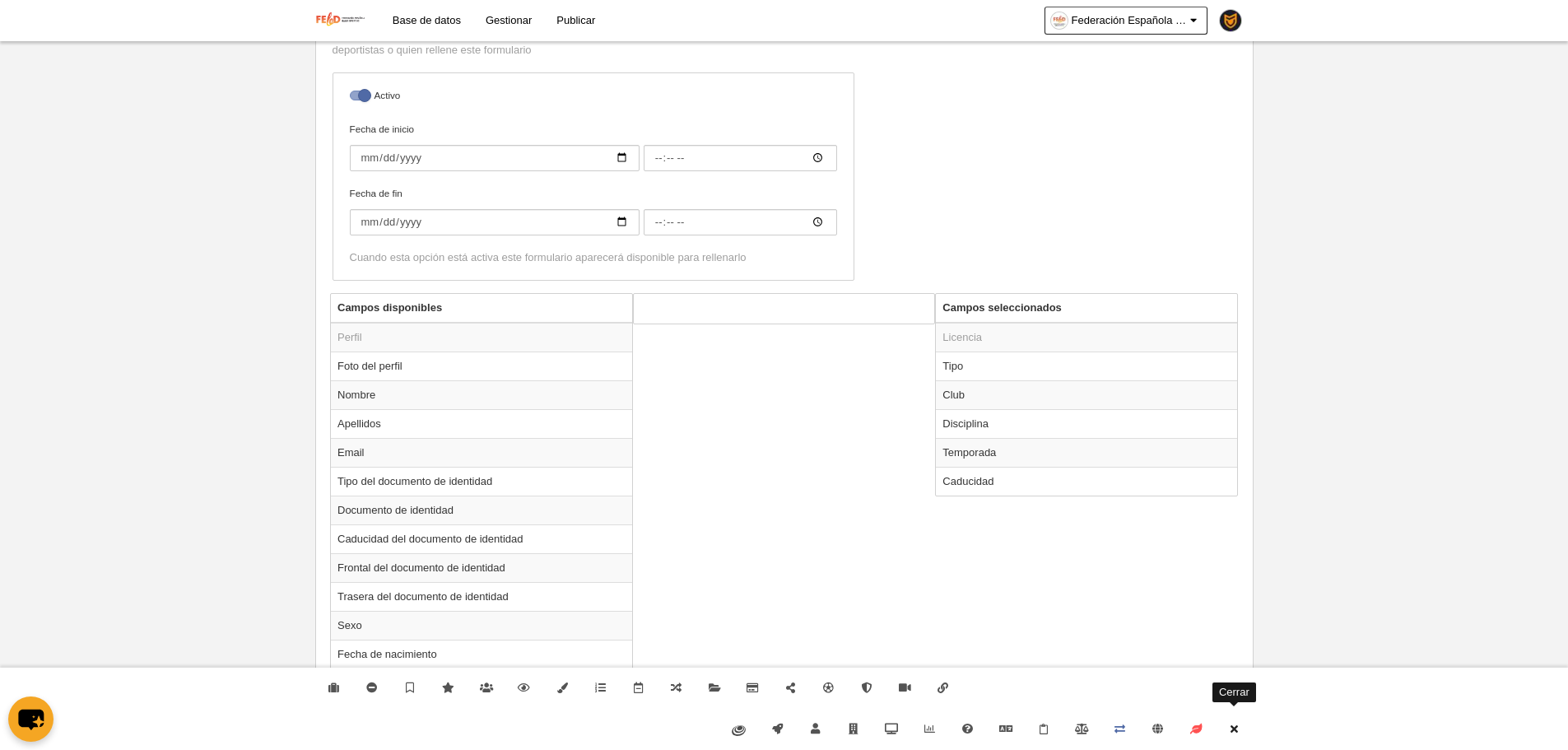
click at [1243, 729] on link "Cerrar" at bounding box center [1234, 730] width 38 height 41
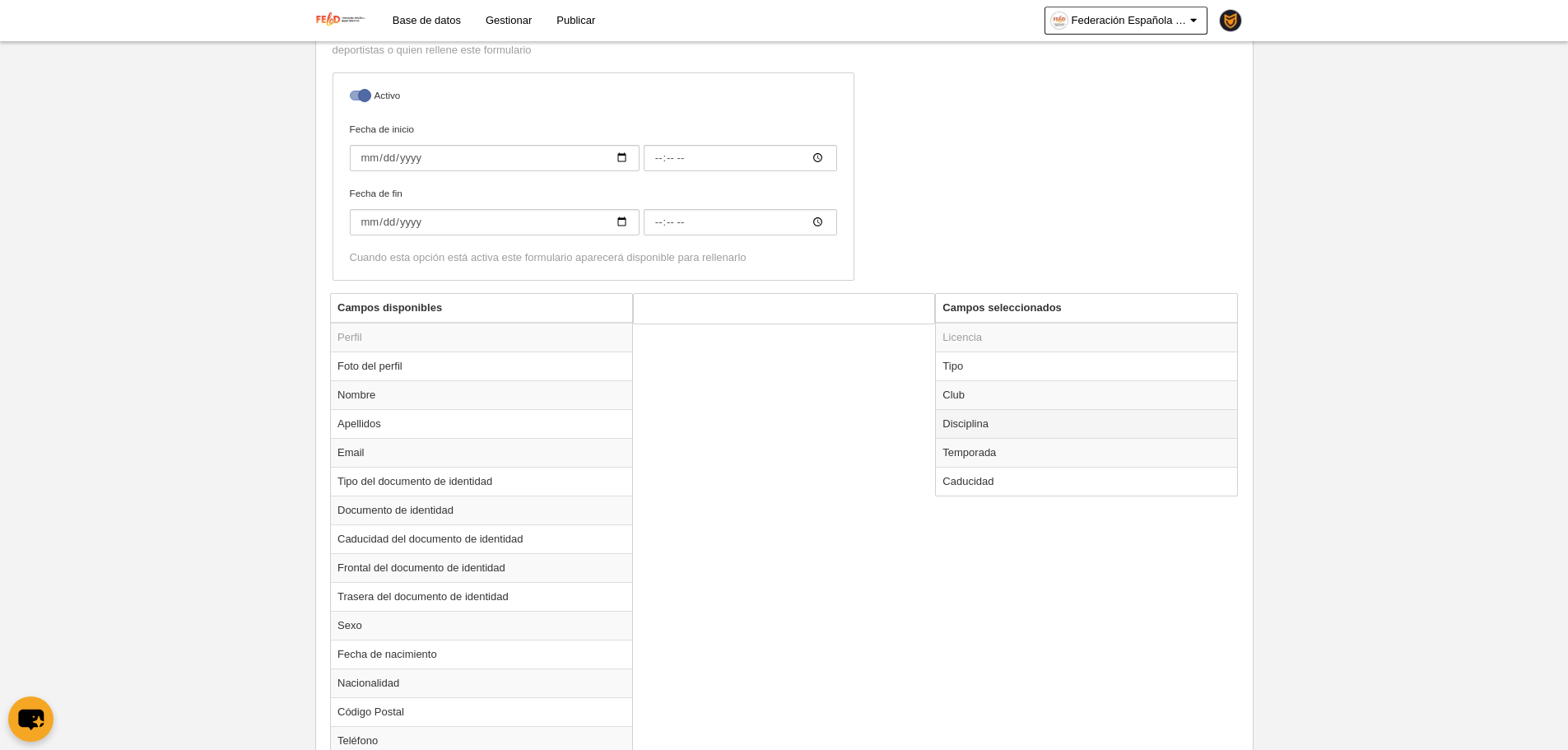
click at [1079, 429] on td "Disciplina" at bounding box center [1086, 423] width 302 height 28
radio input "true"
select select
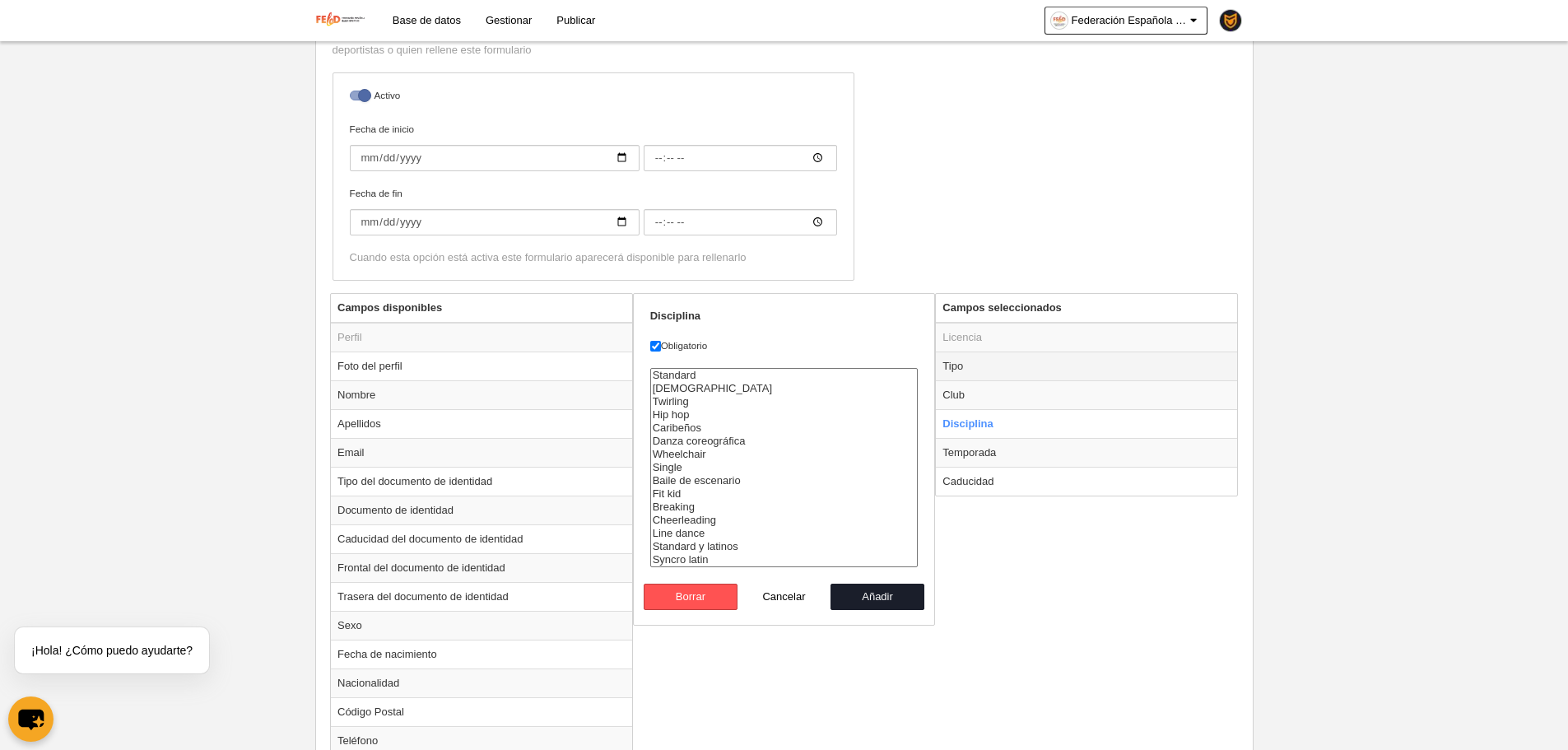
click at [960, 363] on td "Tipo" at bounding box center [1086, 366] width 302 height 28
radio input "true"
select select "player"
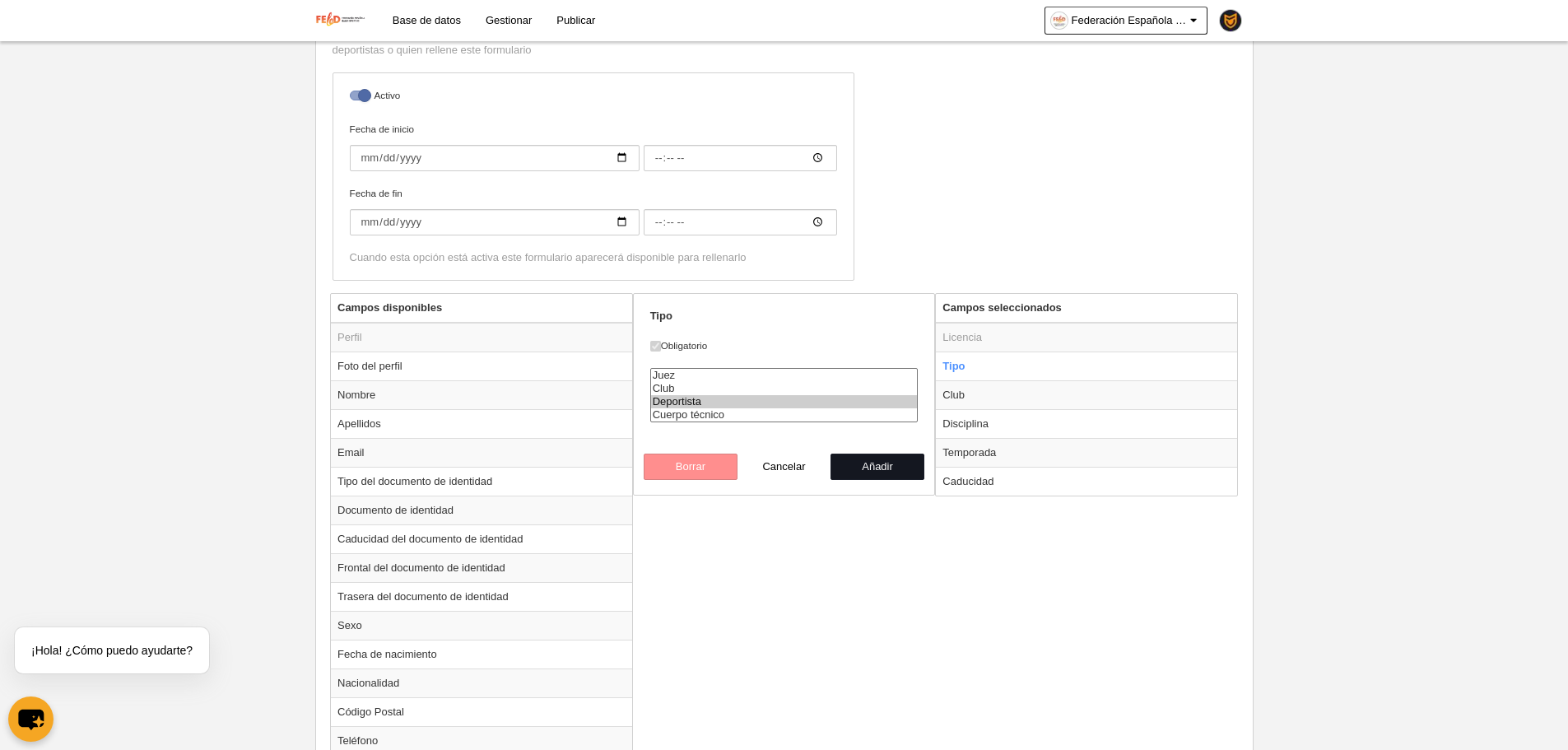
click at [892, 474] on button "Añadir" at bounding box center [877, 466] width 94 height 27
radio input "false"
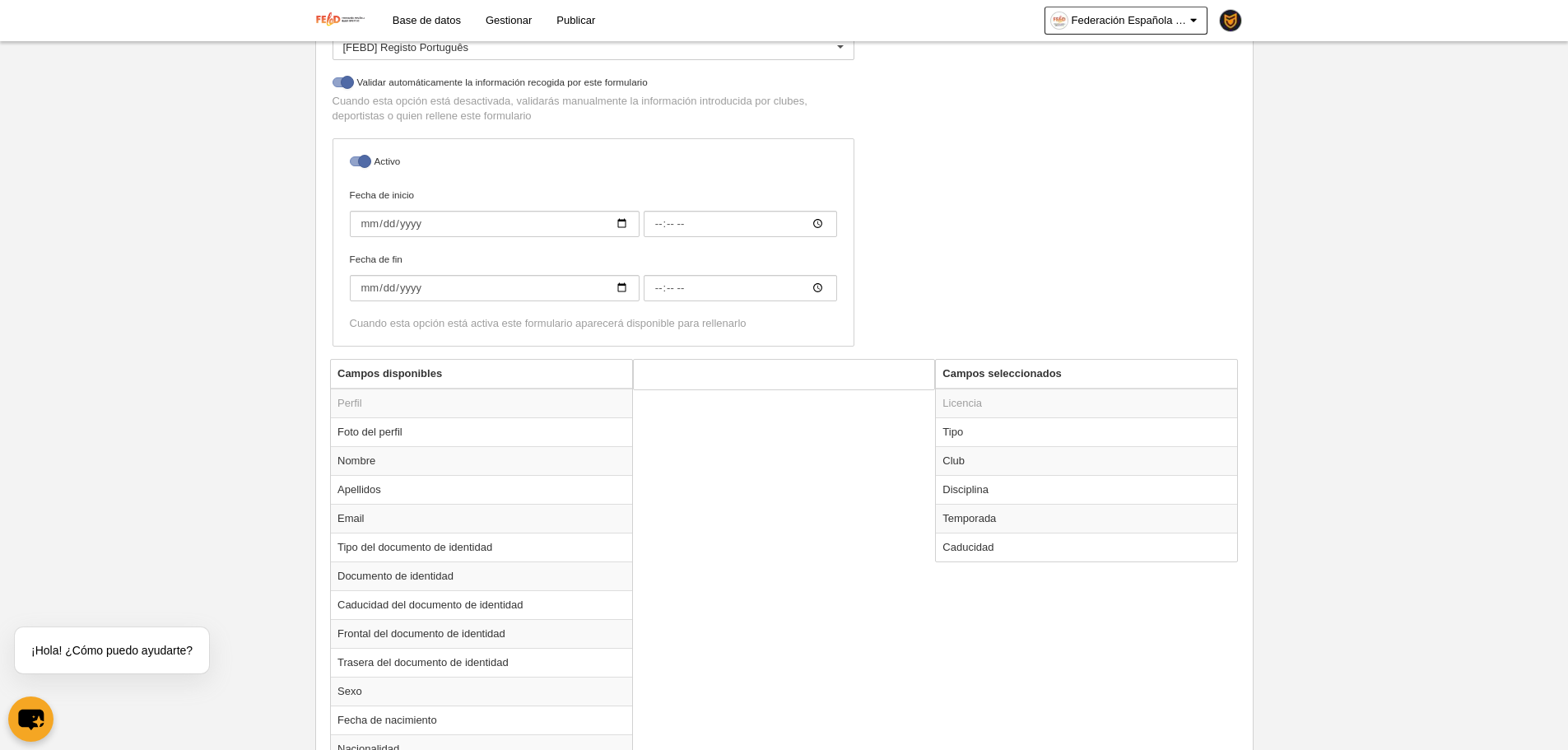
scroll to position [329, 0]
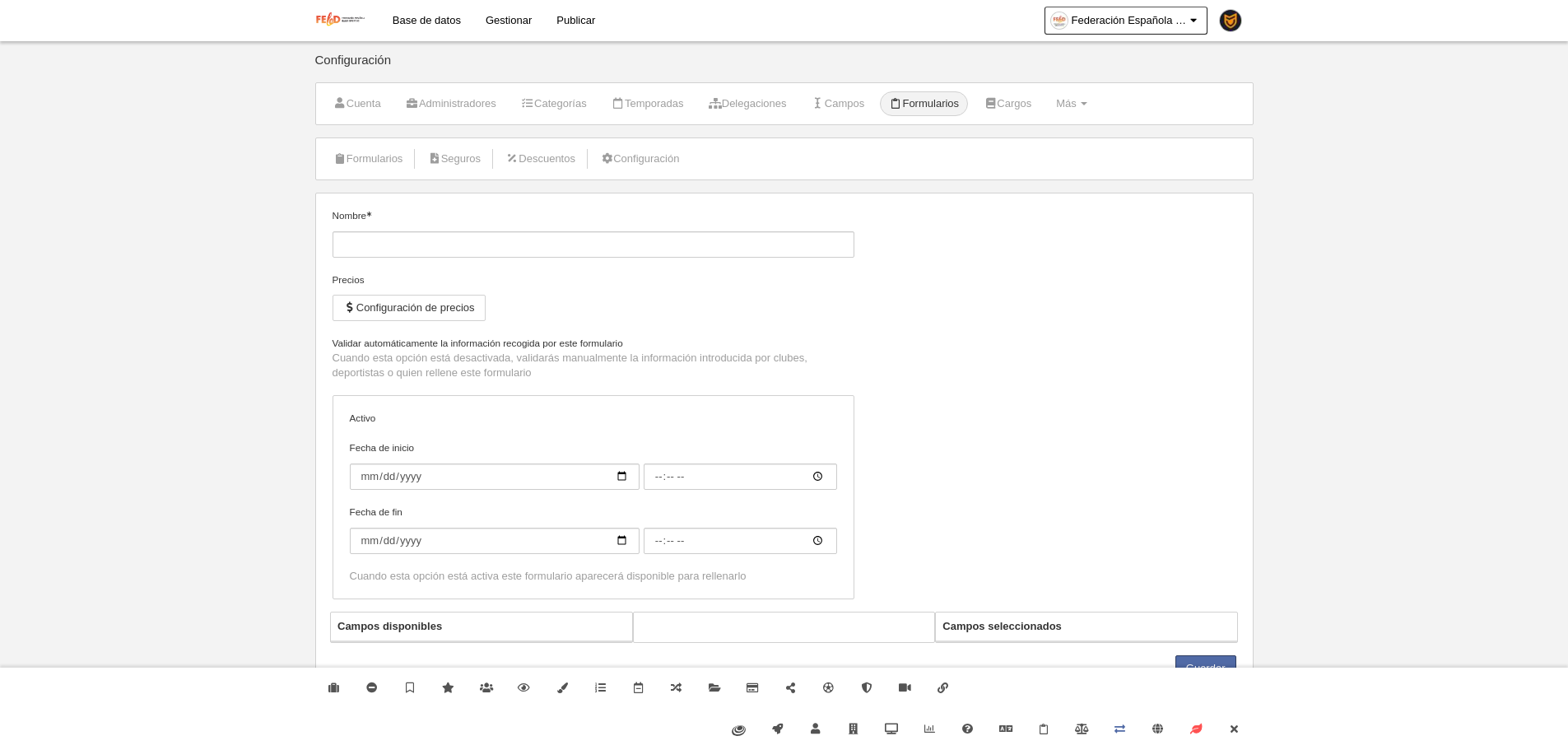
type input "[FEBD] Registo Português"
checkbox input "true"
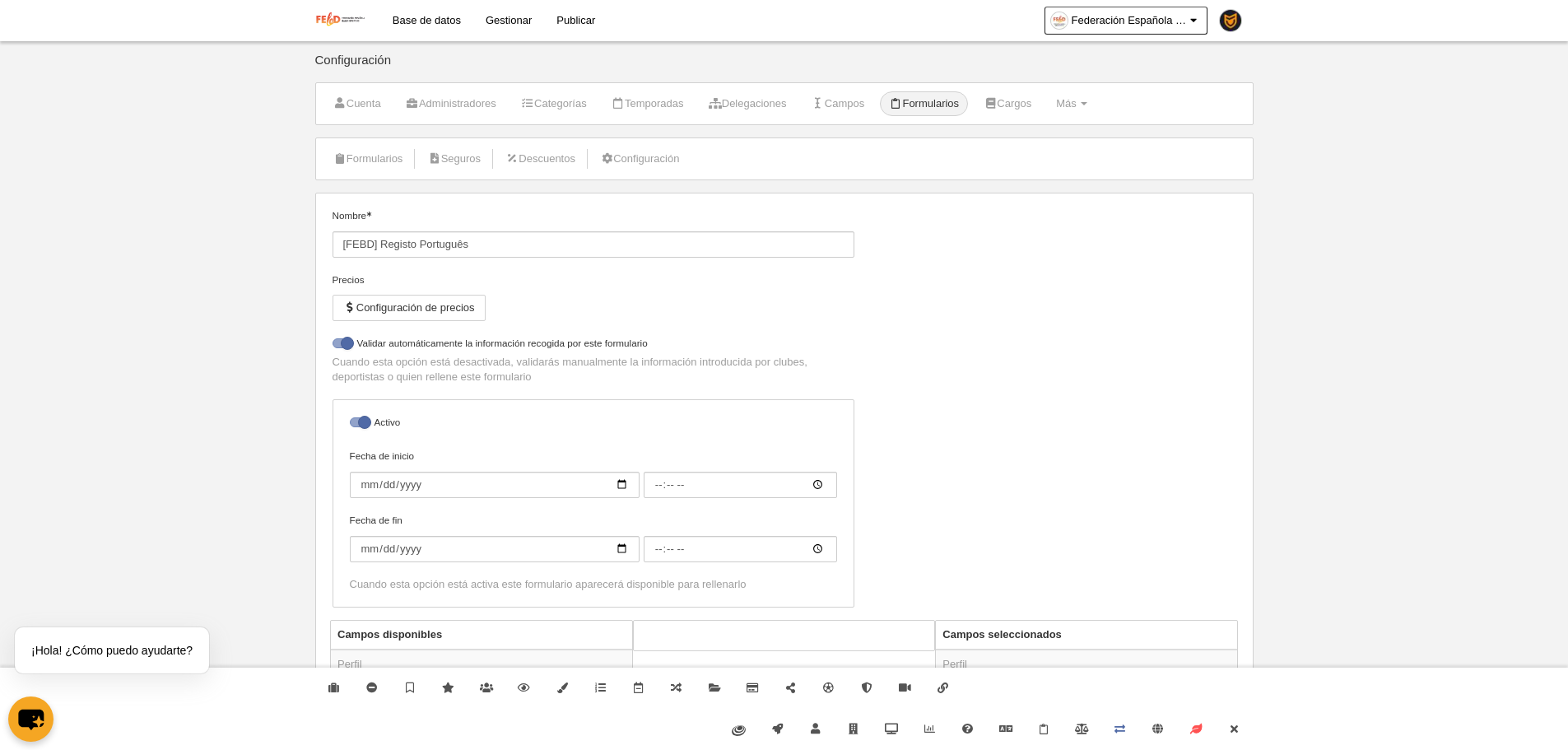
click at [627, 216] on label "Nombre [FEBD] Registo Português" at bounding box center [594, 233] width 522 height 49
click at [627, 231] on input "[FEBD] Registo Português" at bounding box center [594, 244] width 522 height 27
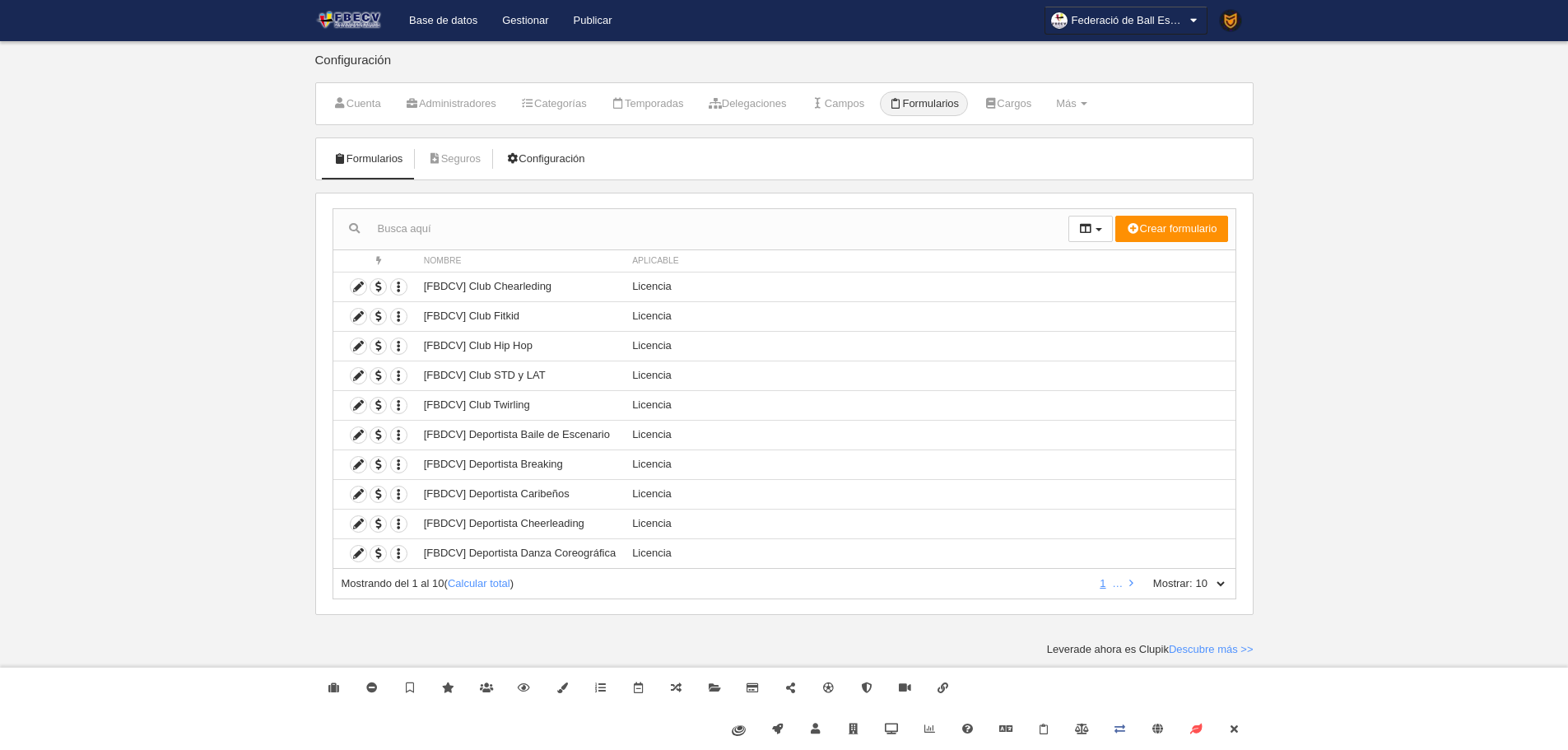
click at [536, 164] on link "Configuración" at bounding box center [544, 159] width 97 height 25
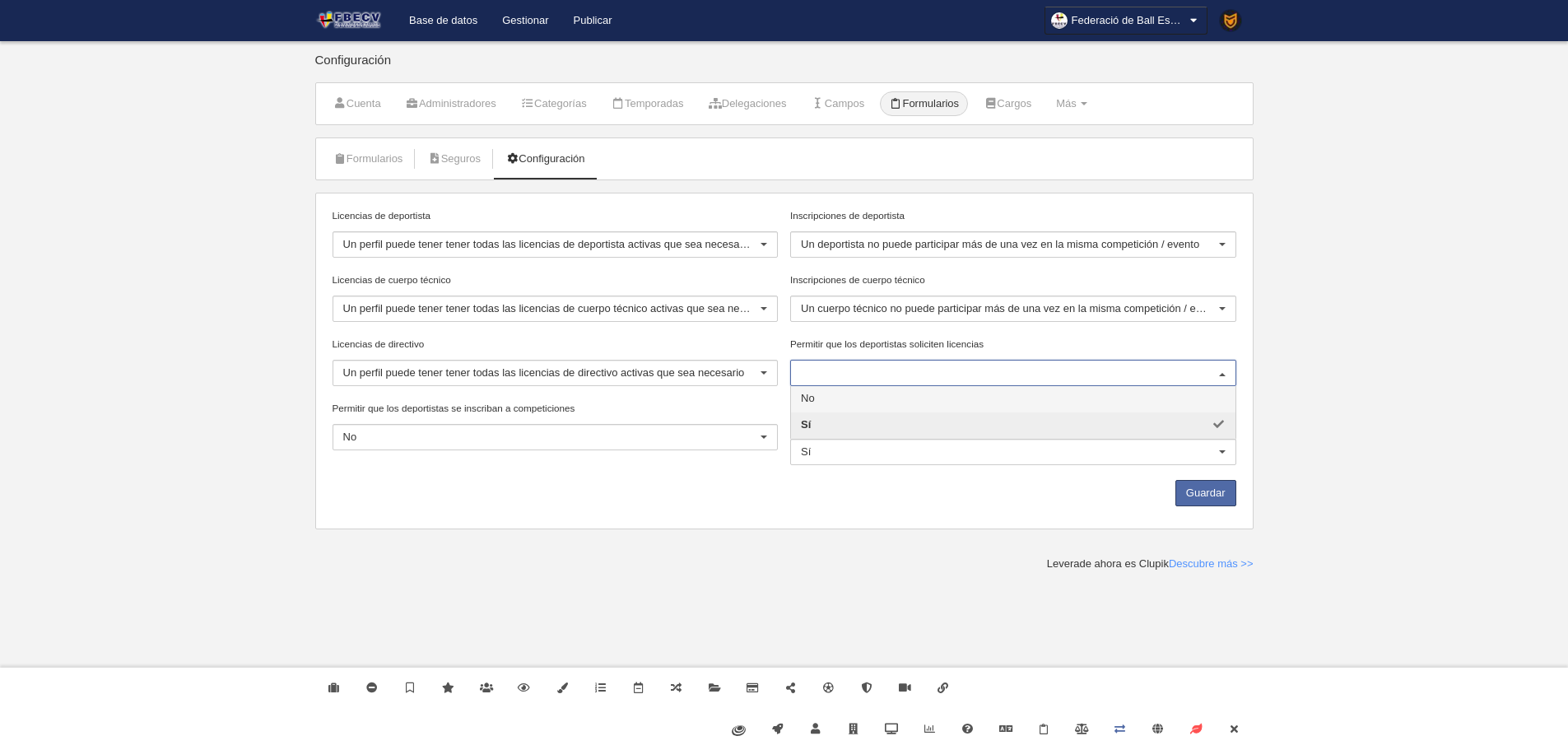
click at [825, 397] on span "No" at bounding box center [1013, 399] width 445 height 27
click at [1229, 505] on button "Guardar" at bounding box center [1205, 493] width 61 height 27
